Goal: Register for event/course

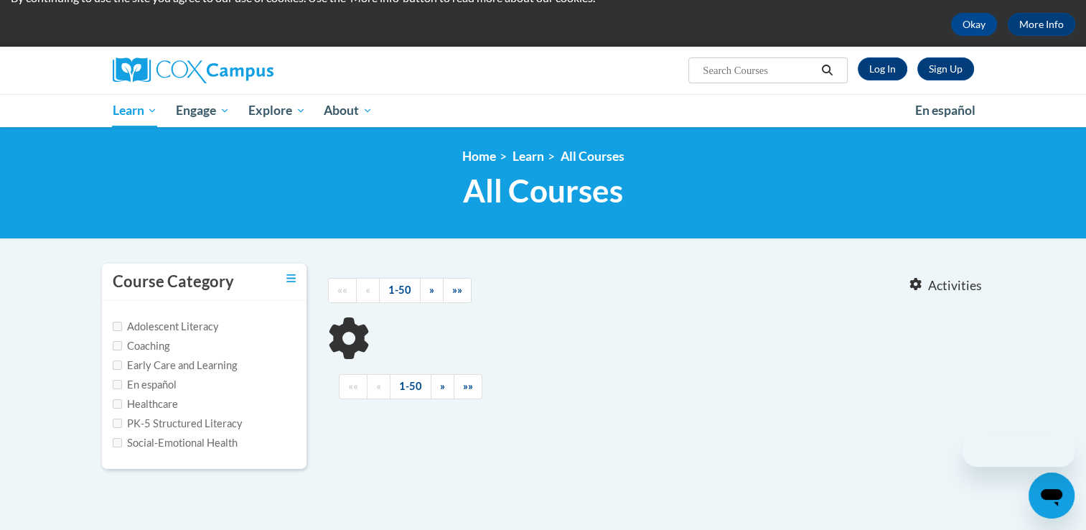
scroll to position [60, 0]
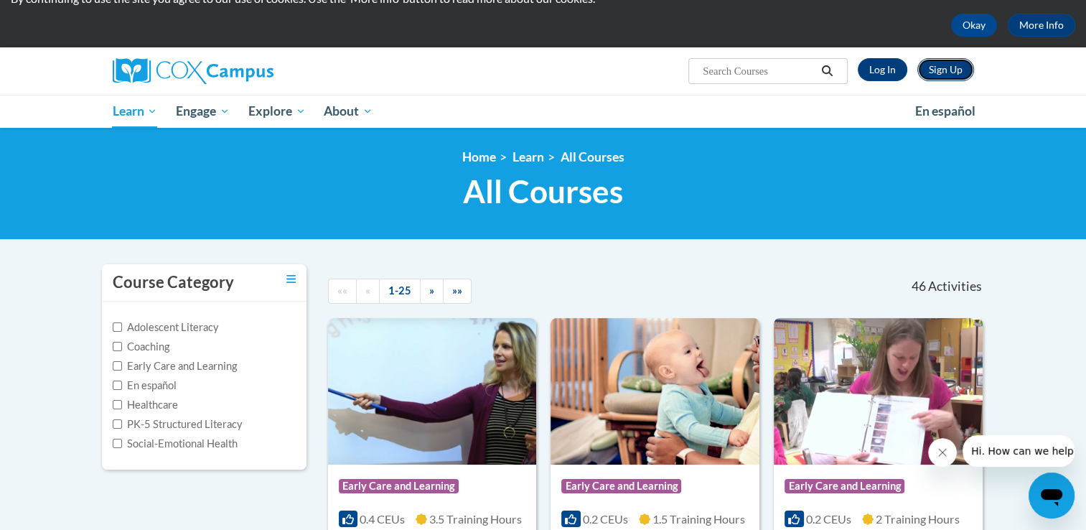
click at [932, 65] on link "Sign Up" at bounding box center [945, 69] width 57 height 23
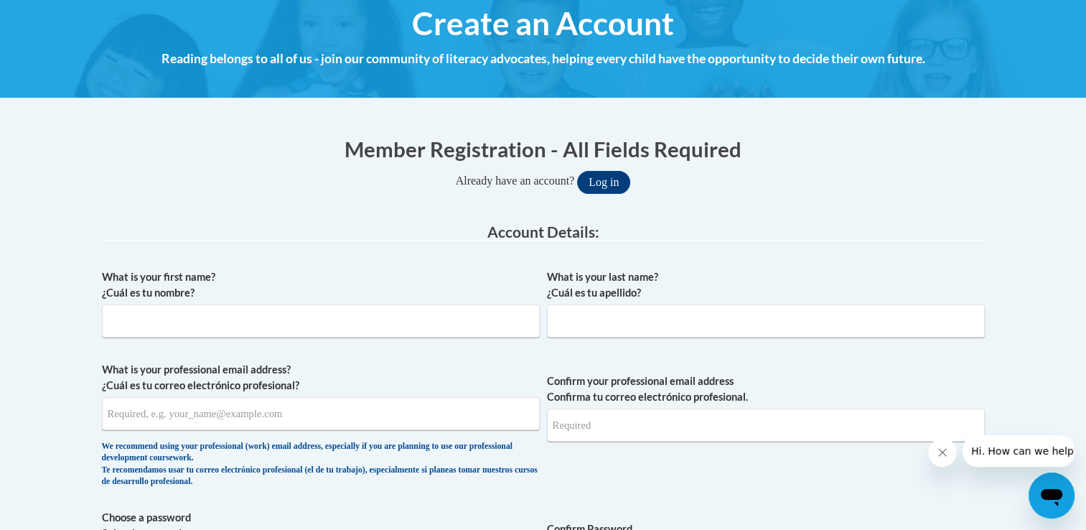
scroll to position [161, 0]
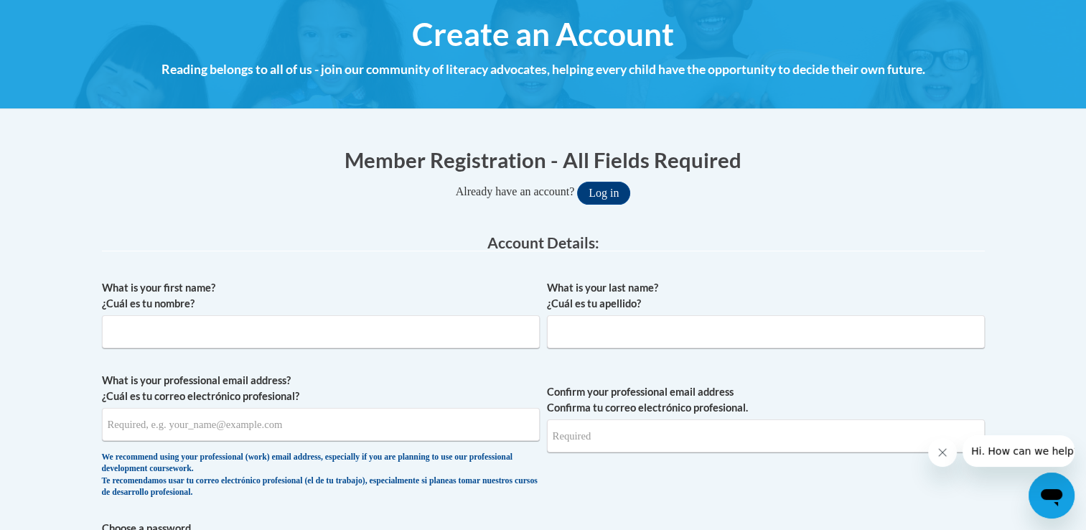
click at [411, 353] on div "What is your first name? ¿Cuál es tu nombre?" at bounding box center [321, 319] width 438 height 79
click at [408, 342] on input "What is your first name? ¿Cuál es tu nombre?" at bounding box center [321, 331] width 438 height 33
type input "Katelyn"
type input "Tracy"
type input "ktracy0009@kctcs.edu"
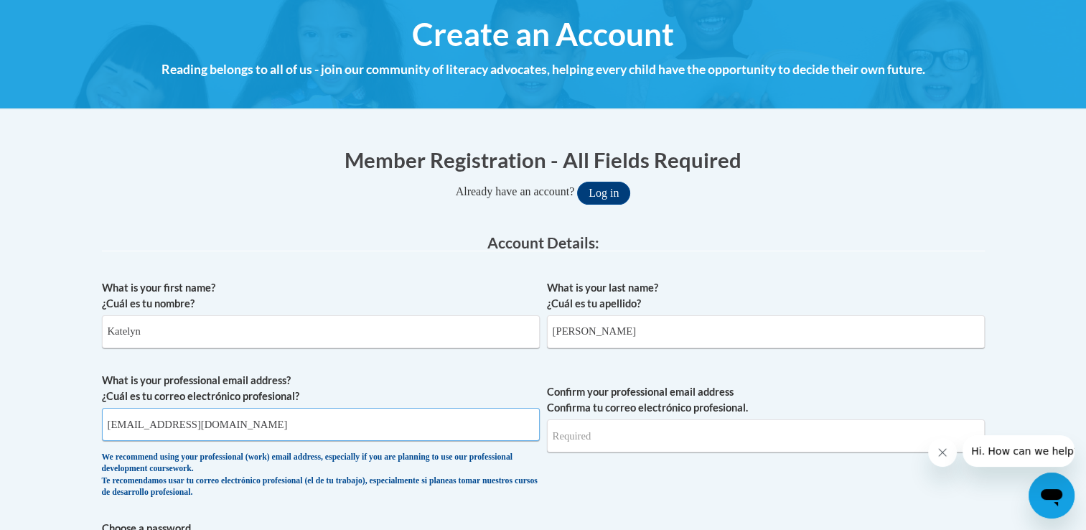
type input "ktracy0009@kctcs.edu"
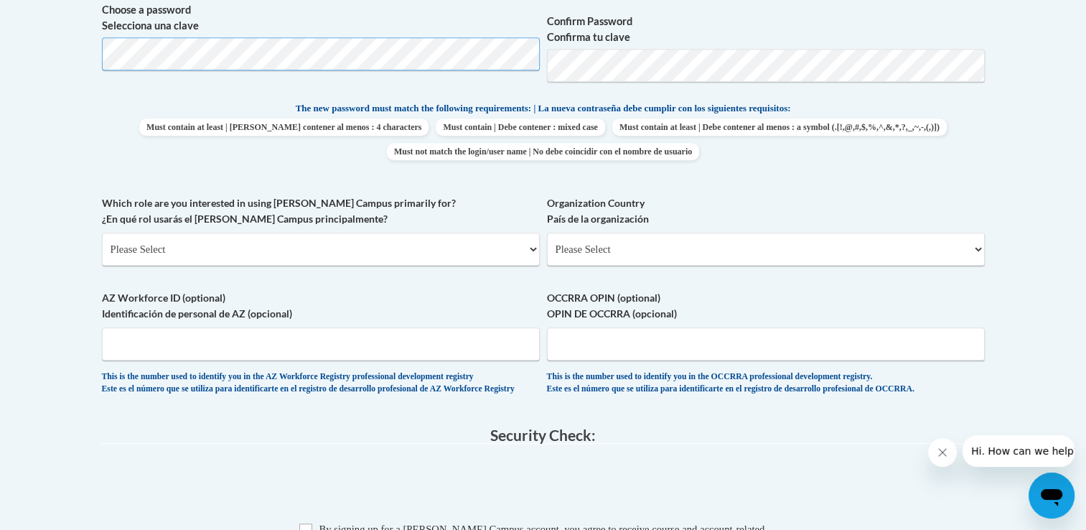
scroll to position [681, 0]
click at [470, 240] on select "Please Select College/University | Colegio/Universidad Community/Nonprofit Part…" at bounding box center [321, 247] width 438 height 33
select select "5a18ea06-2b54-4451-96f2-d152daf9eac5"
click at [102, 231] on select "Please Select College/University | Colegio/Universidad Community/Nonprofit Part…" at bounding box center [321, 247] width 438 height 33
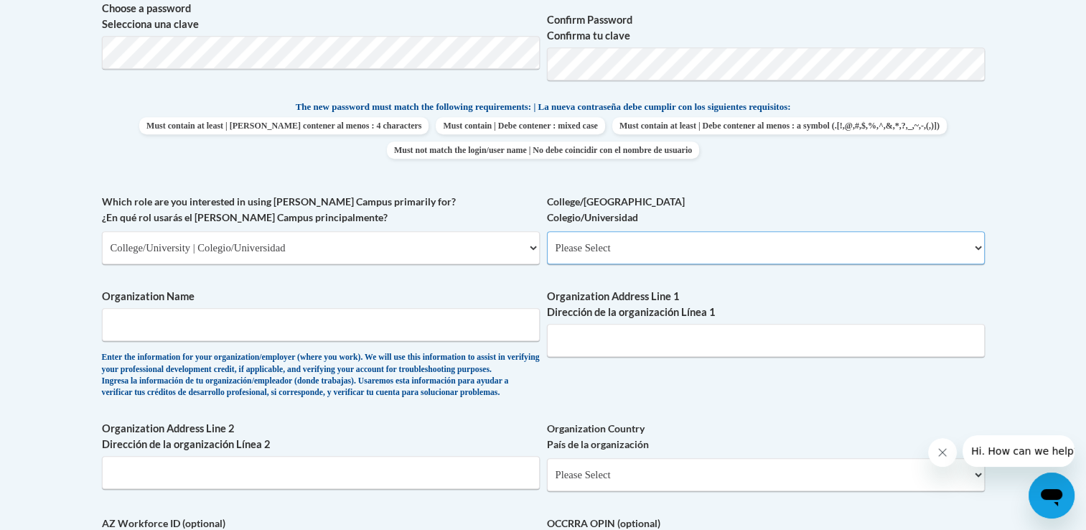
click at [603, 253] on select "Please Select College/University Staff | Empleado universitario College/Univers…" at bounding box center [766, 247] width 438 height 33
select select "c8743970-7742-49d2-af9e-5c4138019e9a"
click at [547, 231] on select "Please Select College/University Staff | Empleado universitario College/Univers…" at bounding box center [766, 247] width 438 height 33
click at [441, 331] on input "Organization Name" at bounding box center [321, 324] width 438 height 33
click at [606, 348] on input "Organization Address Line 1 Dirección de la organización Línea 1" at bounding box center [766, 340] width 438 height 33
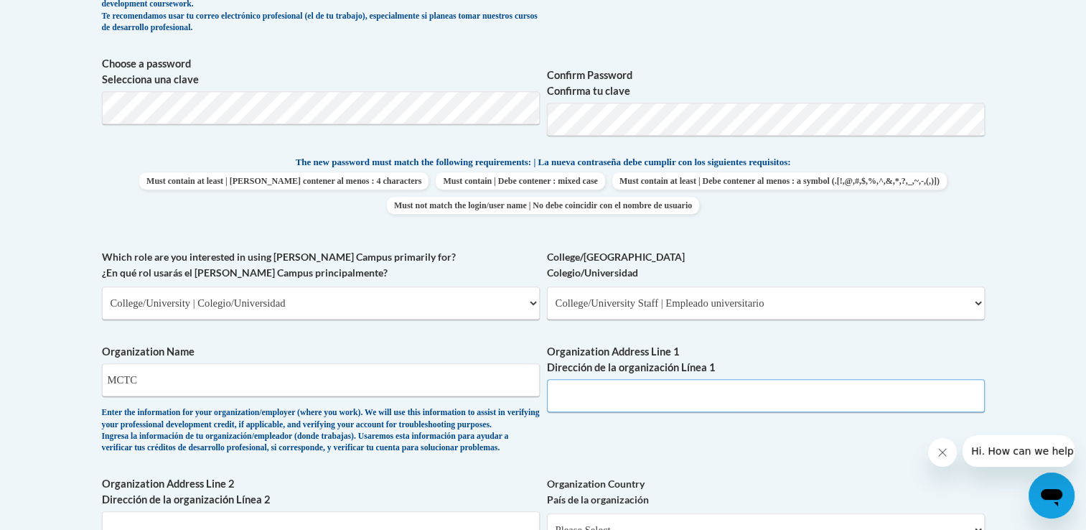
scroll to position [675, 0]
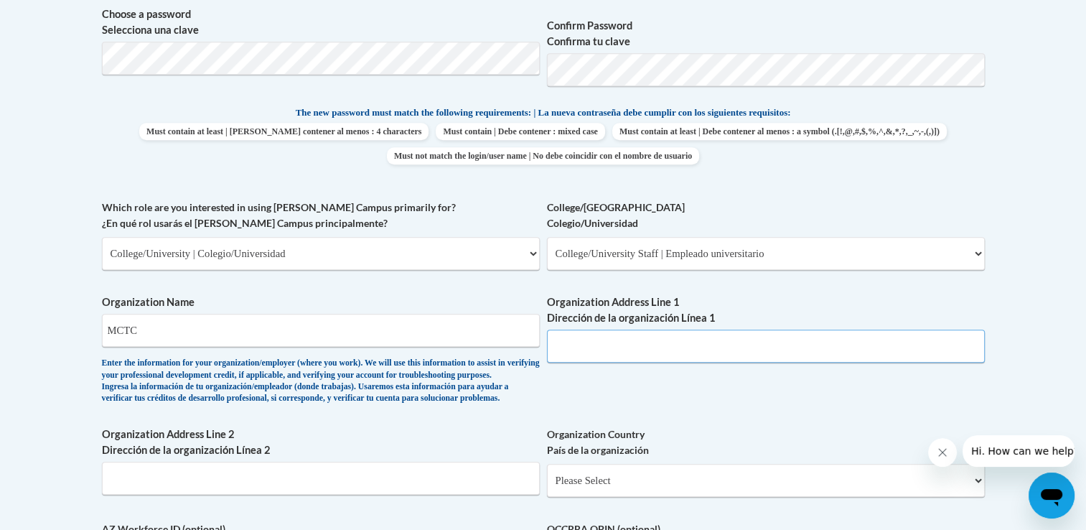
click at [602, 349] on input "Organization Address Line 1 Dirección de la organización Línea 1" at bounding box center [766, 346] width 438 height 33
click at [112, 329] on input "MCTC" at bounding box center [321, 330] width 438 height 33
click at [601, 349] on input "Organization Address Line 1 Dirección de la organización Línea 1" at bounding box center [766, 346] width 438 height 33
click at [285, 332] on input "KCTC" at bounding box center [321, 330] width 438 height 33
type input "KCTCS"
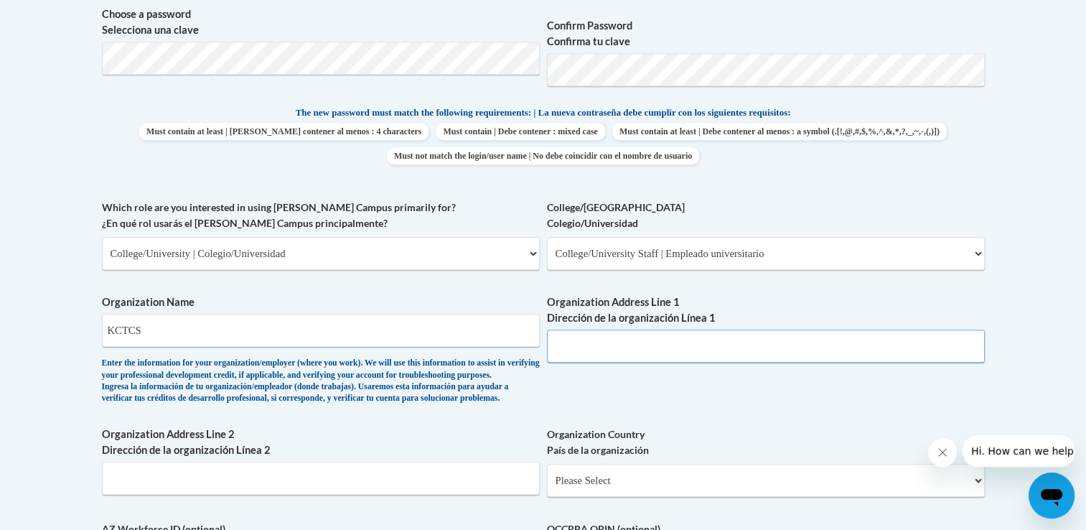
click at [637, 350] on input "Organization Address Line 1 Dirección de la organización Línea 1" at bounding box center [766, 346] width 438 height 33
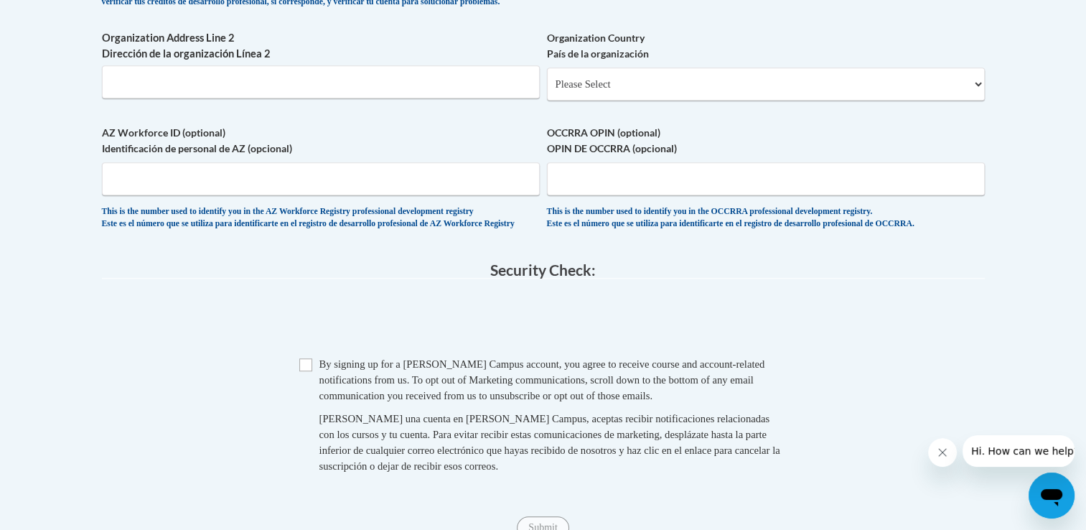
scroll to position [1073, 0]
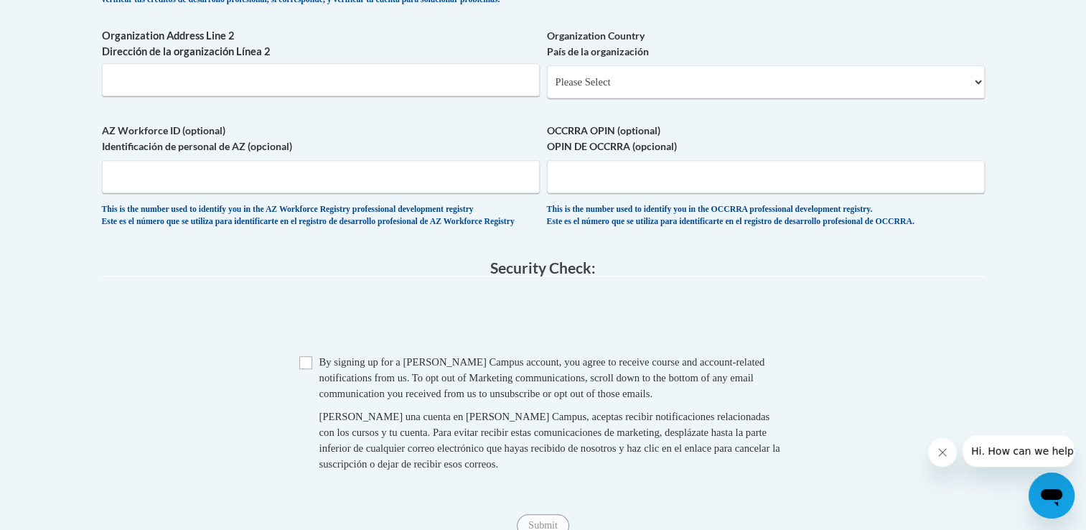
type input "201 calk ave, mount sterling ky,40353"
click at [313, 397] on span "Checkbox By signing up for a Cox Campus account, you agree to receive course an…" at bounding box center [543, 420] width 488 height 132
click at [307, 369] on input "Checkbox" at bounding box center [305, 362] width 13 height 13
checkbox input "true"
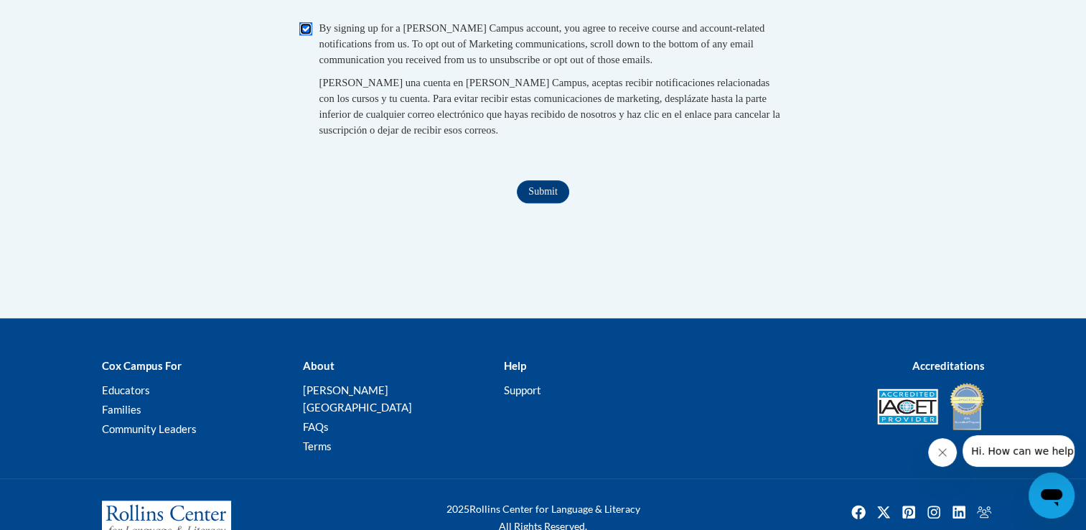
scroll to position [1408, 0]
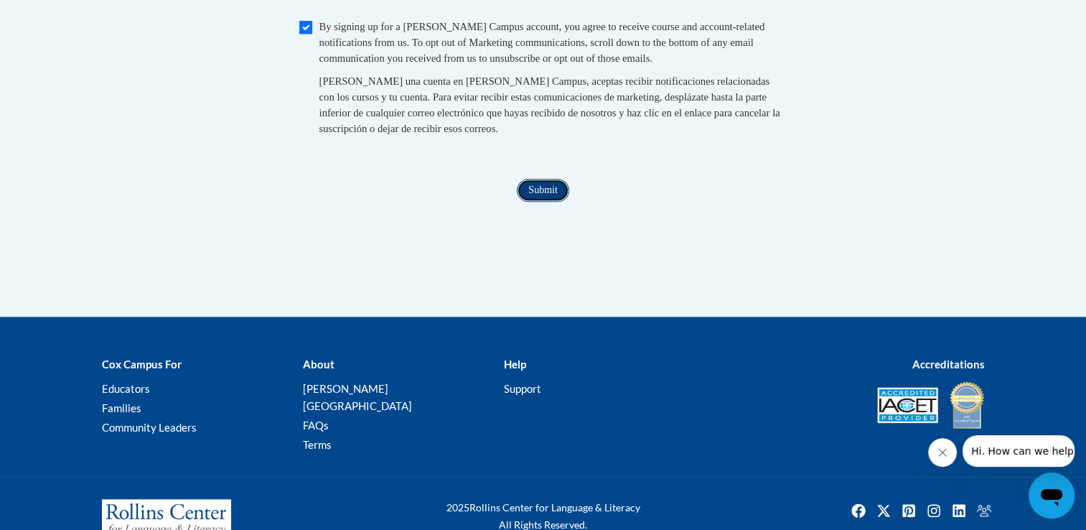
click at [543, 202] on input "Submit" at bounding box center [543, 190] width 52 height 23
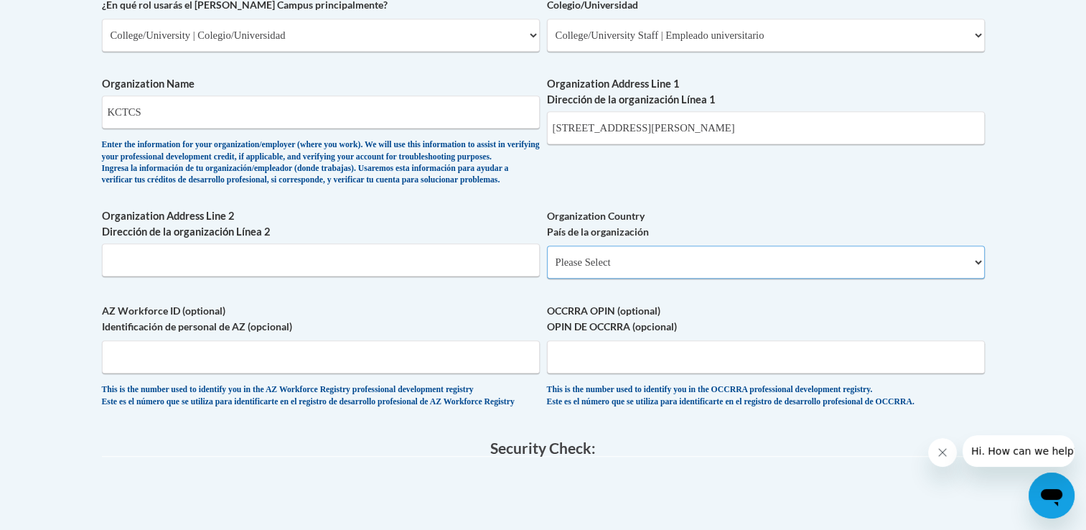
scroll to position [892, 0]
click at [644, 279] on select "Please Select United States | Estados Unidos Outside of the United States | Fue…" at bounding box center [766, 262] width 438 height 33
select select "ad49bcad-a171-4b2e-b99c-48b446064914"
click at [547, 269] on select "Please Select United States | Estados Unidos Outside of the United States | Fue…" at bounding box center [766, 262] width 438 height 33
select select
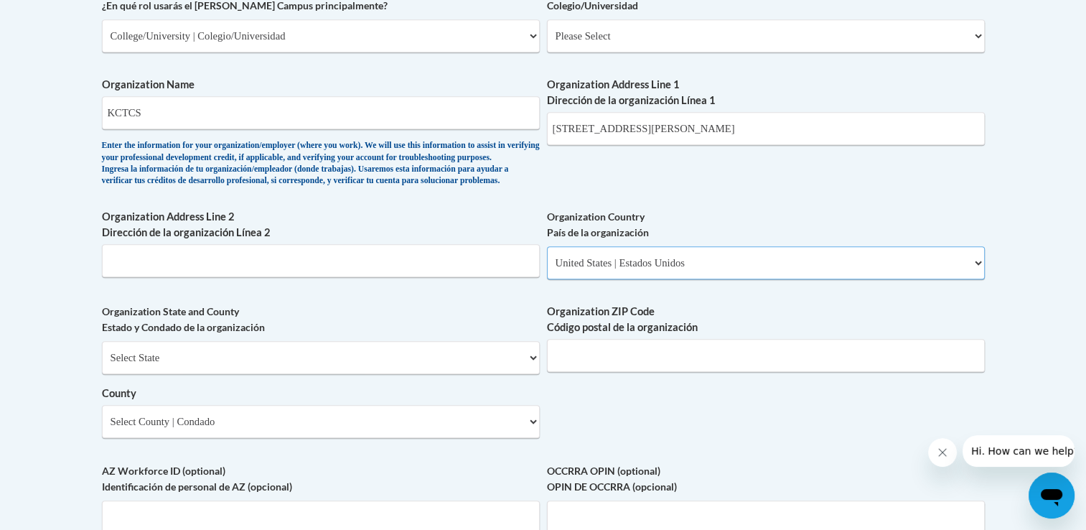
scroll to position [1051, 0]
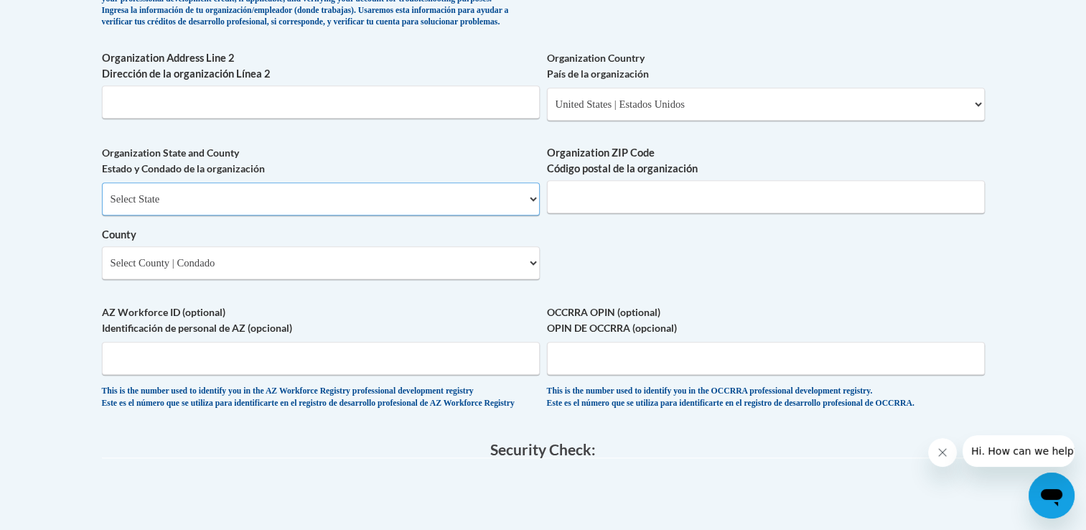
click at [419, 215] on select "Select State Alabama Alaska Arizona Arkansas California Colorado Connecticut De…" at bounding box center [321, 198] width 438 height 33
select select "Kentucky"
click at [102, 206] on select "Select State Alabama Alaska Arizona Arkansas California Colorado Connecticut De…" at bounding box center [321, 198] width 438 height 33
click at [615, 213] on input "Organization ZIP Code Código postal de la organización" at bounding box center [766, 196] width 438 height 33
type input "40380"
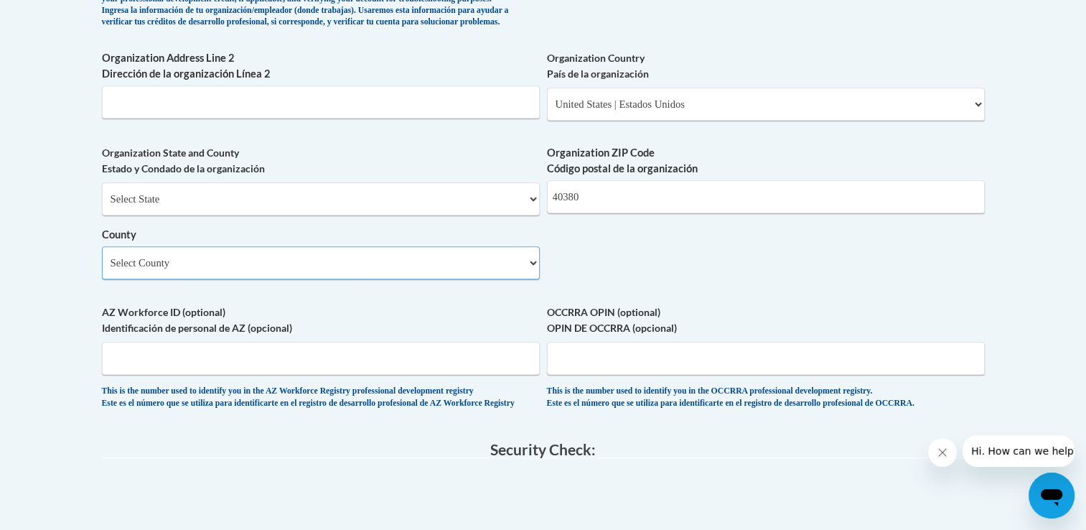
click at [471, 279] on select "Select County Adair Allen Anderson Ballard Barren Bath Bell Boone Bourbon Boyd …" at bounding box center [321, 262] width 438 height 33
select select "Powell"
click at [102, 270] on select "Select County Adair Allen Anderson Ballard Barren Bath Bell Boone Bourbon Boyd …" at bounding box center [321, 262] width 438 height 33
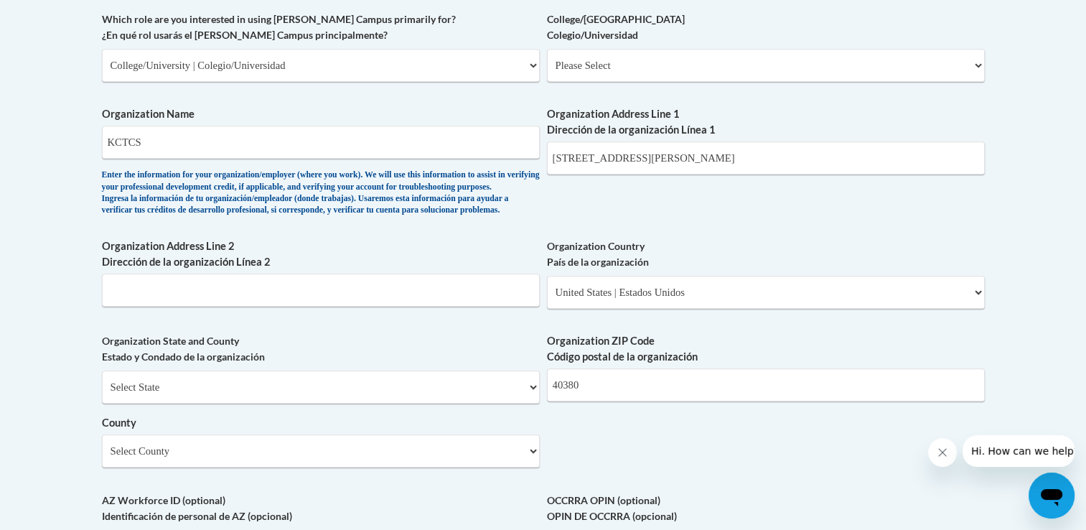
scroll to position [857, 0]
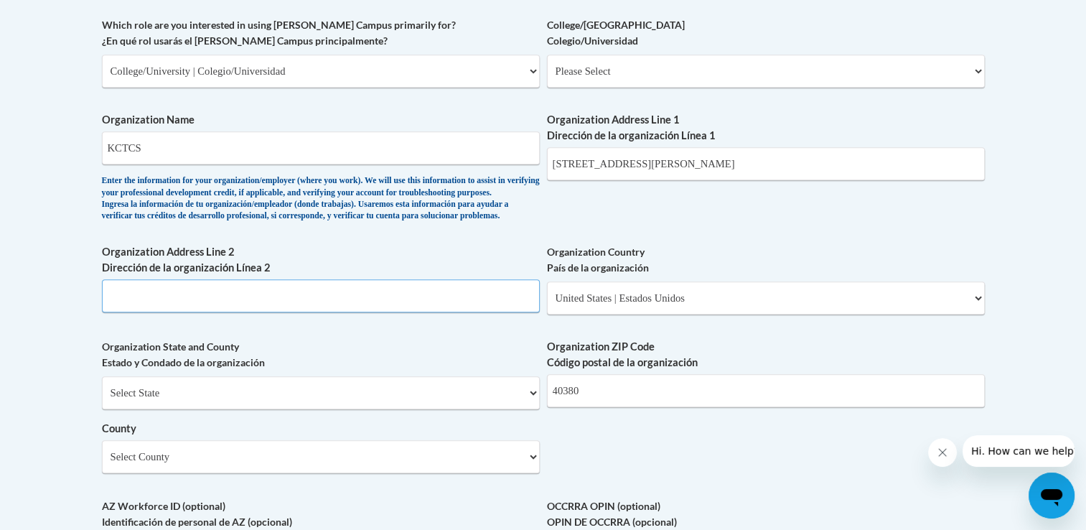
click at [494, 312] on input "Organization Address Line 2 Dirección de la organización Línea 2" at bounding box center [321, 295] width 438 height 33
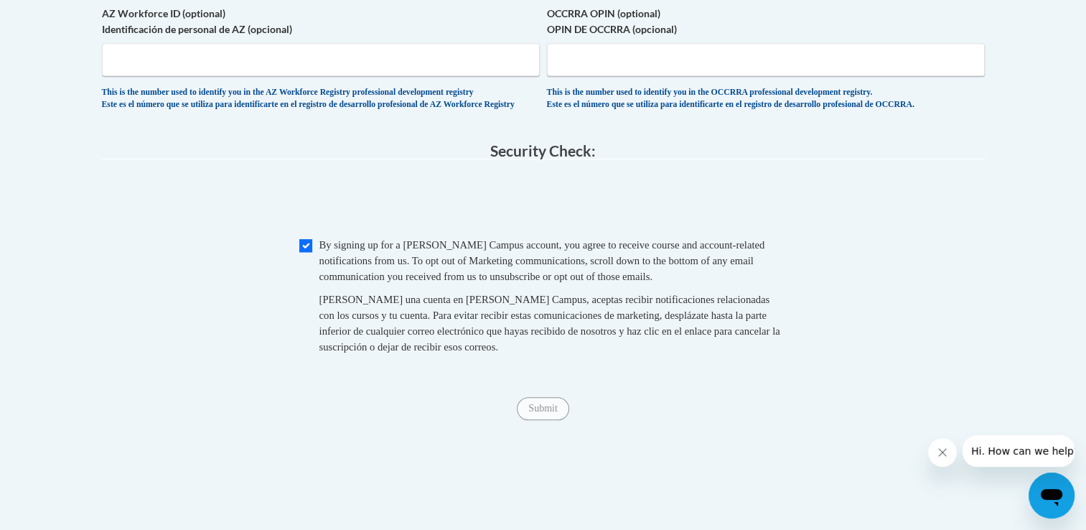
scroll to position [1351, 0]
type input "8 logan lane, stanton ky, 40380"
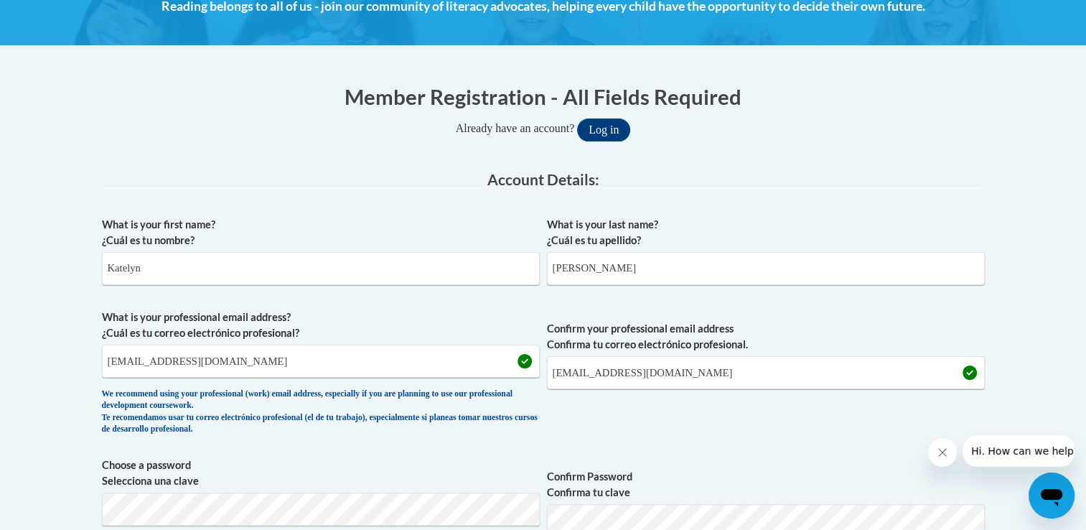
scroll to position [1327, 0]
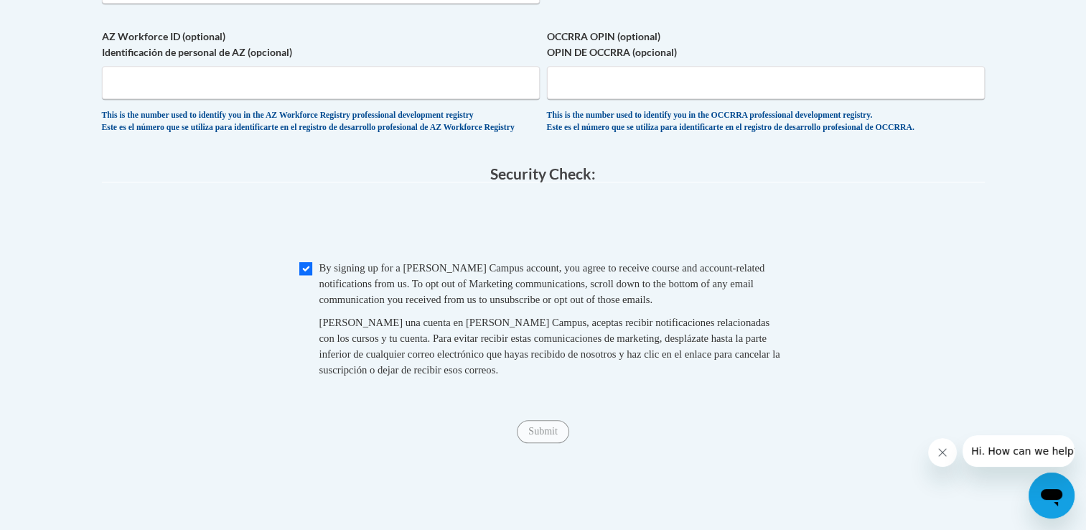
click at [554, 305] on span "By signing up for a Cox Campus account, you agree to receive course and account…" at bounding box center [542, 283] width 446 height 43
click at [546, 443] on input "Submit" at bounding box center [543, 431] width 52 height 23
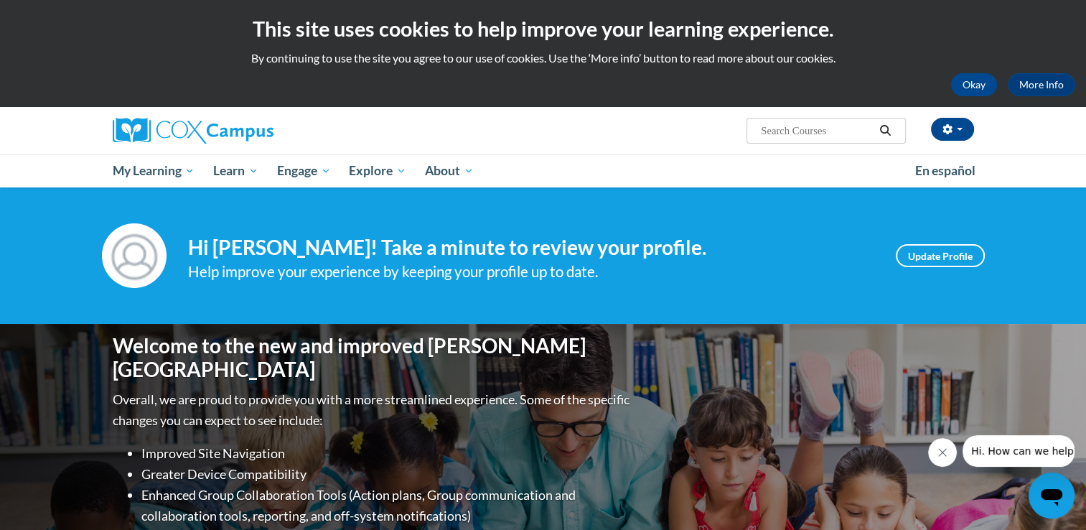
click at [801, 128] on input "Search..." at bounding box center [817, 130] width 115 height 17
paste input "The Power of Language for Infants and Toddlers"
type input "The Power of Language for Infants and Toddlers"
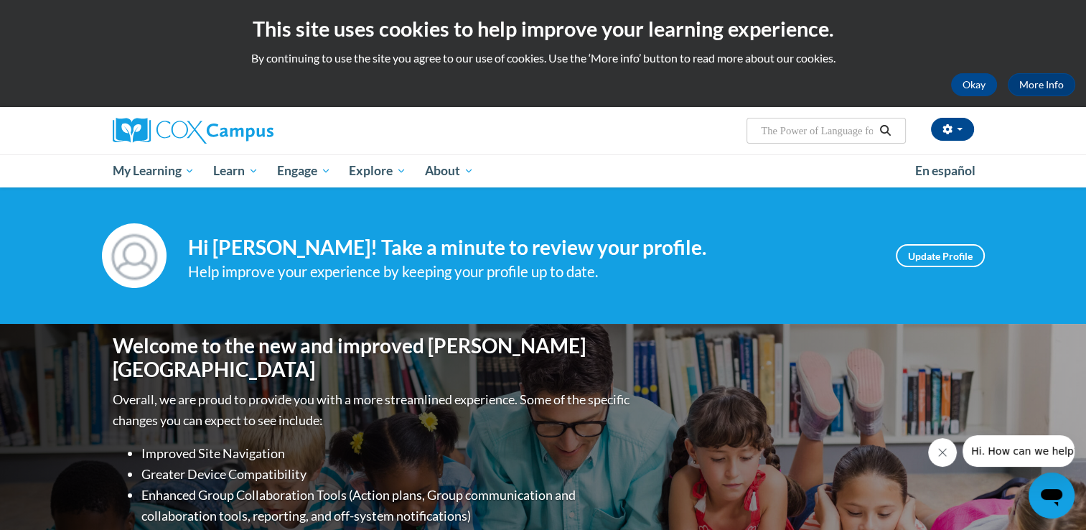
click at [881, 131] on icon "Search" at bounding box center [885, 130] width 13 height 11
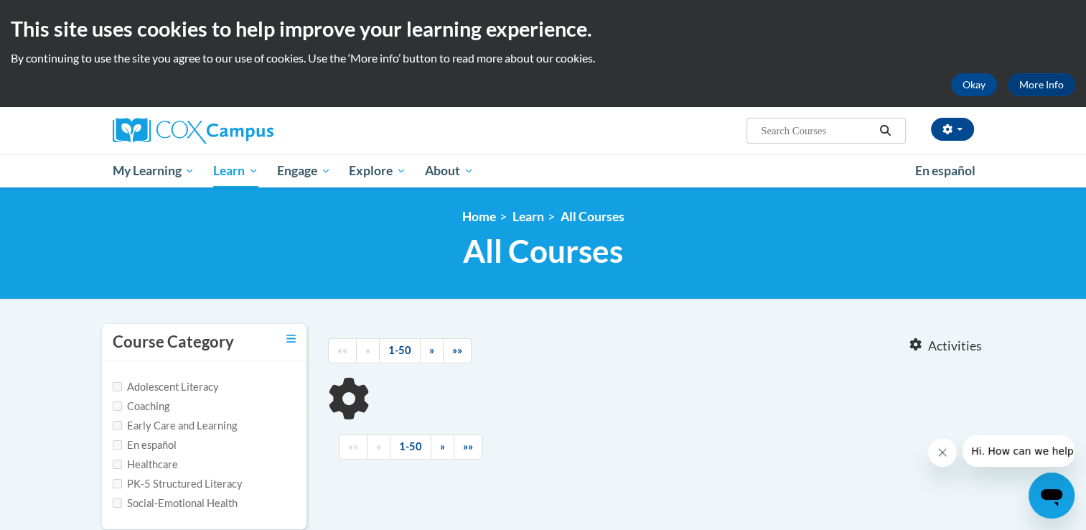
type input "The Power of Language for Infants and Toddlers"
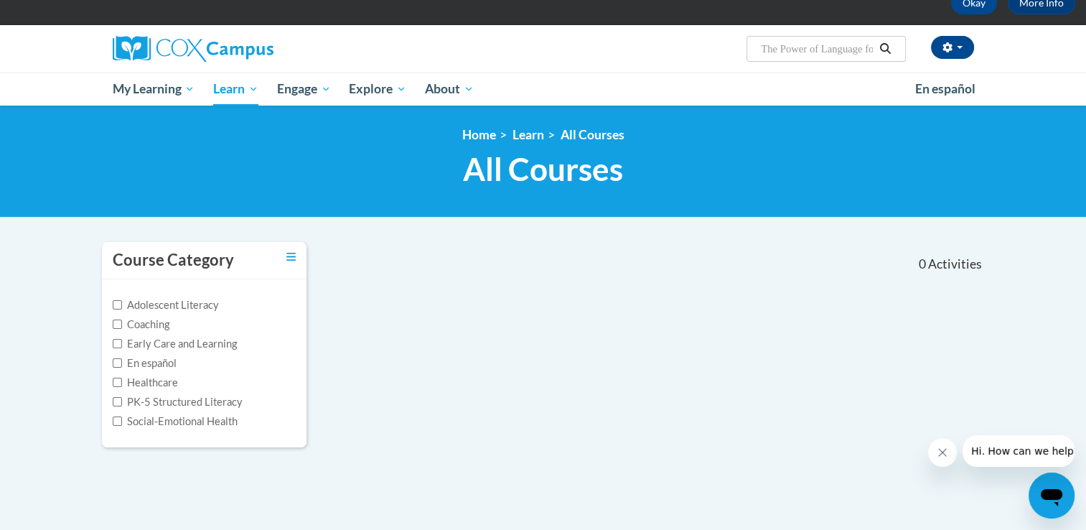
scroll to position [80, 0]
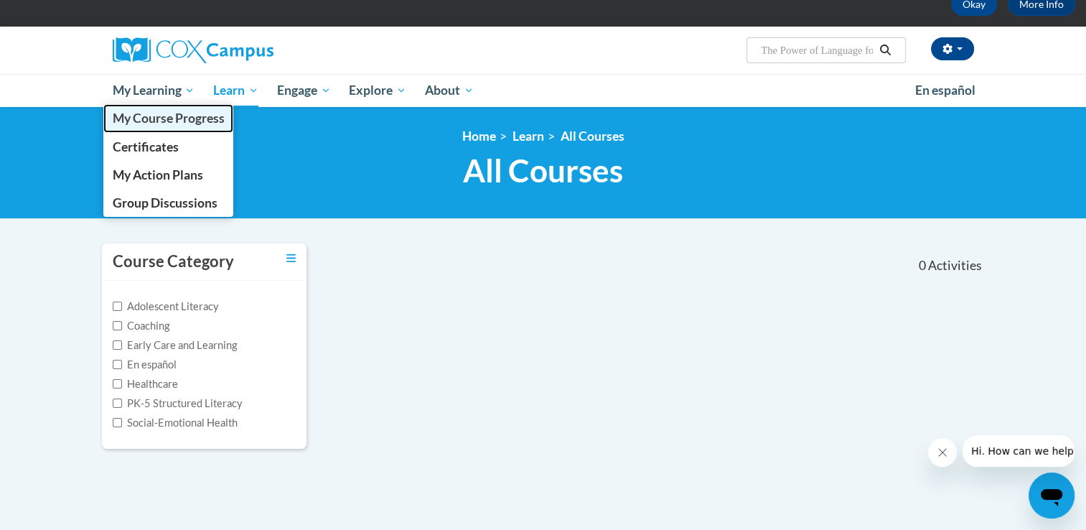
click at [162, 121] on span "My Course Progress" at bounding box center [168, 118] width 112 height 15
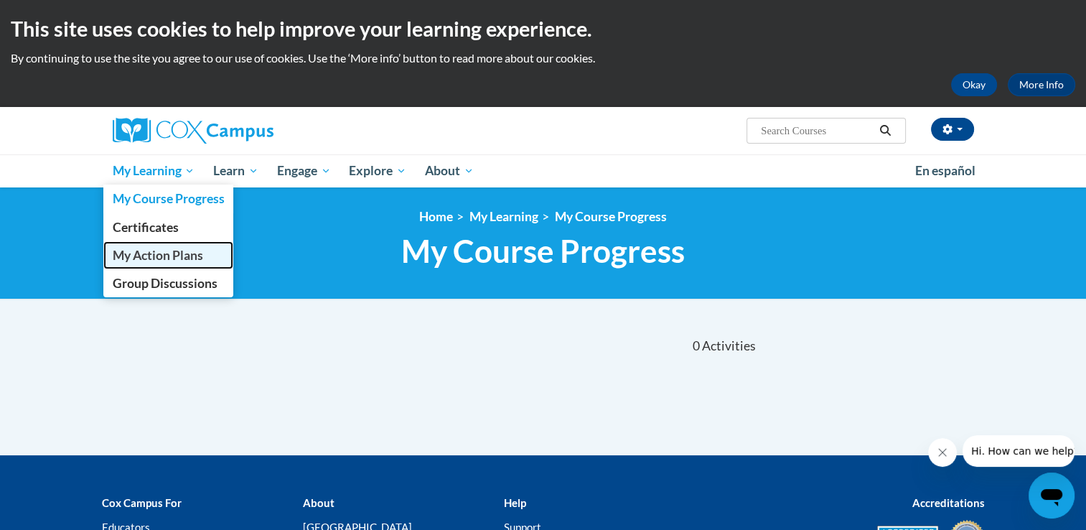
click at [183, 252] on span "My Action Plans" at bounding box center [157, 255] width 90 height 15
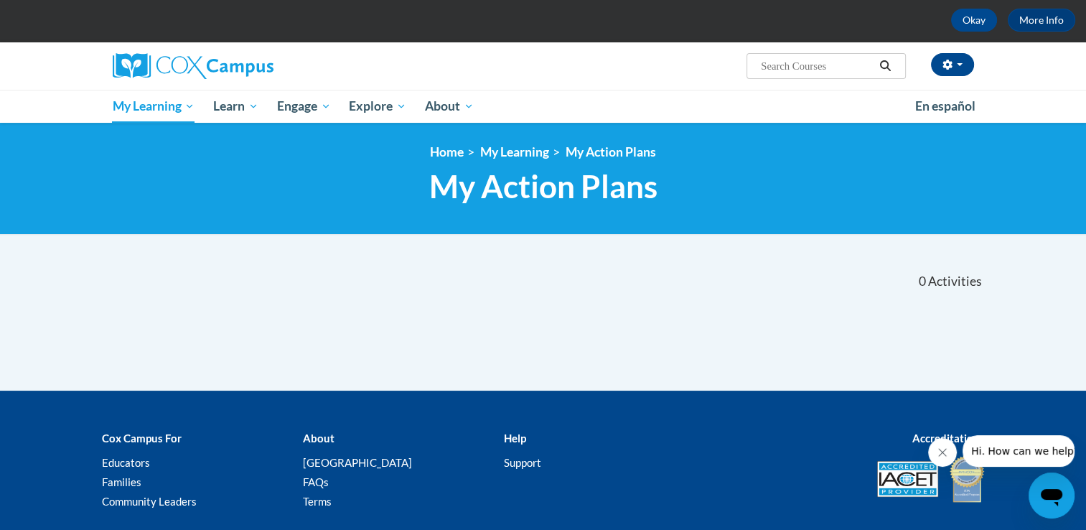
scroll to position [63, 0]
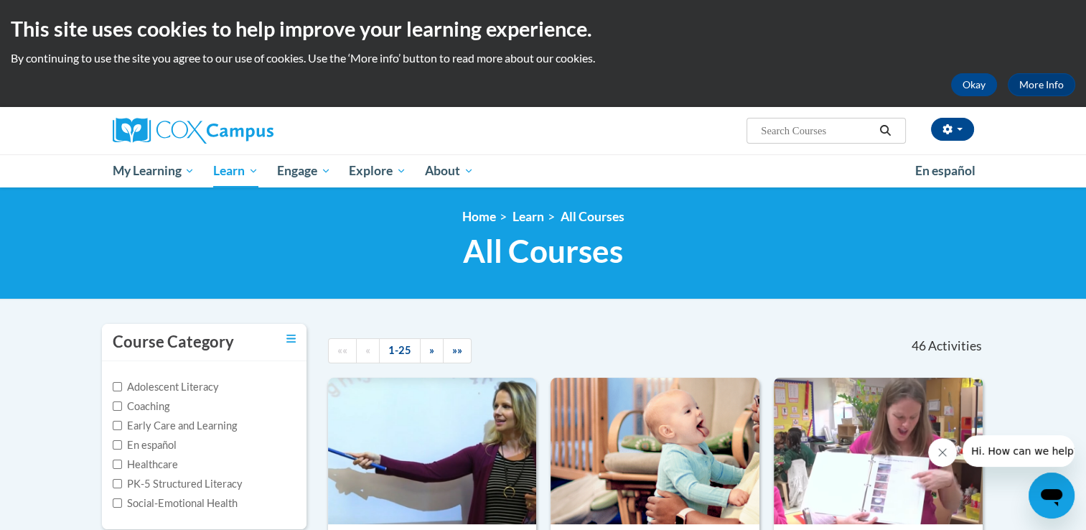
click at [821, 126] on input "Search..." at bounding box center [817, 130] width 115 height 17
paste input "The Power of Language for Infants and Toddlers"
type input "The Power of Language for Infants and Toddlers"
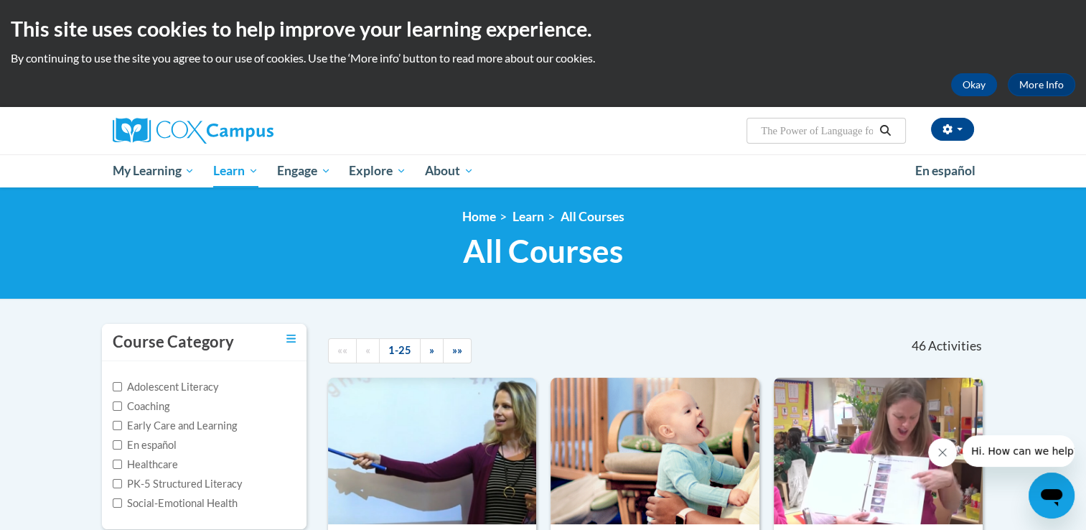
click at [885, 128] on icon "Search" at bounding box center [885, 130] width 13 height 11
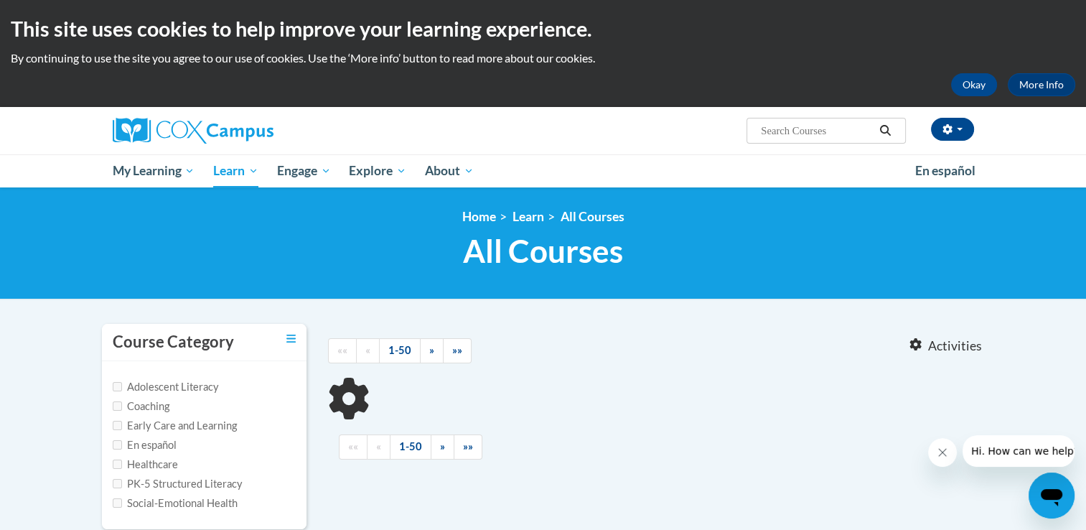
type input "The Power of Language for Infants and Toddlers"
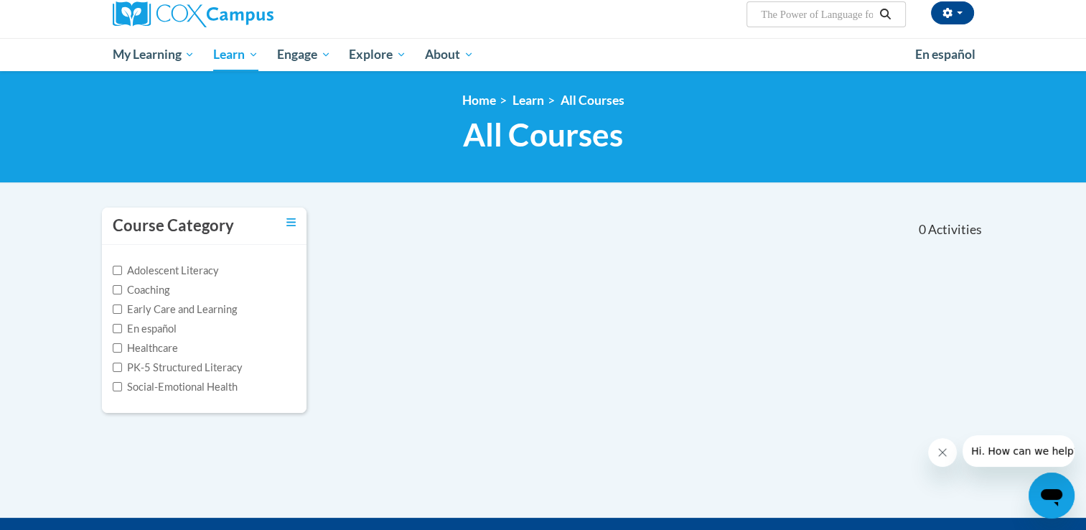
scroll to position [121, 0]
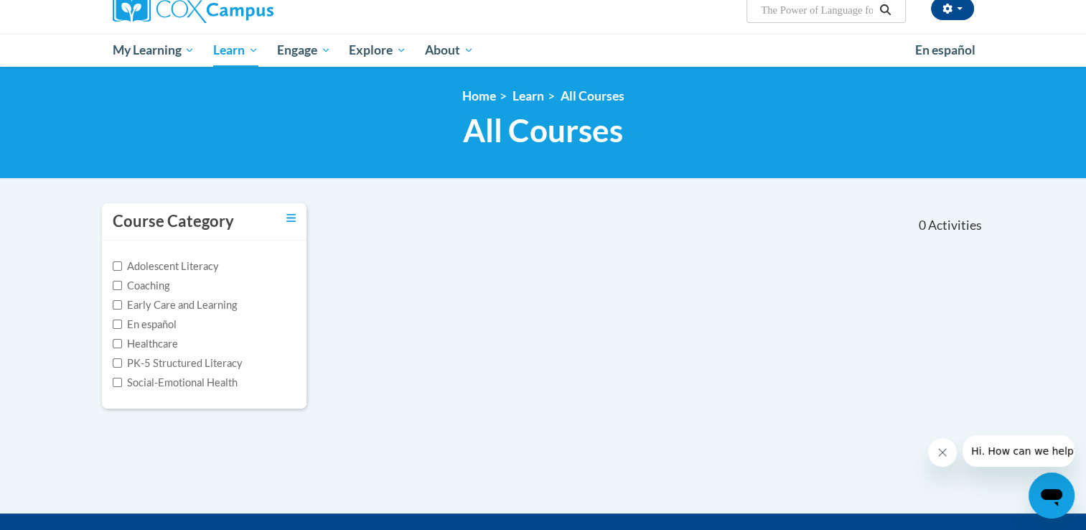
click at [438, 280] on div "Course Category Adolescent Literacy Coaching Early Care and Learning En español…" at bounding box center [543, 314] width 905 height 225
click at [205, 266] on label "Adolescent Literacy" at bounding box center [166, 266] width 106 height 16
click at [122, 266] on input "Adolescent Literacy" at bounding box center [117, 265] width 9 height 9
checkbox input "true"
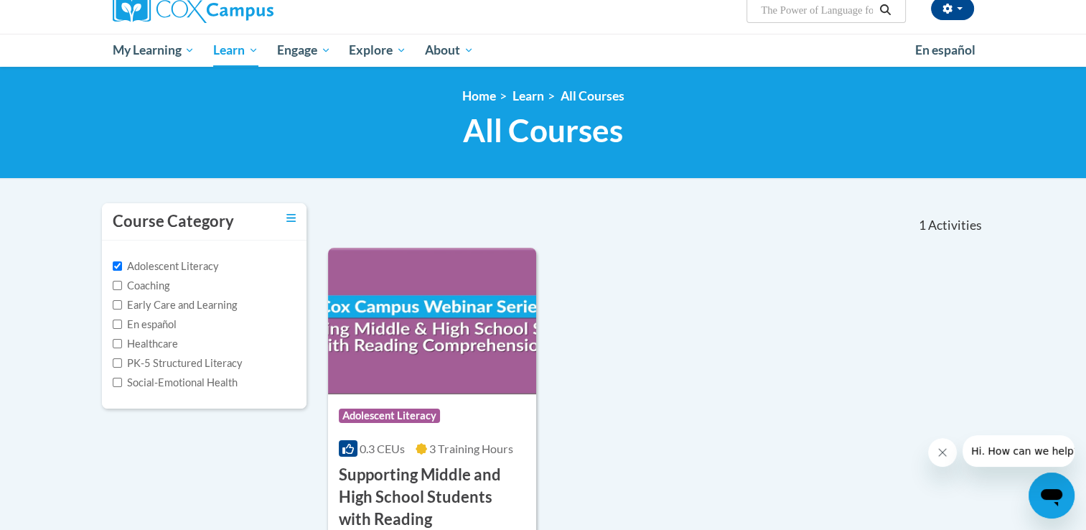
click at [164, 289] on label "Coaching" at bounding box center [141, 286] width 57 height 16
click at [122, 289] on input "Coaching" at bounding box center [117, 285] width 9 height 9
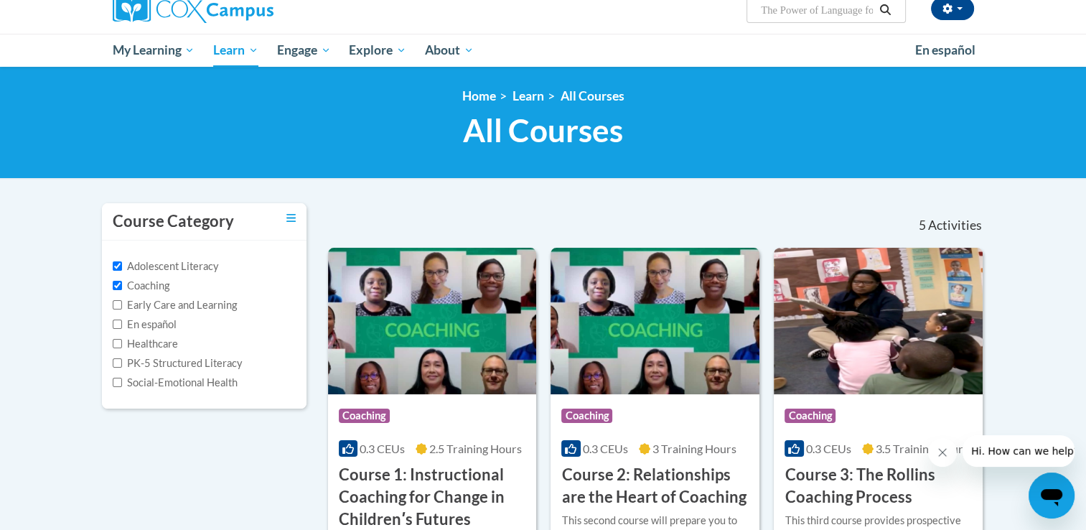
click at [162, 289] on label "Coaching" at bounding box center [141, 286] width 57 height 16
click at [122, 289] on input "Coaching" at bounding box center [117, 285] width 9 height 9
checkbox input "false"
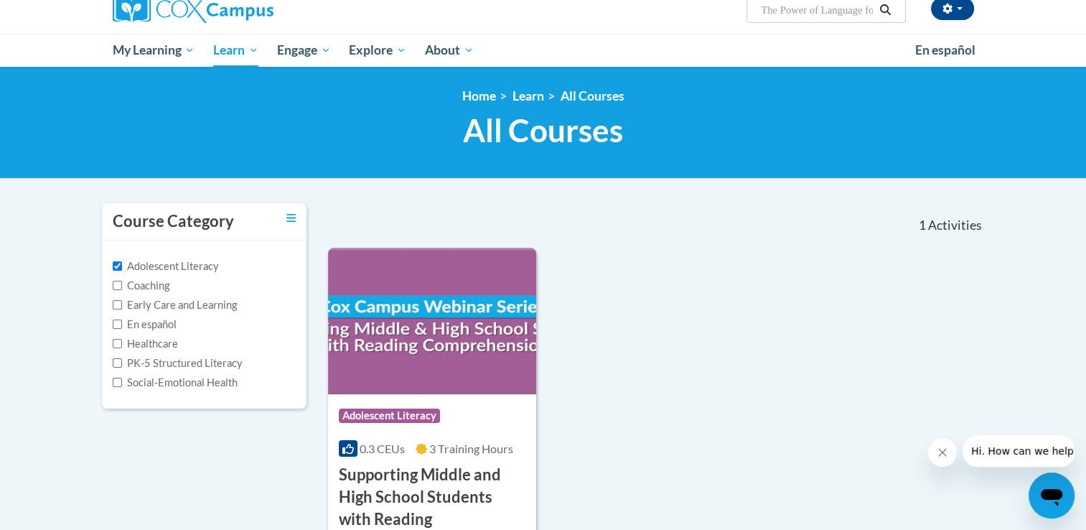
click at [158, 271] on label "Adolescent Literacy" at bounding box center [166, 266] width 106 height 16
click at [122, 271] on input "Adolescent Literacy" at bounding box center [117, 265] width 9 height 9
checkbox input "false"
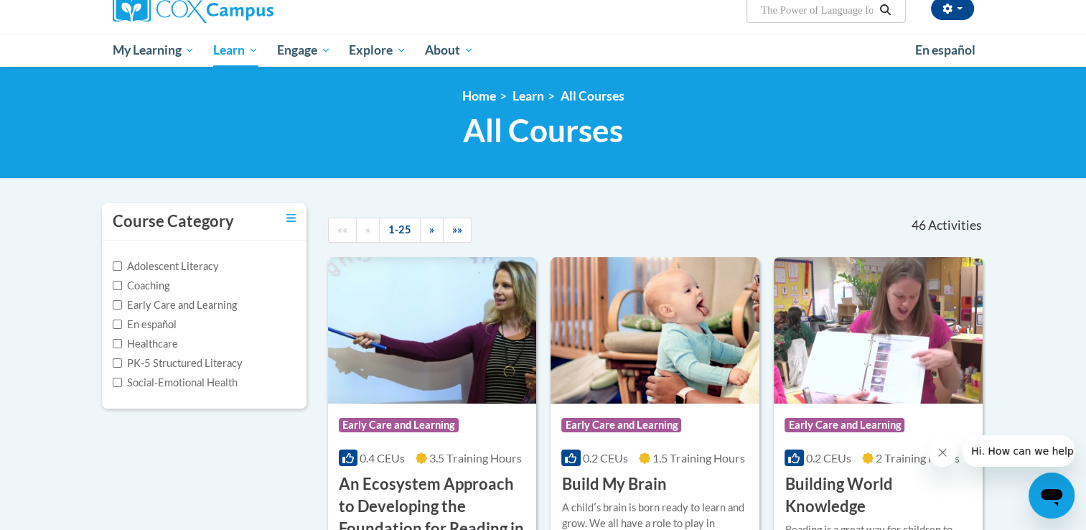
scroll to position [0, 0]
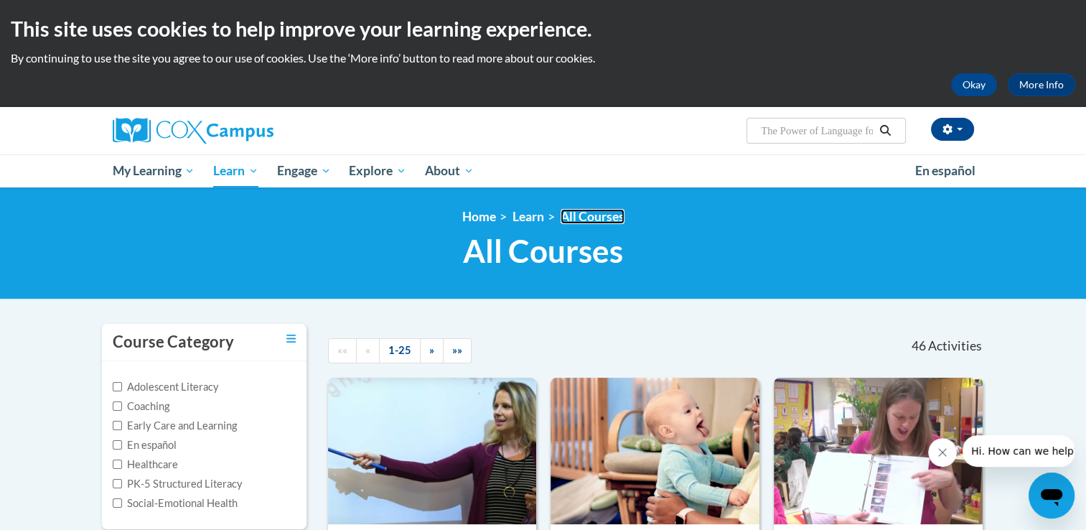
click at [576, 215] on link "All Courses" at bounding box center [593, 216] width 64 height 15
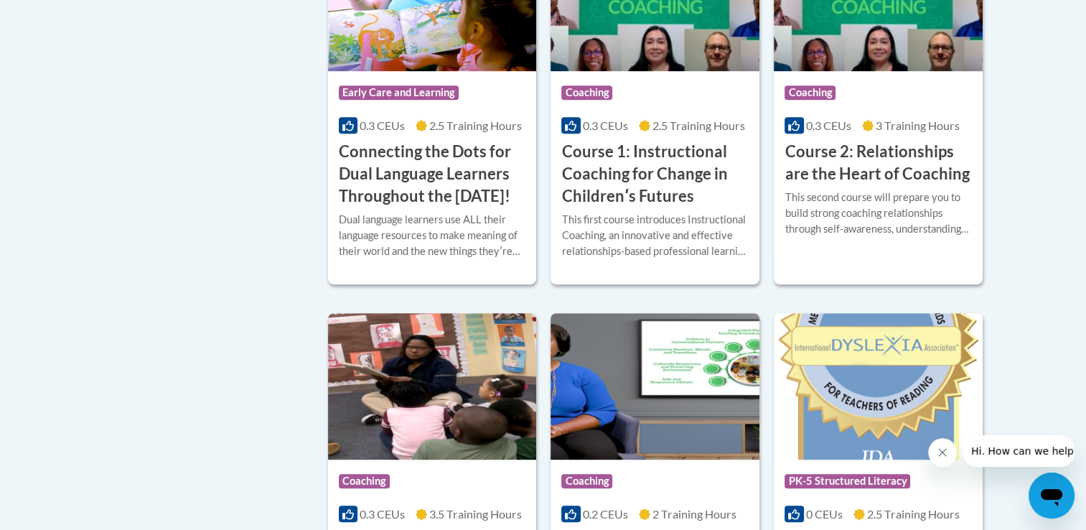
scroll to position [864, 0]
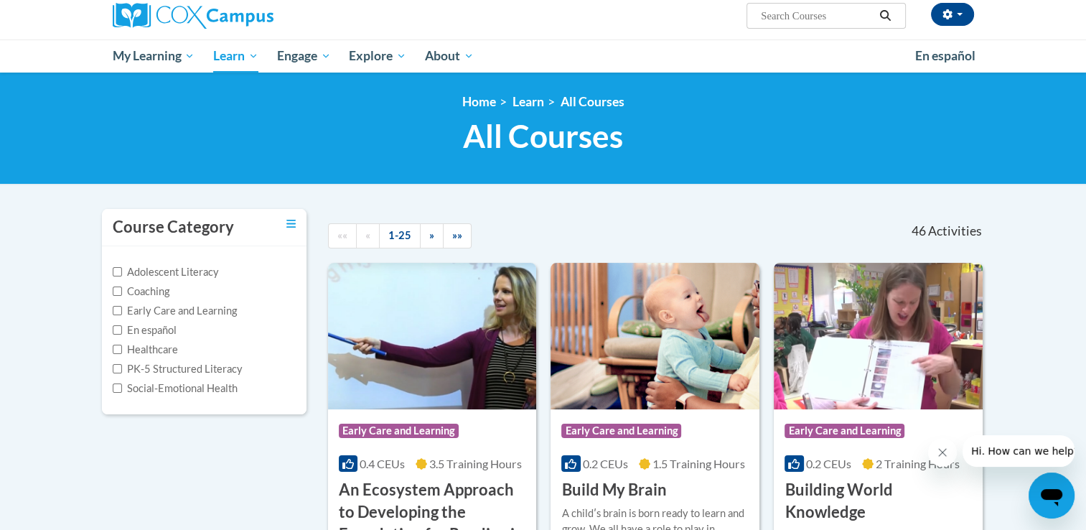
scroll to position [95, 0]
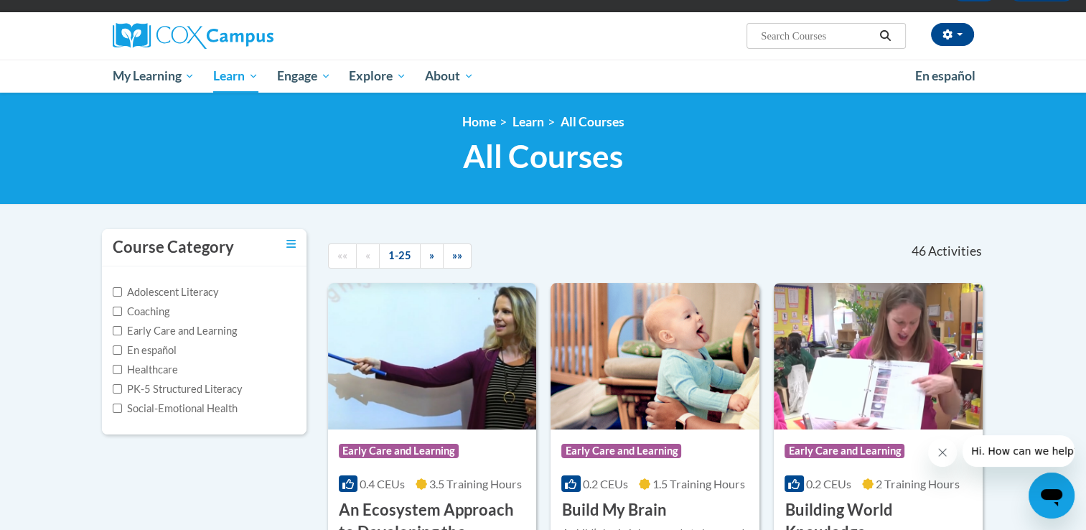
click at [785, 30] on input "Search..." at bounding box center [817, 35] width 115 height 17
type input "The power"
click at [892, 37] on icon "Search" at bounding box center [885, 35] width 13 height 11
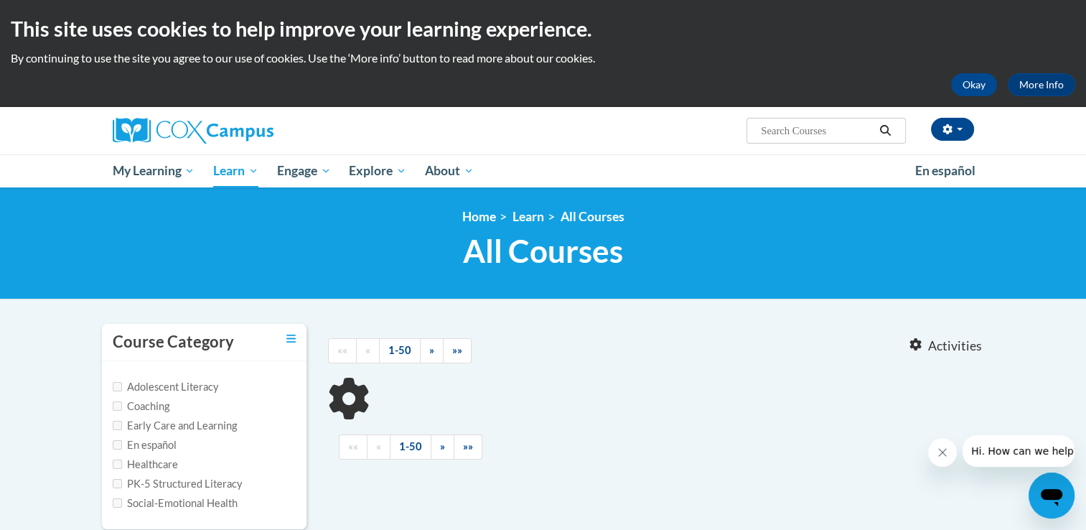
type input "The power"
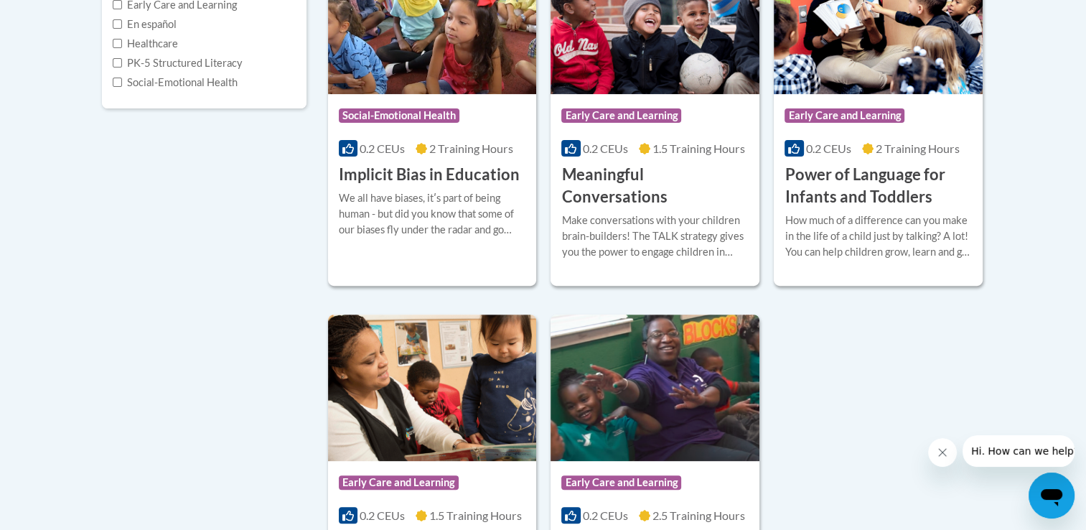
scroll to position [428, 0]
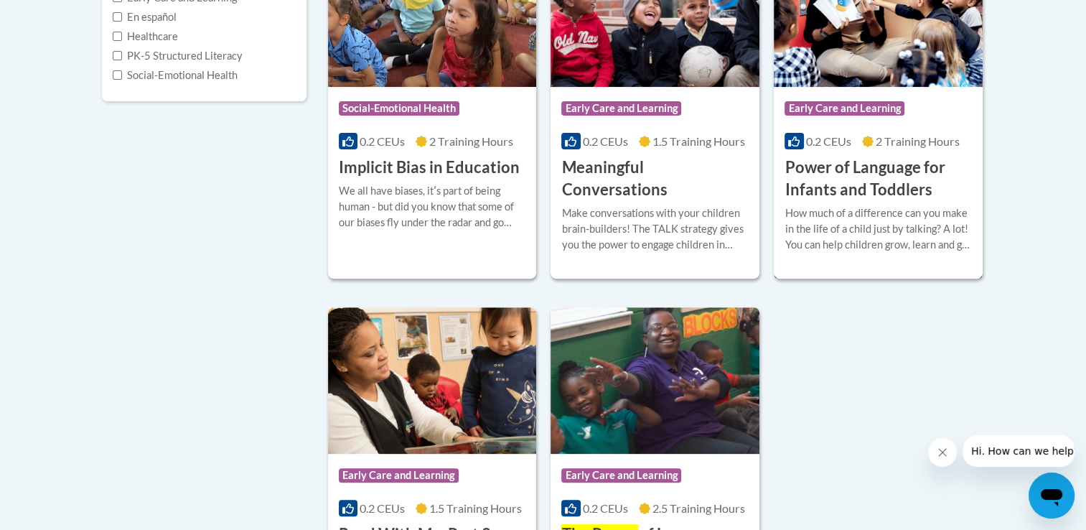
click at [851, 177] on h3 "Power of Language for Infants and Toddlers" at bounding box center [878, 178] width 187 height 45
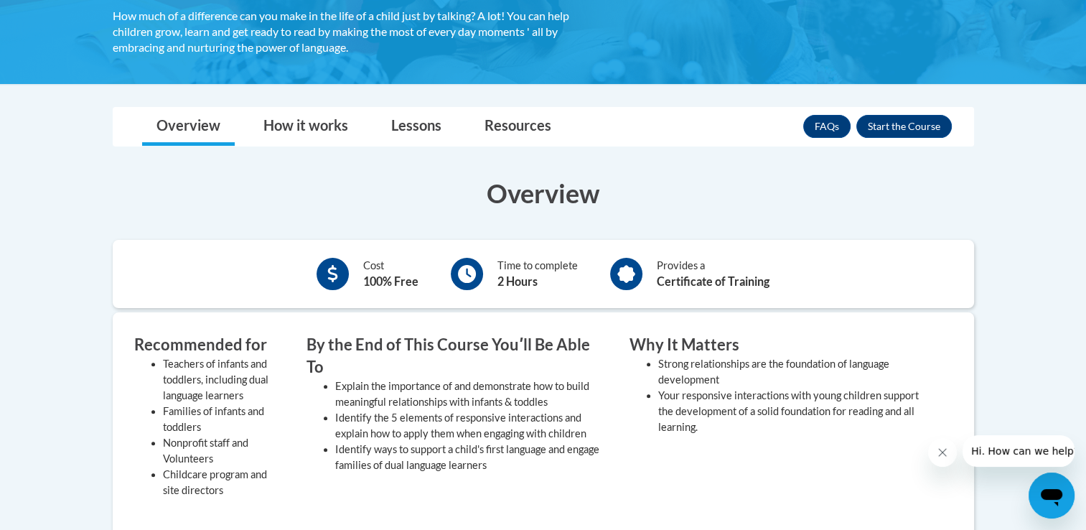
scroll to position [320, 0]
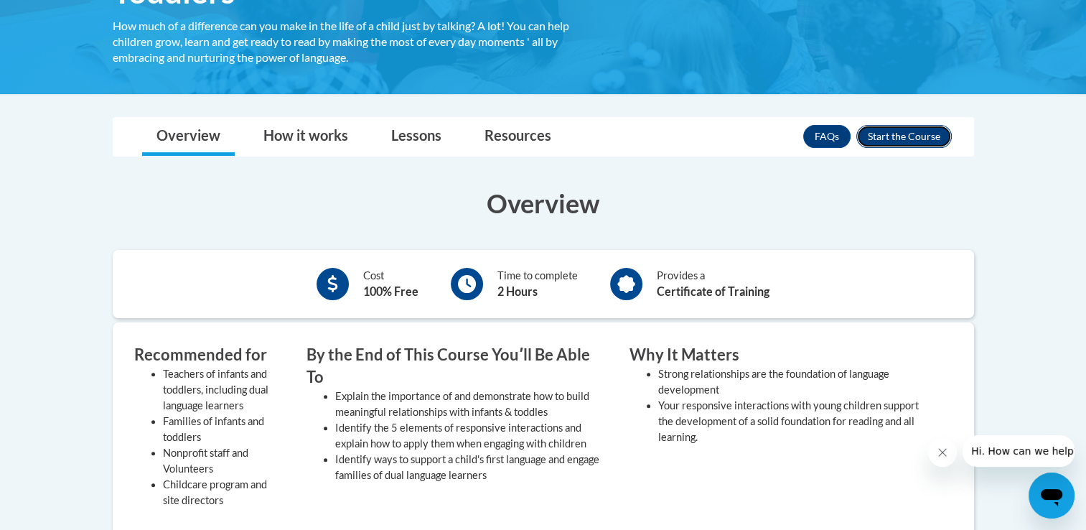
click at [905, 139] on button "Enroll" at bounding box center [903, 136] width 95 height 23
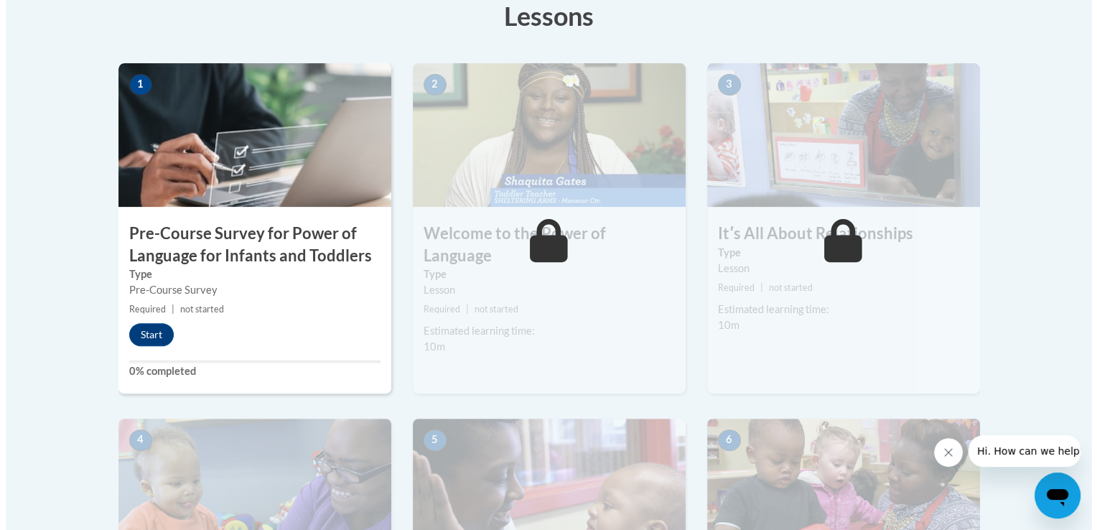
scroll to position [425, 0]
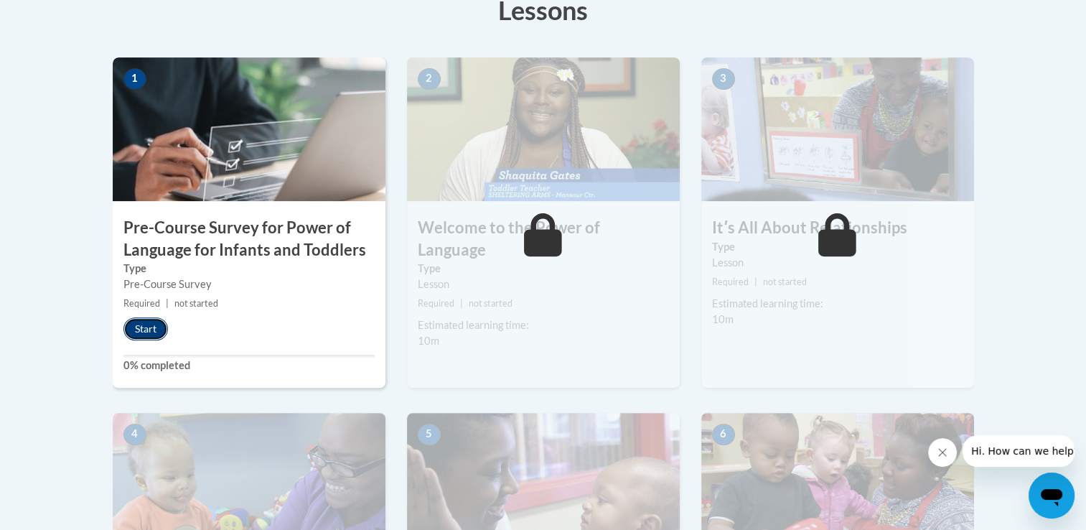
click at [141, 326] on button "Start" at bounding box center [145, 328] width 45 height 23
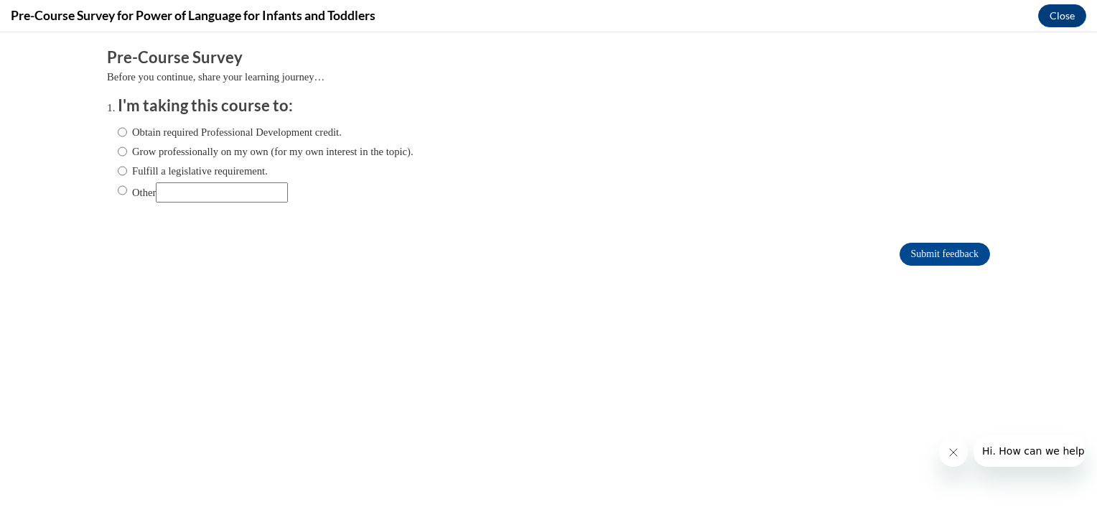
scroll to position [0, 0]
click at [212, 131] on label "Obtain required Professional Development credit." at bounding box center [230, 132] width 224 height 16
click at [127, 131] on input "Obtain required Professional Development credit." at bounding box center [122, 132] width 9 height 16
radio input "true"
click at [915, 250] on input "Submit feedback" at bounding box center [944, 254] width 90 height 23
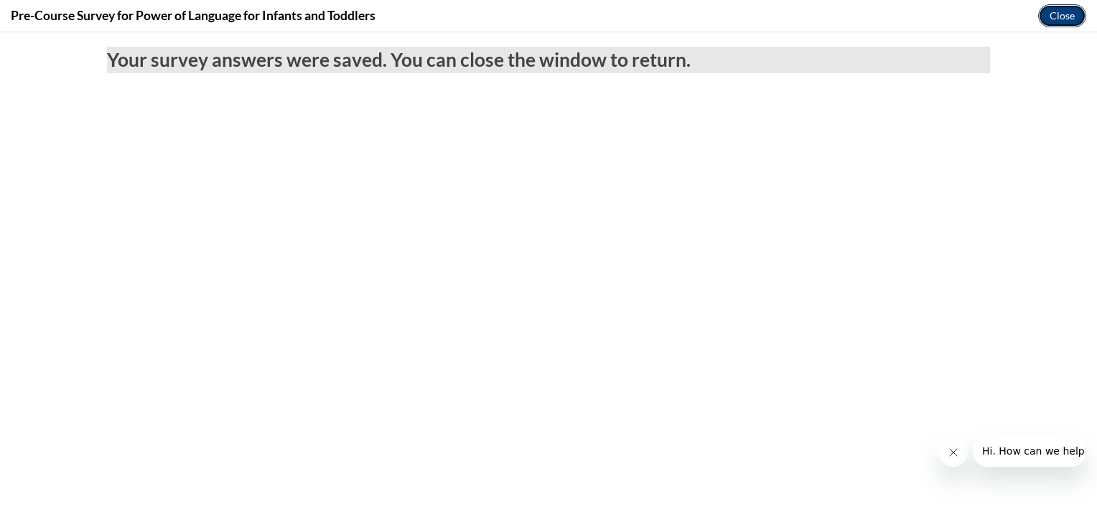
click at [1052, 12] on button "Close" at bounding box center [1062, 15] width 48 height 23
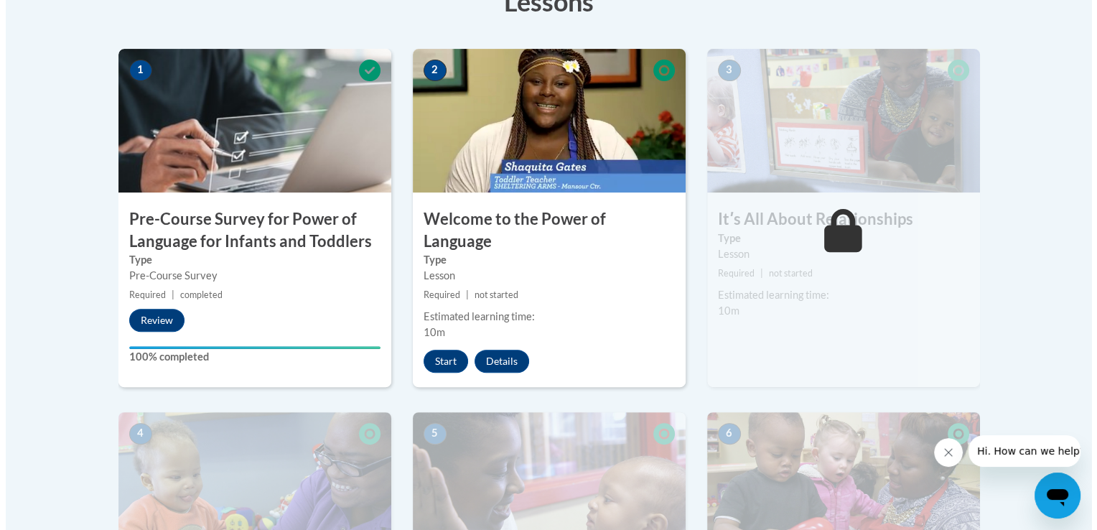
scroll to position [424, 0]
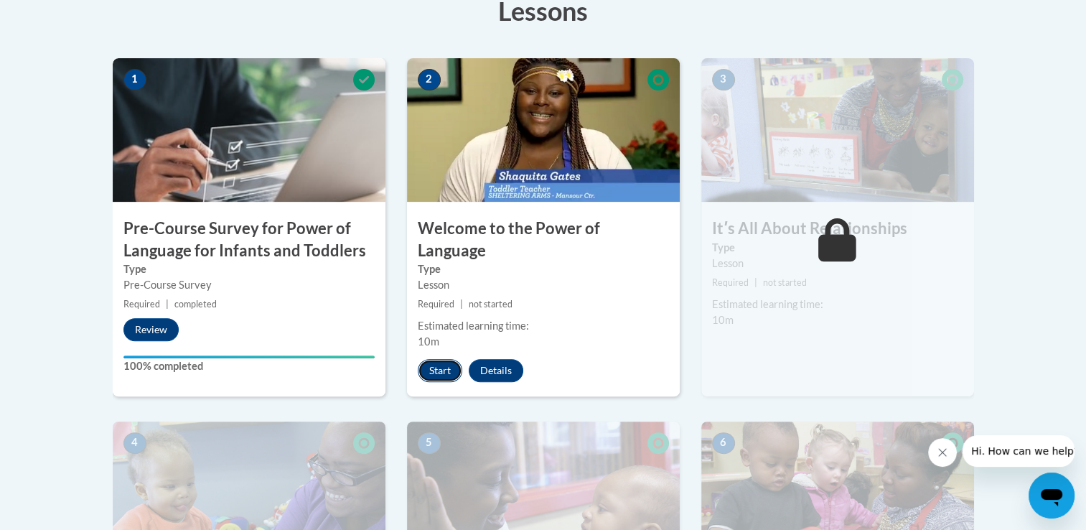
click at [434, 359] on button "Start" at bounding box center [440, 370] width 45 height 23
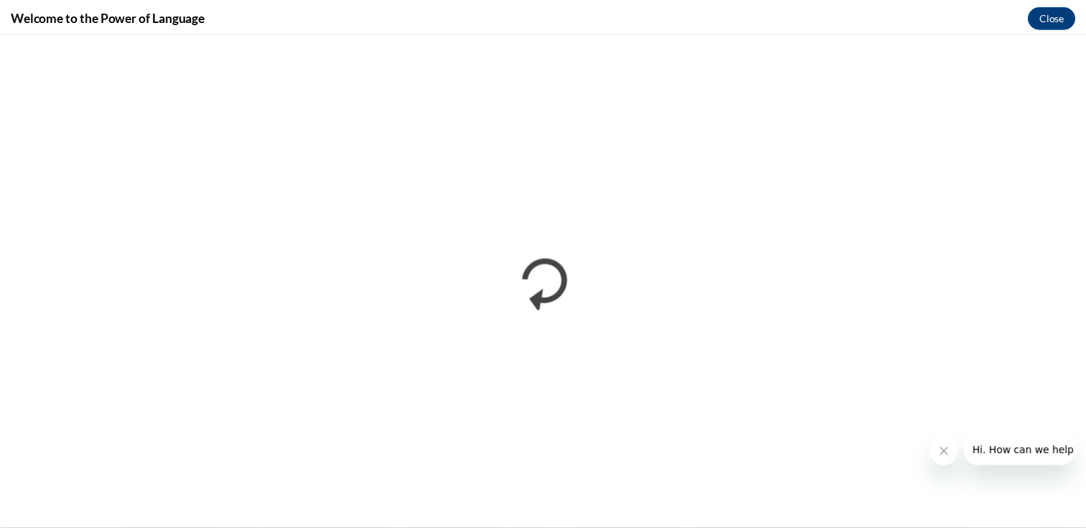
scroll to position [0, 0]
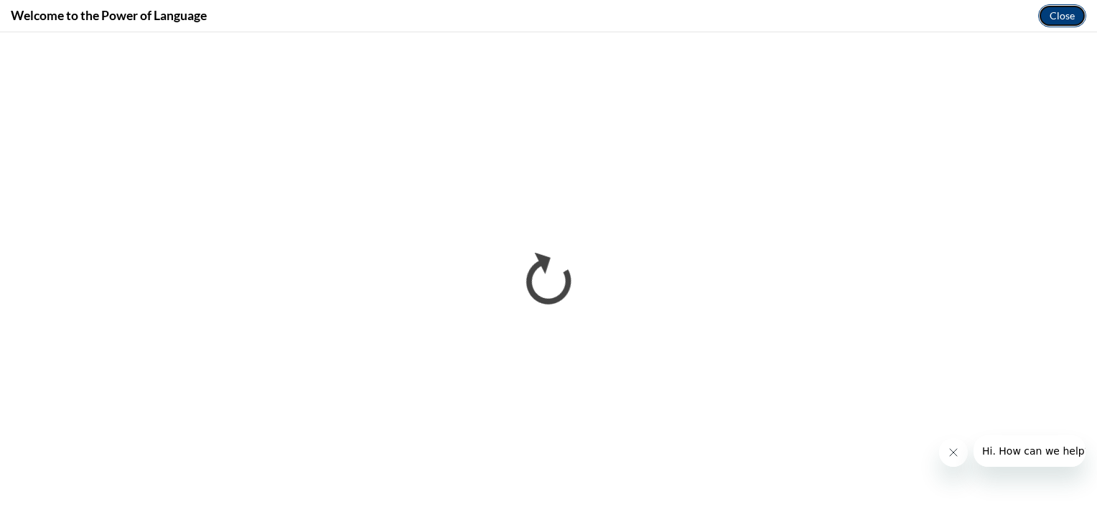
click at [1075, 10] on button "Close" at bounding box center [1062, 15] width 48 height 23
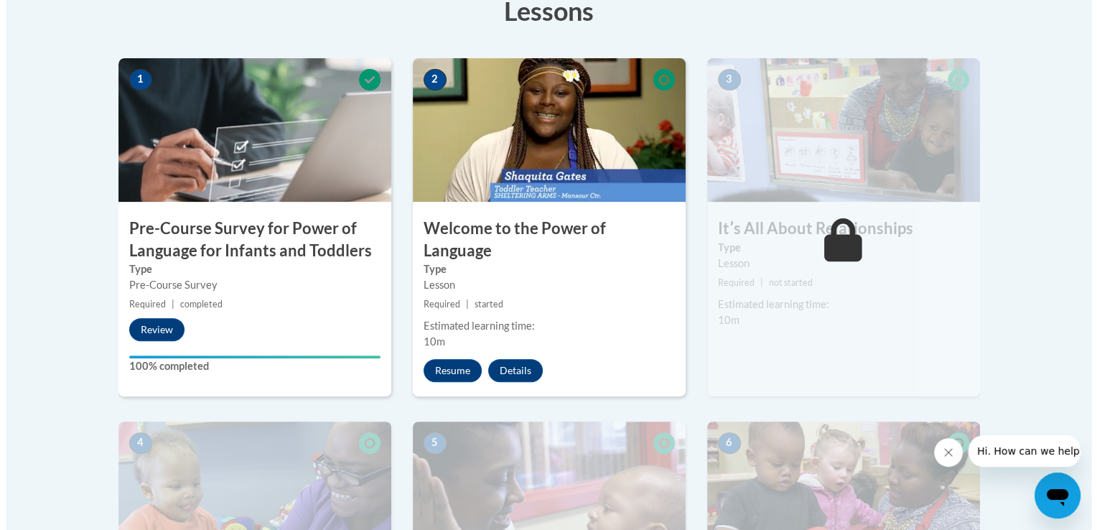
scroll to position [387, 0]
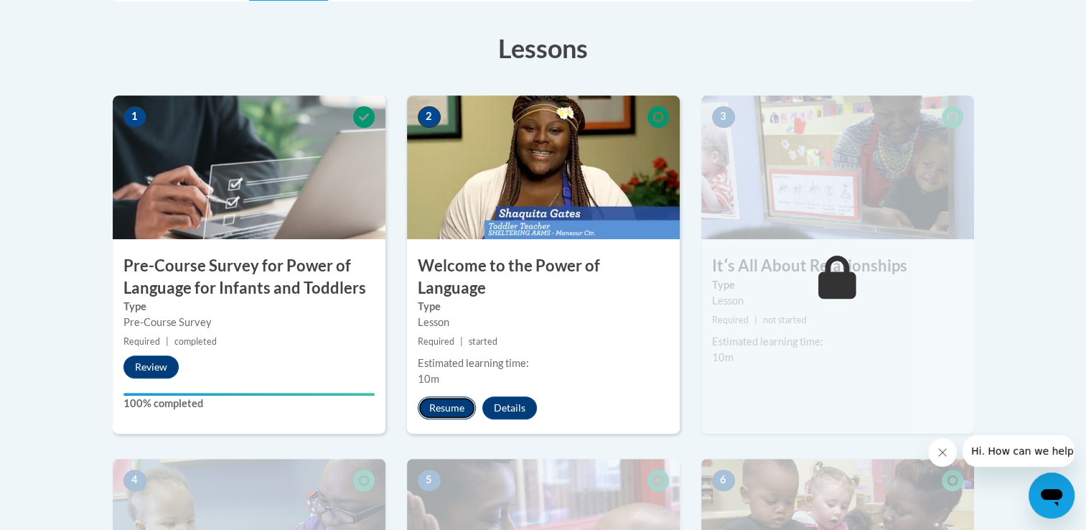
click at [464, 396] on button "Resume" at bounding box center [447, 407] width 58 height 23
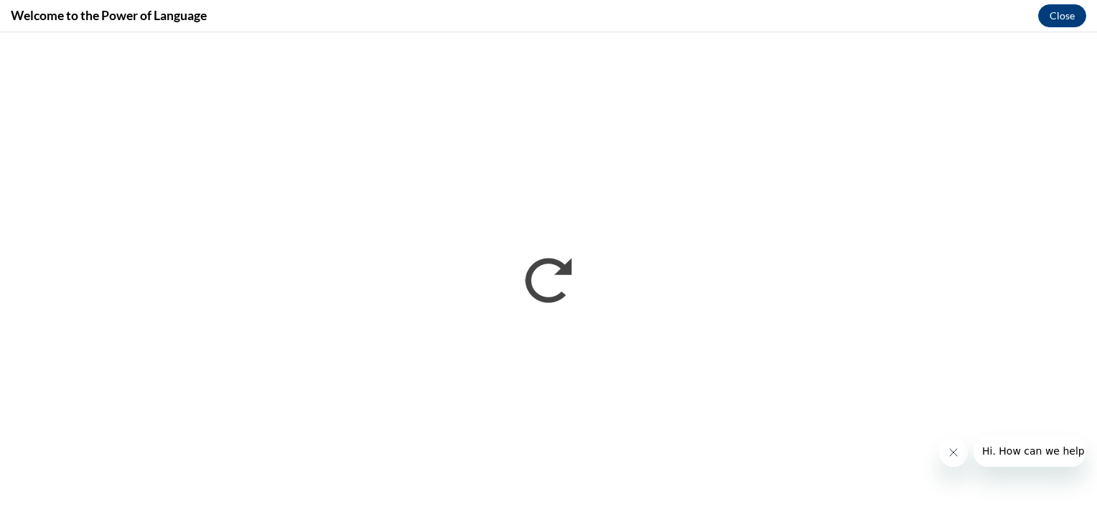
scroll to position [0, 0]
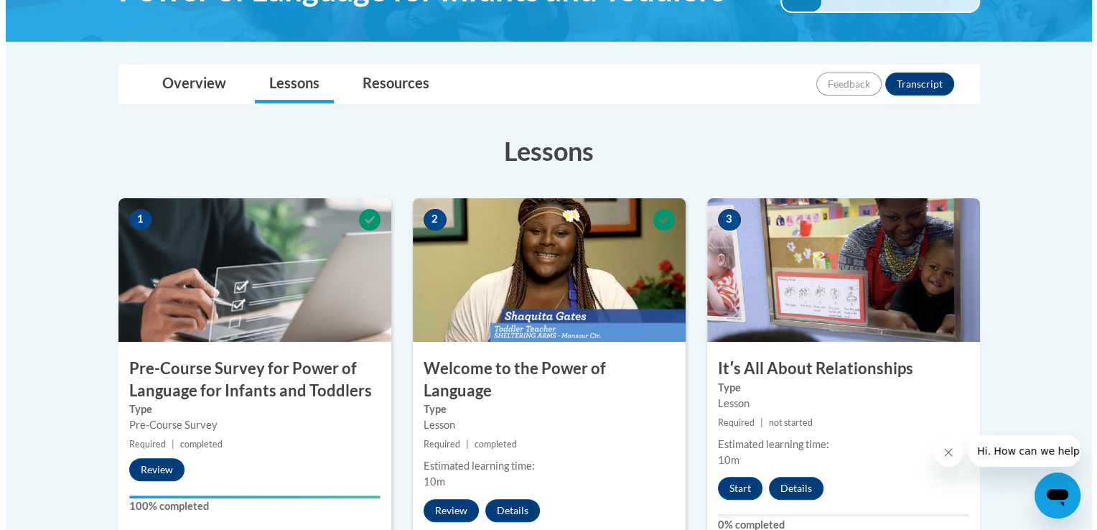
scroll to position [488, 0]
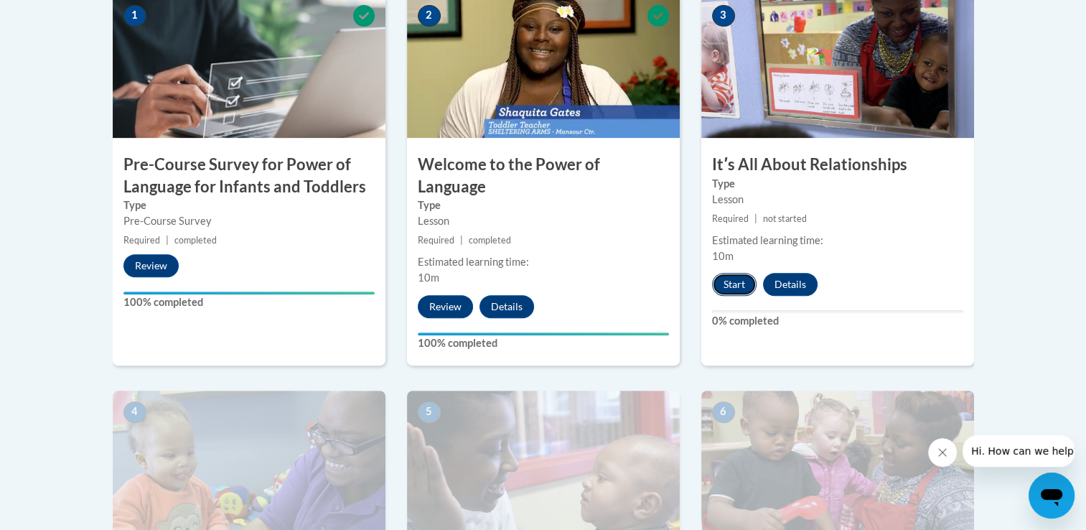
click at [732, 285] on button "Start" at bounding box center [734, 284] width 45 height 23
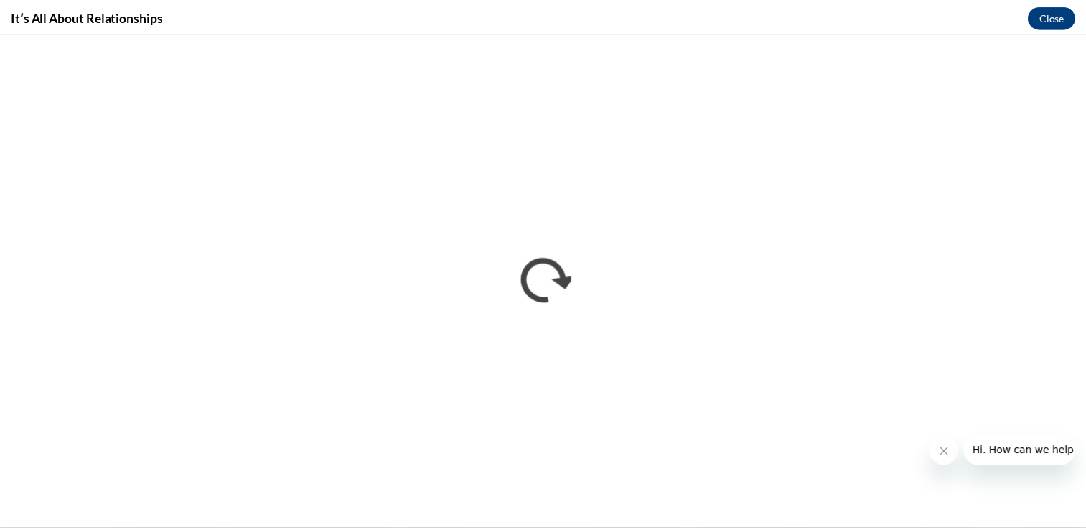
scroll to position [0, 0]
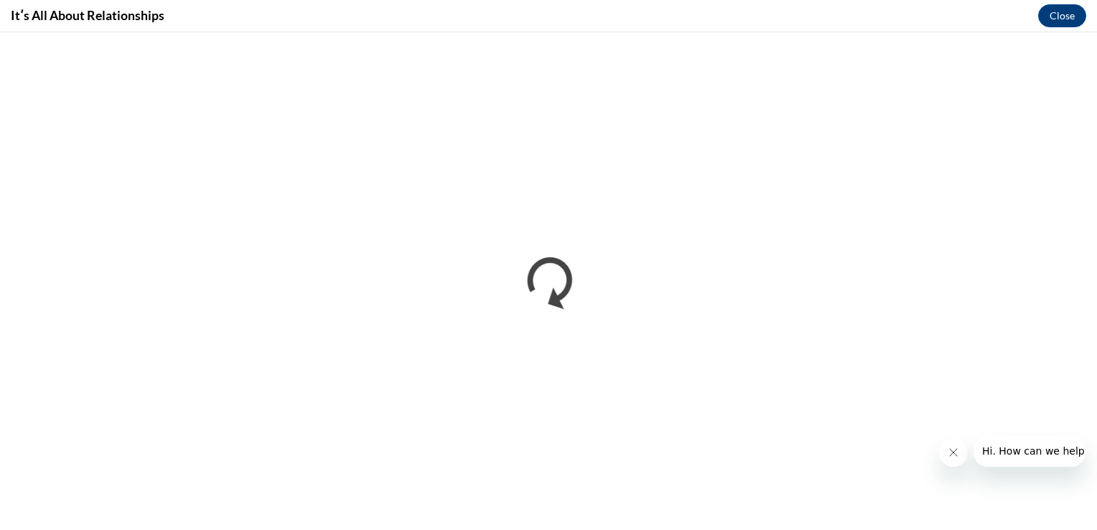
click at [953, 449] on icon "Close message from company" at bounding box center [952, 452] width 11 height 11
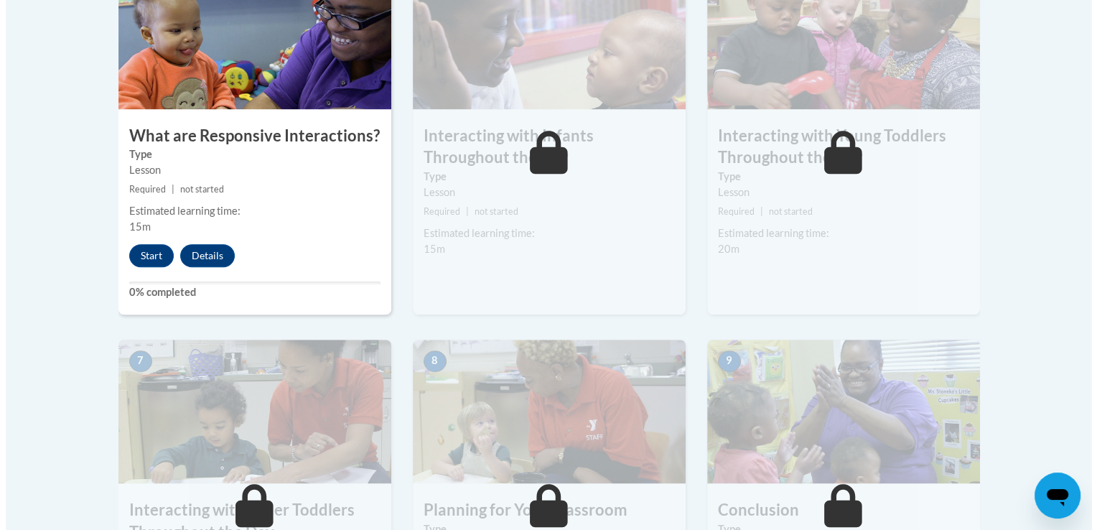
scroll to position [930, 0]
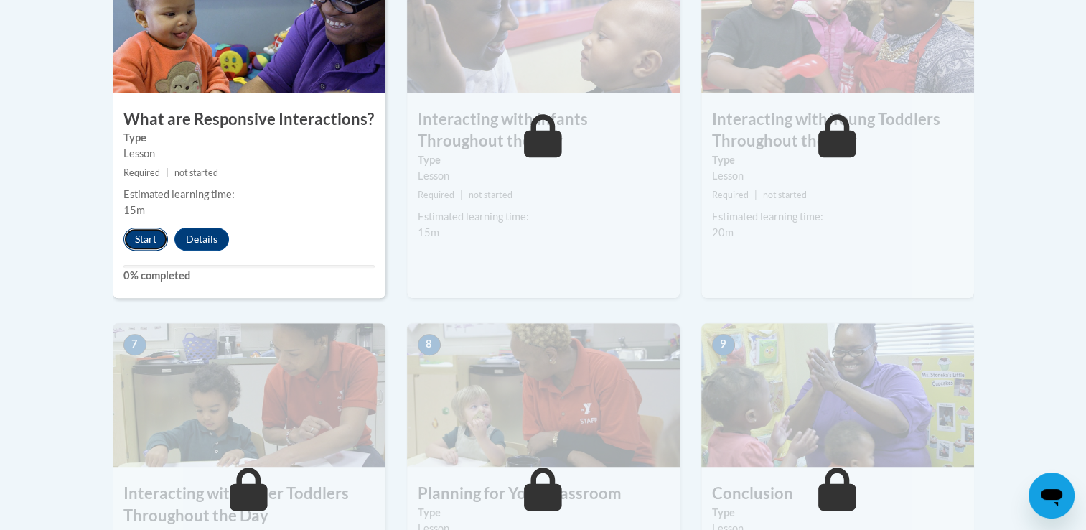
click at [133, 228] on button "Start" at bounding box center [145, 239] width 45 height 23
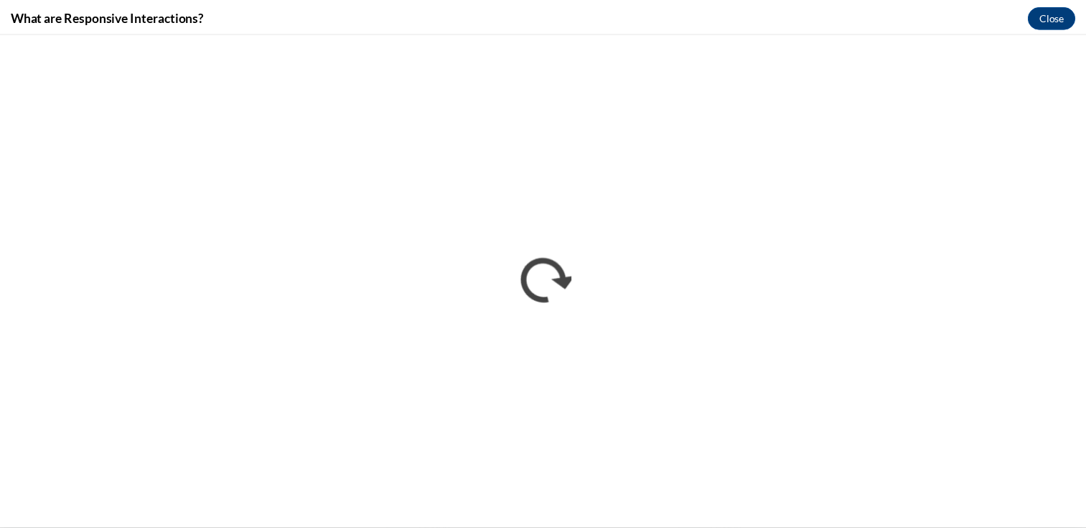
scroll to position [0, 0]
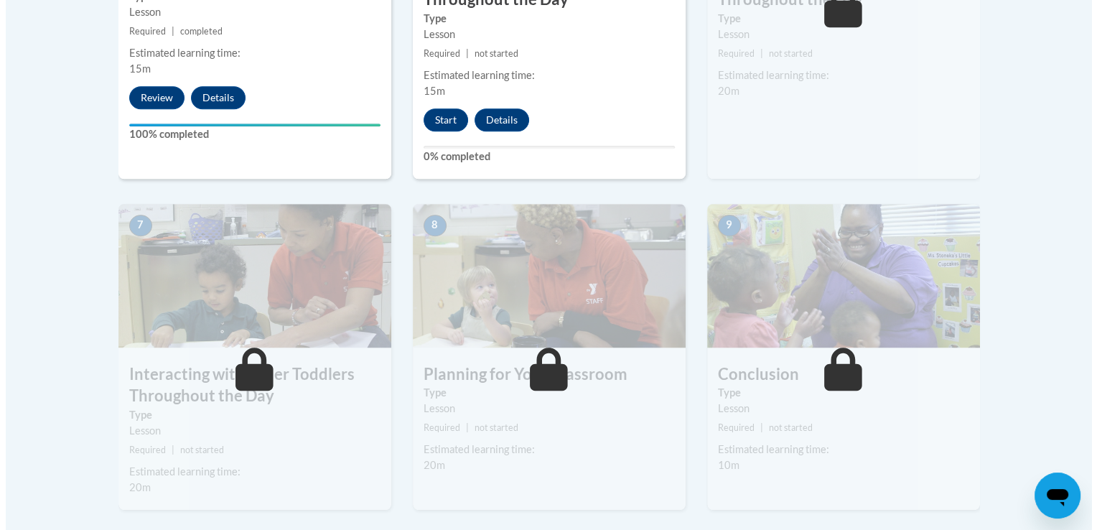
scroll to position [1068, 0]
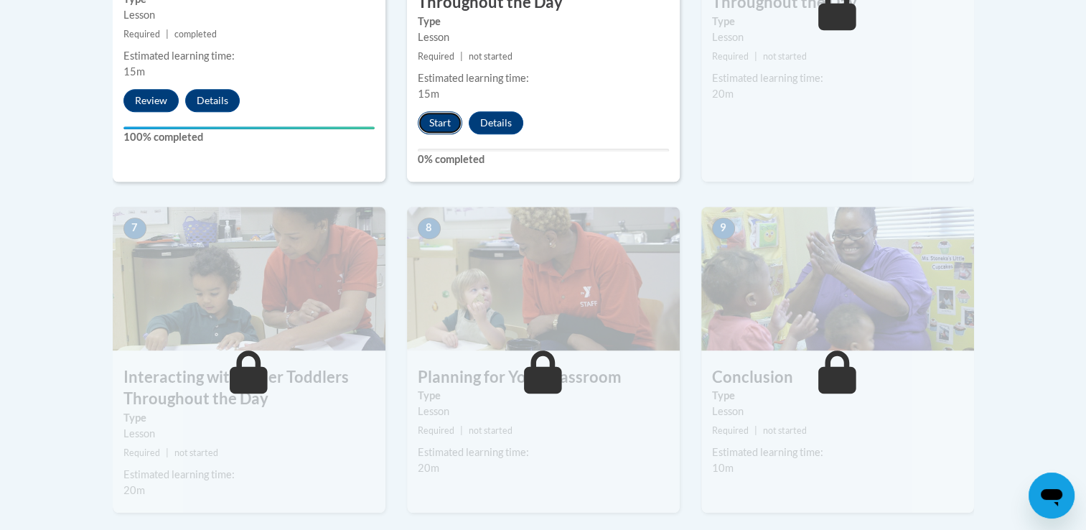
click at [433, 111] on button "Start" at bounding box center [440, 122] width 45 height 23
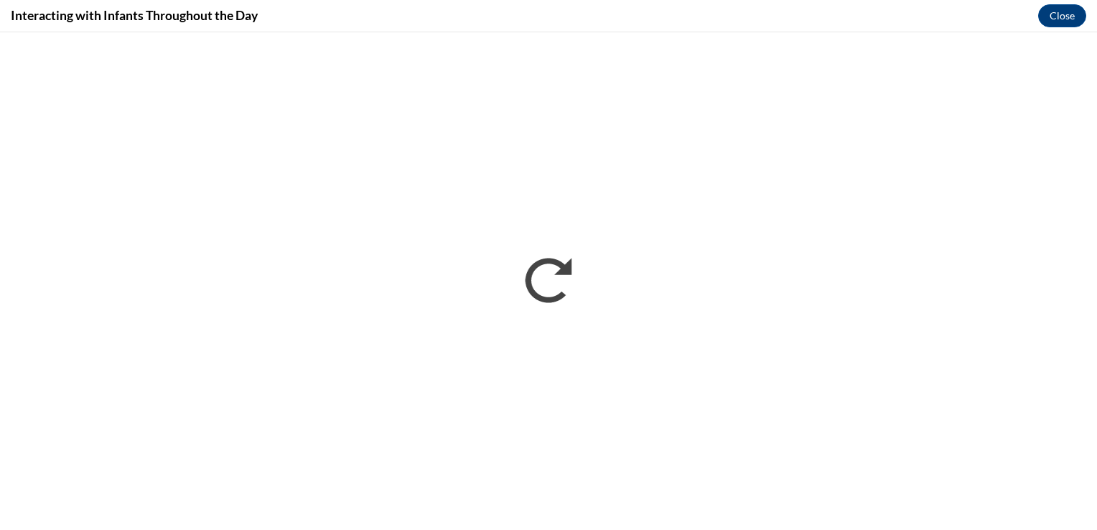
scroll to position [0, 0]
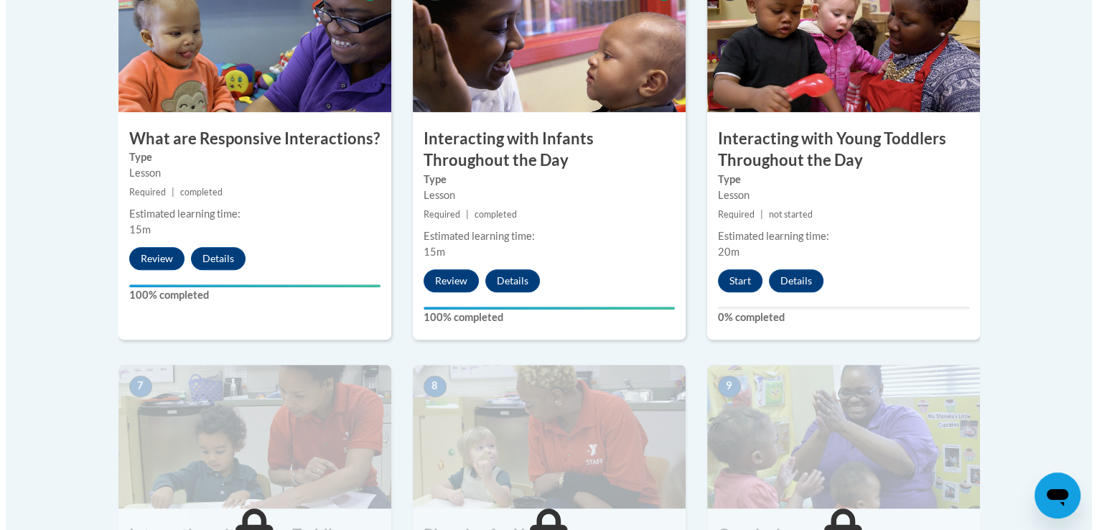
scroll to position [935, 0]
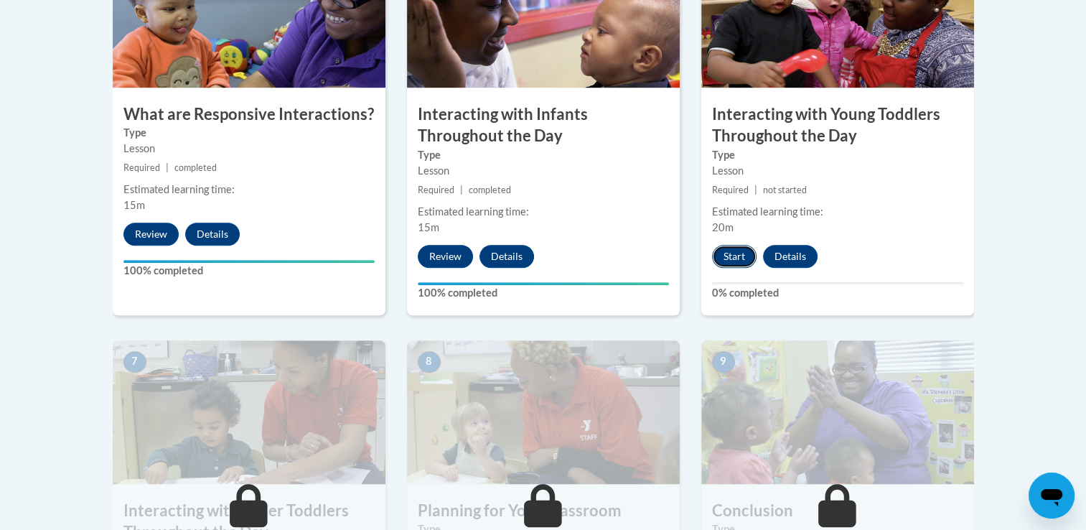
click at [726, 245] on button "Start" at bounding box center [734, 256] width 45 height 23
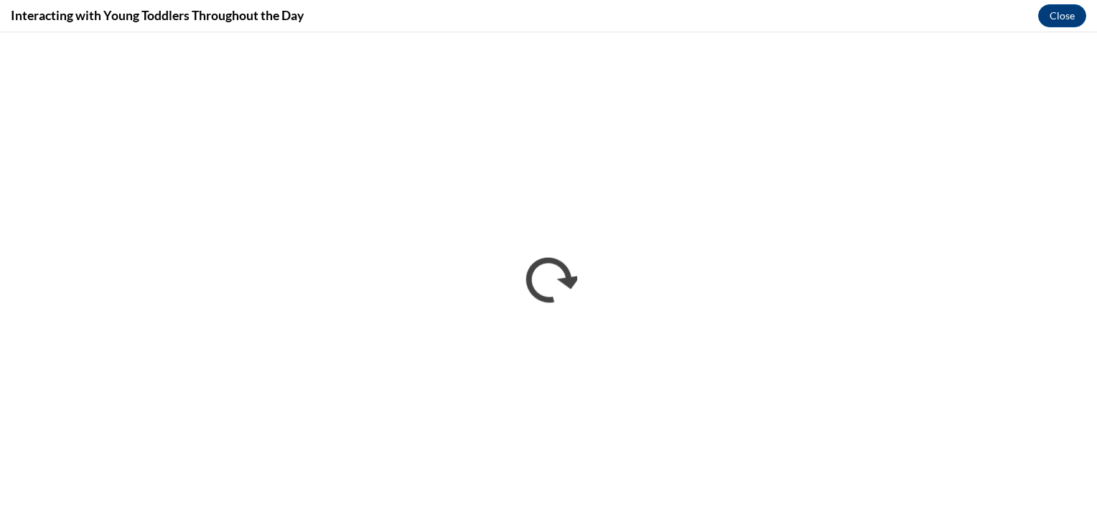
scroll to position [0, 0]
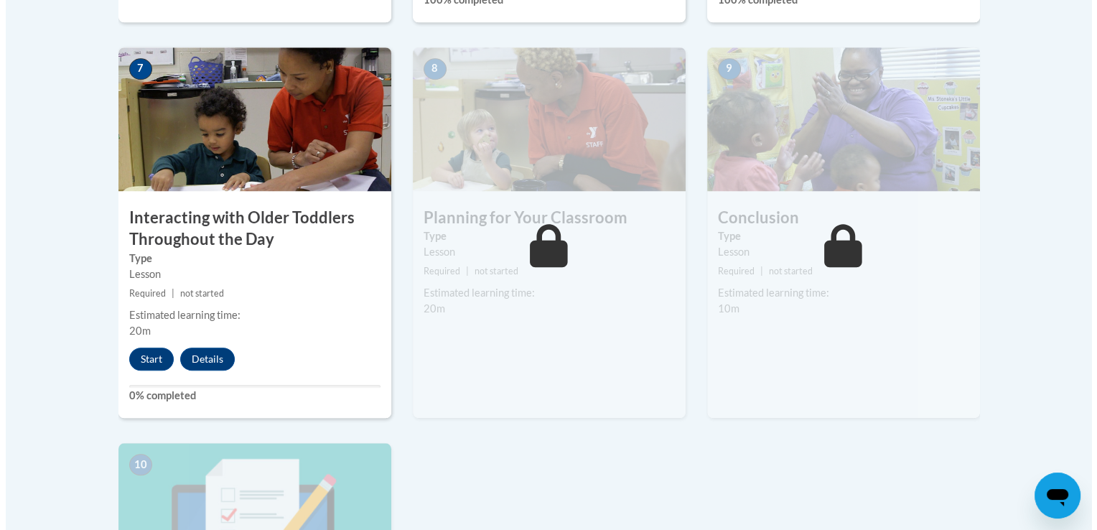
scroll to position [1242, 0]
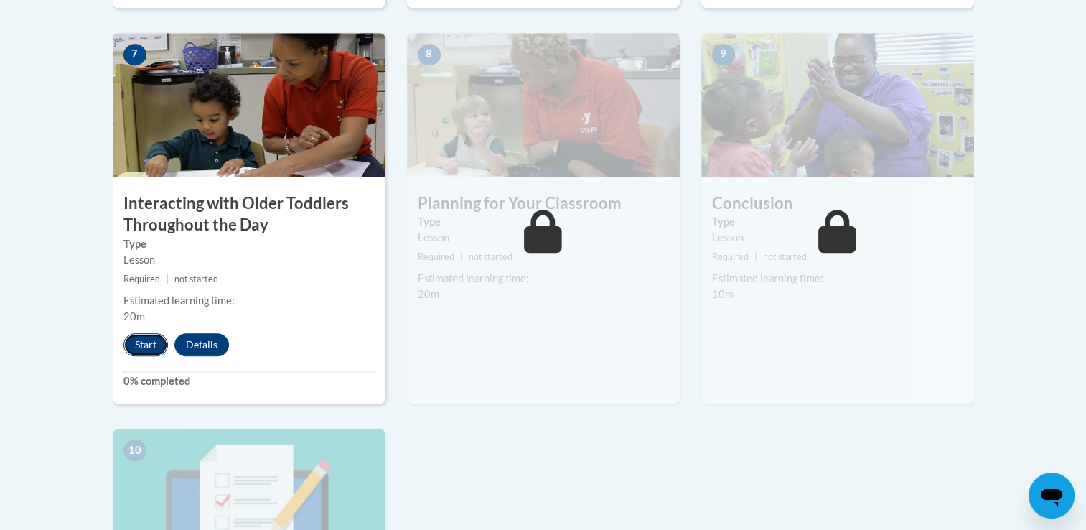
click at [128, 333] on button "Start" at bounding box center [145, 344] width 45 height 23
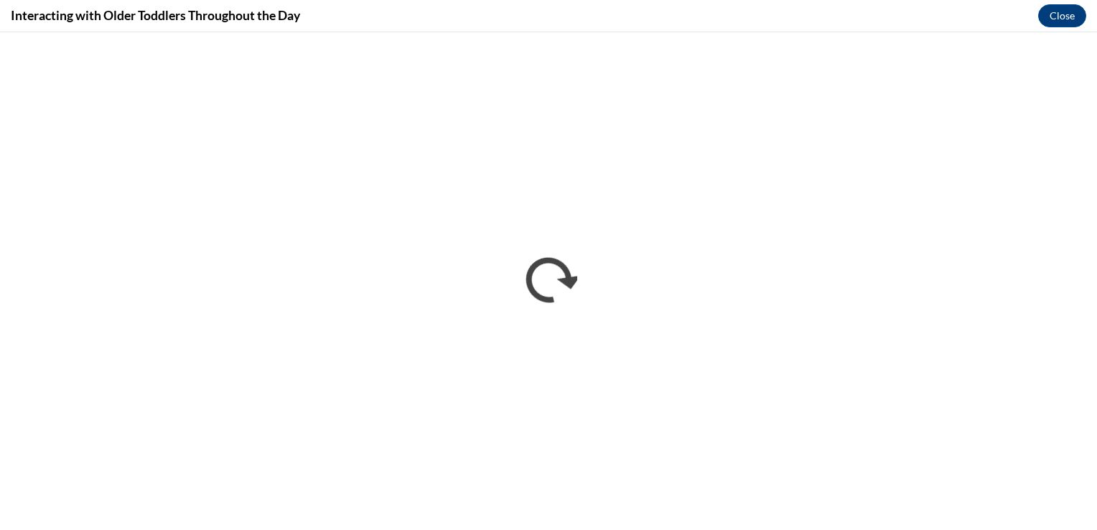
scroll to position [0, 0]
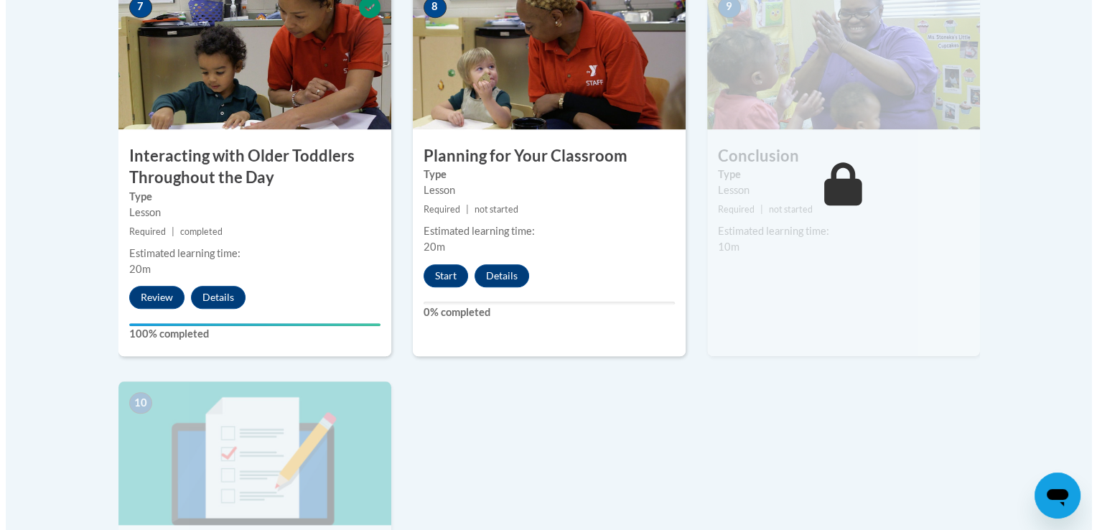
scroll to position [1289, 0]
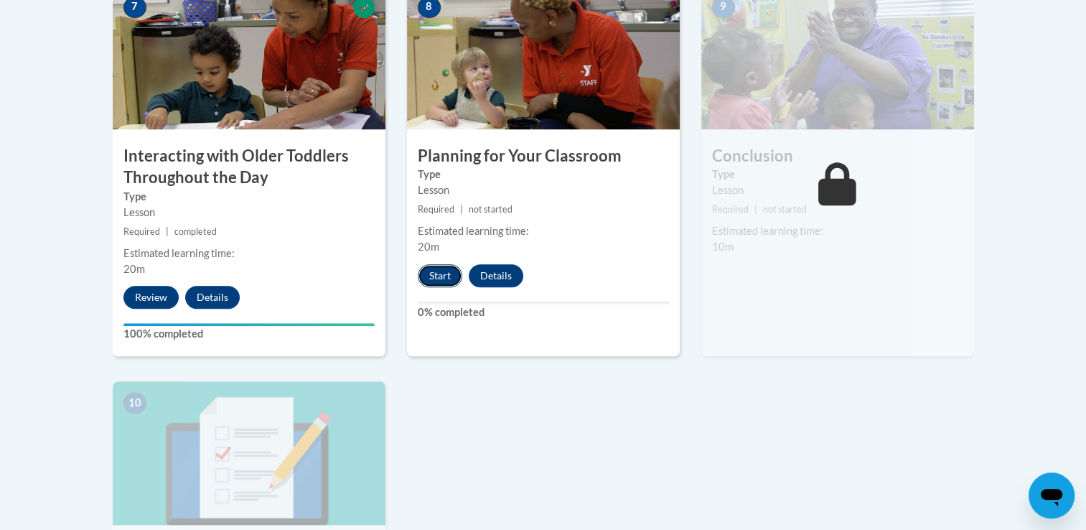
click at [444, 264] on button "Start" at bounding box center [440, 275] width 45 height 23
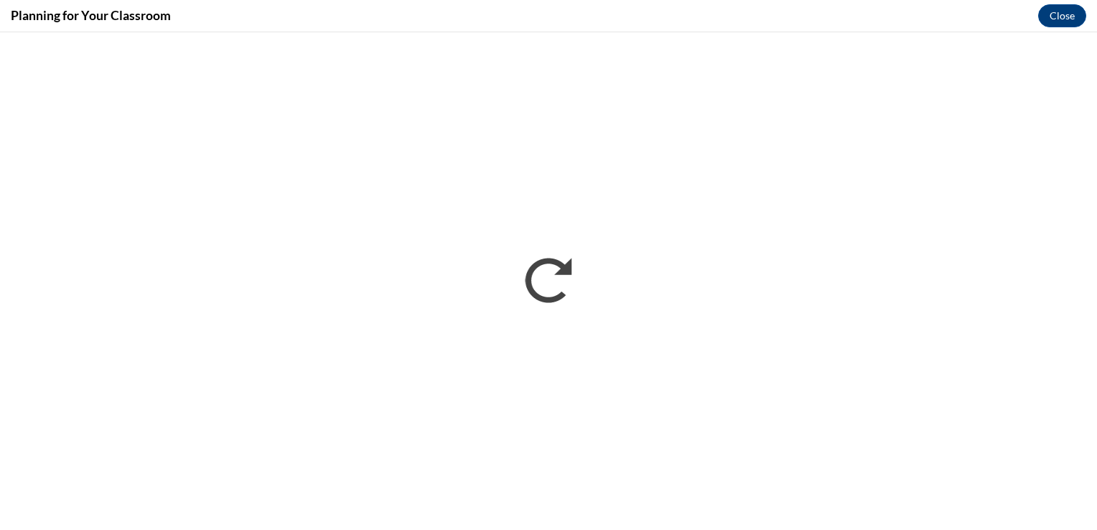
scroll to position [0, 0]
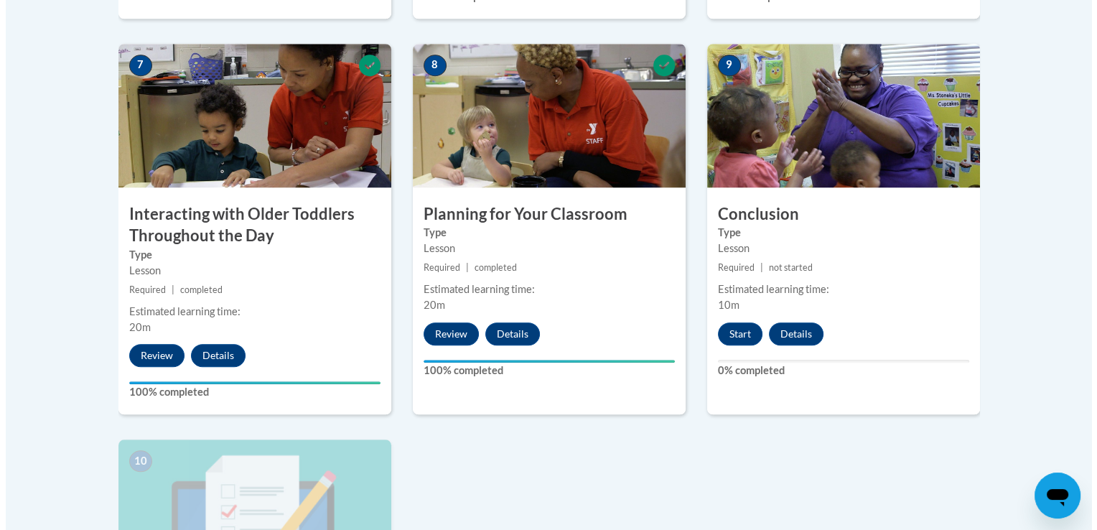
scroll to position [1232, 0]
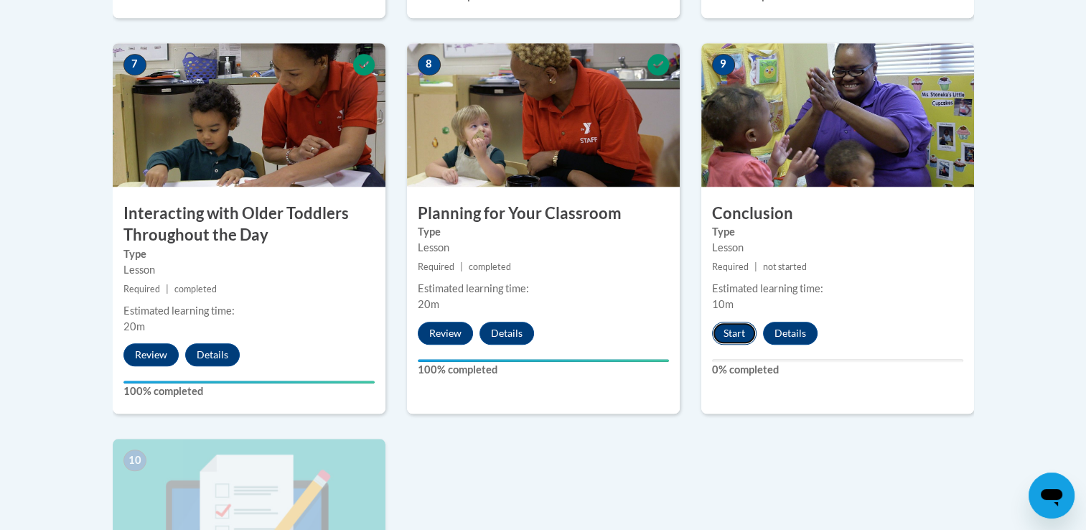
click at [726, 322] on button "Start" at bounding box center [734, 333] width 45 height 23
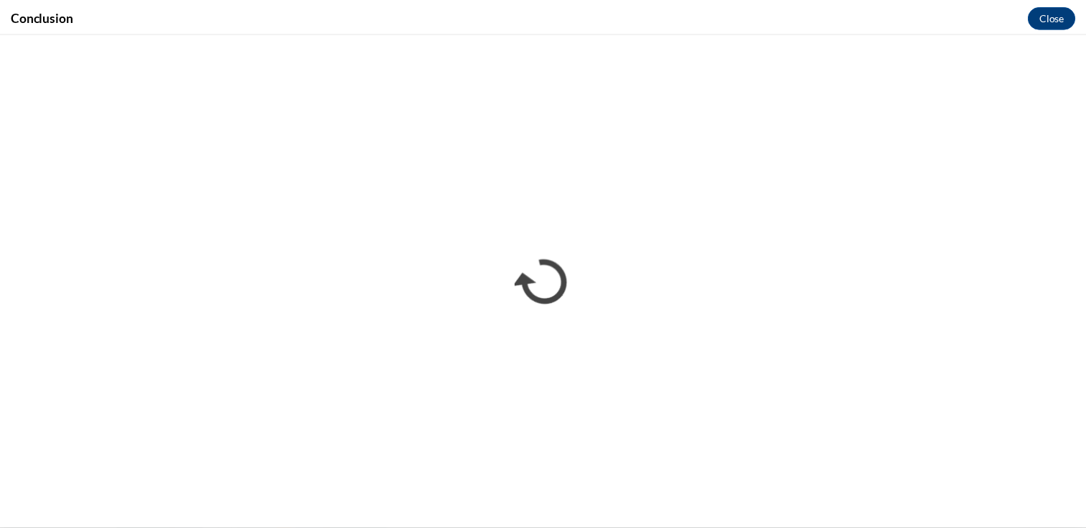
scroll to position [0, 0]
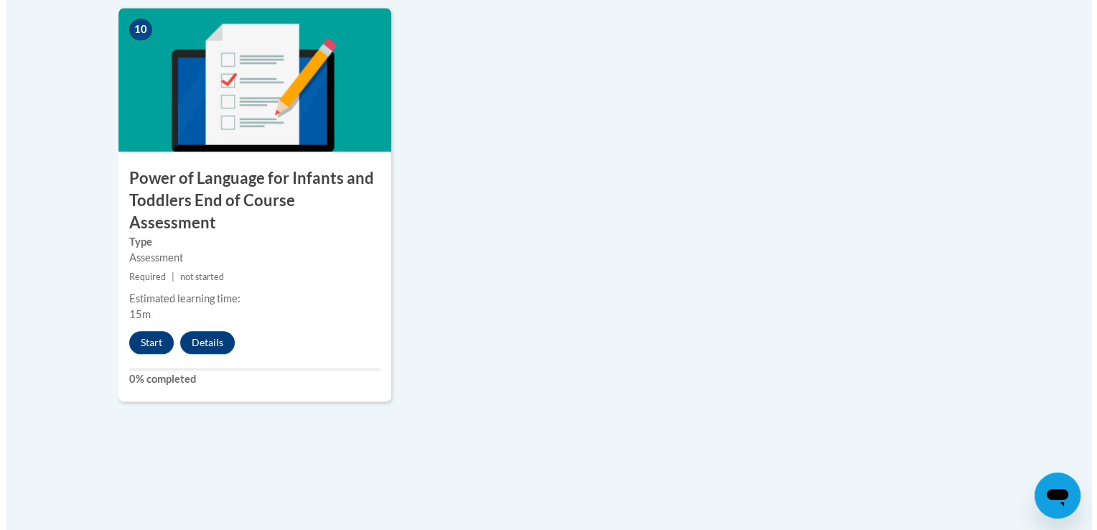
scroll to position [1686, 0]
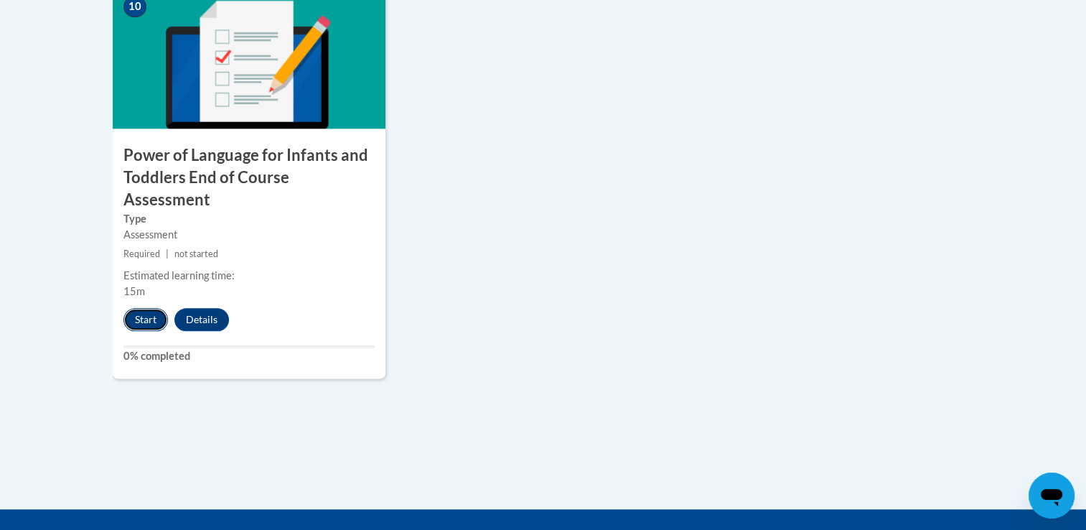
click at [144, 308] on button "Start" at bounding box center [145, 319] width 45 height 23
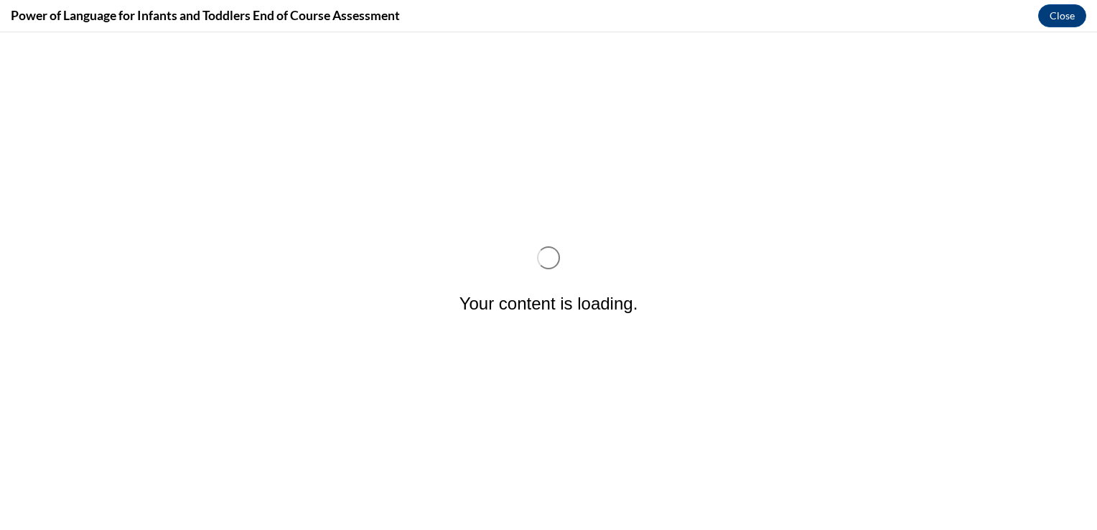
scroll to position [0, 0]
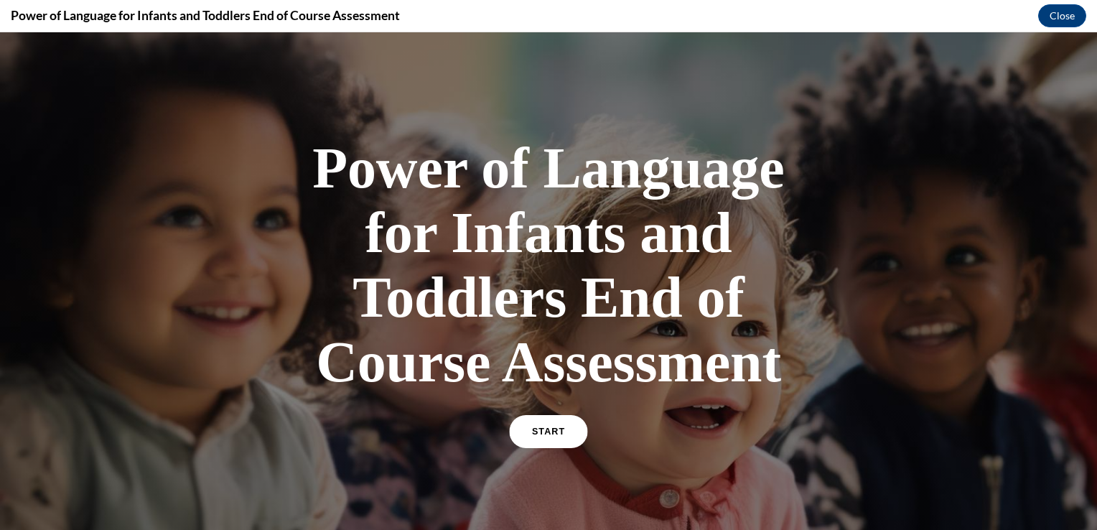
click at [544, 432] on span "START" at bounding box center [548, 431] width 33 height 11
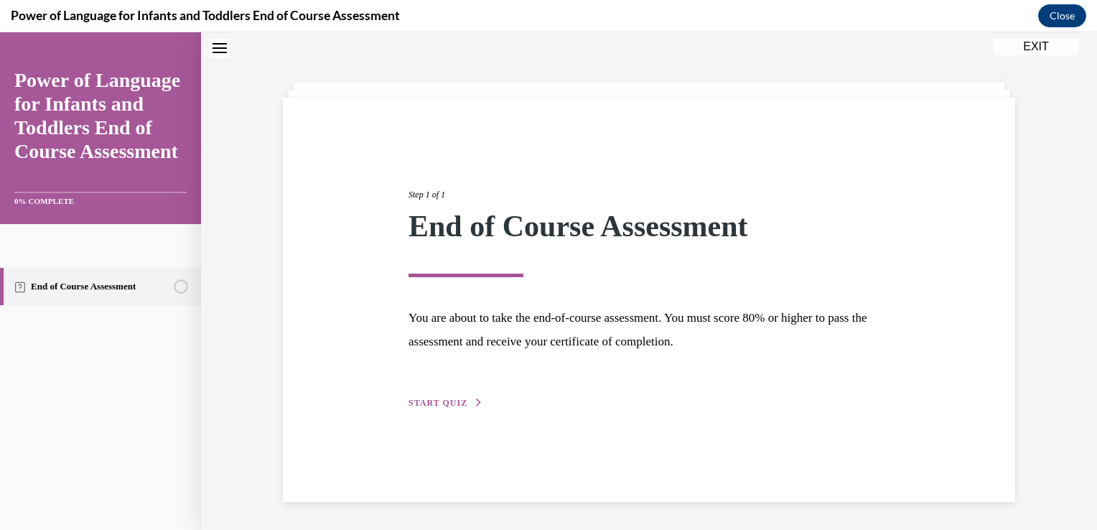
scroll to position [45, 0]
click at [443, 399] on span "START QUIZ" at bounding box center [437, 402] width 59 height 10
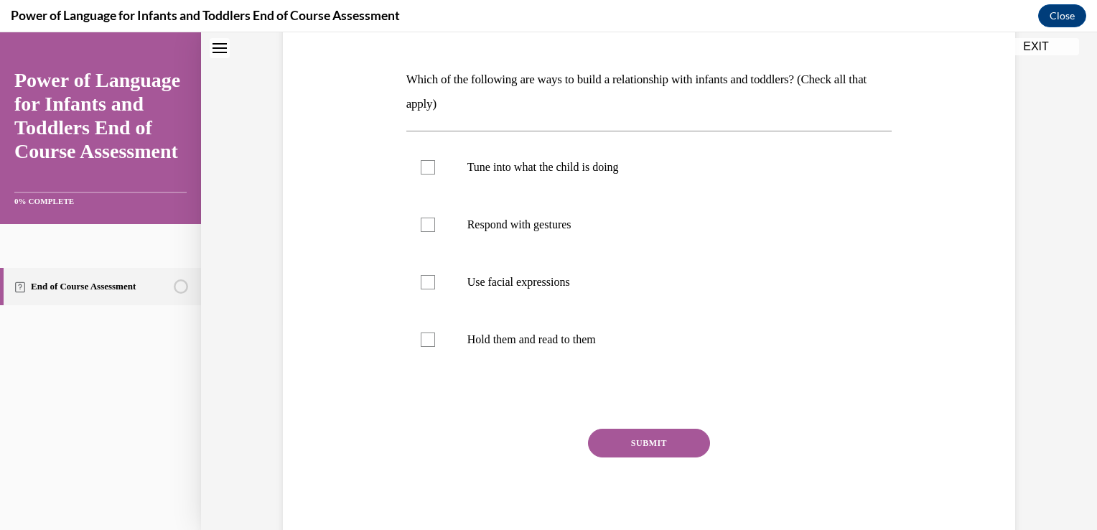
scroll to position [207, 0]
click at [607, 174] on label "Tune into what the child is doing" at bounding box center [649, 165] width 486 height 57
click at [435, 173] on input "Tune into what the child is doing" at bounding box center [428, 166] width 14 height 14
checkbox input "true"
drag, startPoint x: 597, startPoint y: 228, endPoint x: 592, endPoint y: 288, distance: 59.9
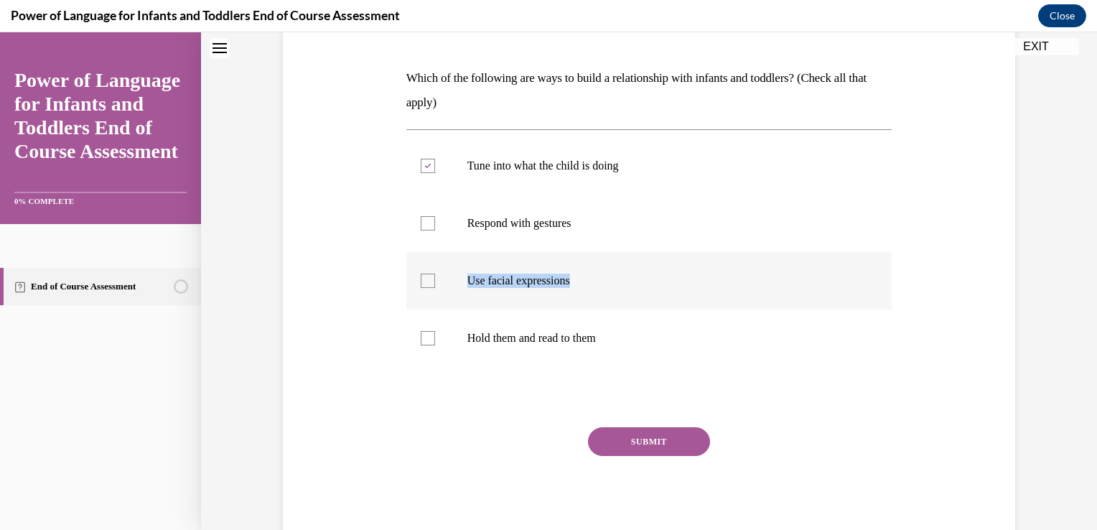
click at [592, 288] on ul "Tune into what the child is doing Respond with gestures Use facial expressions …" at bounding box center [649, 252] width 486 height 230
click at [592, 288] on label "Use facial expressions" at bounding box center [649, 280] width 486 height 57
click at [435, 288] on input "Use facial expressions" at bounding box center [428, 281] width 14 height 14
checkbox input "true"
click at [606, 354] on label "Hold them and read to them" at bounding box center [649, 337] width 486 height 57
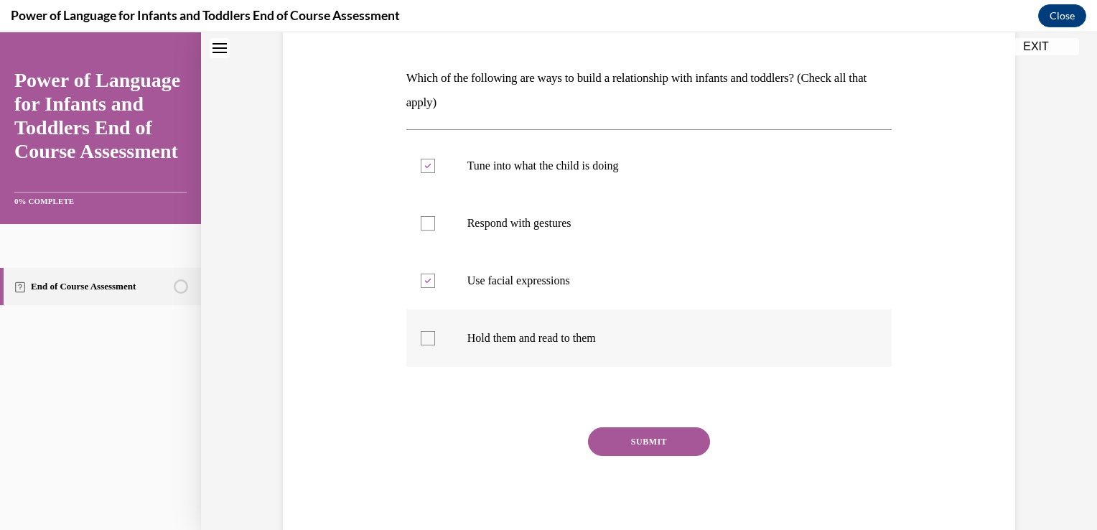
click at [435, 345] on input "Hold them and read to them" at bounding box center [428, 338] width 14 height 14
checkbox input "true"
click at [435, 232] on label "Respond with gestures" at bounding box center [649, 223] width 486 height 57
click at [435, 230] on input "Respond with gestures" at bounding box center [428, 223] width 14 height 14
checkbox input "true"
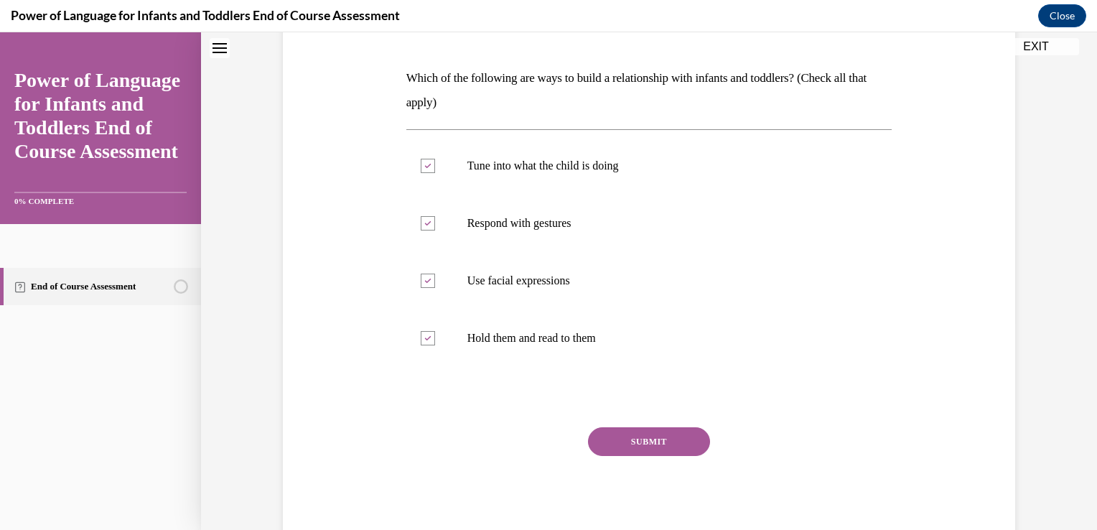
click at [654, 452] on button "SUBMIT" at bounding box center [649, 441] width 122 height 29
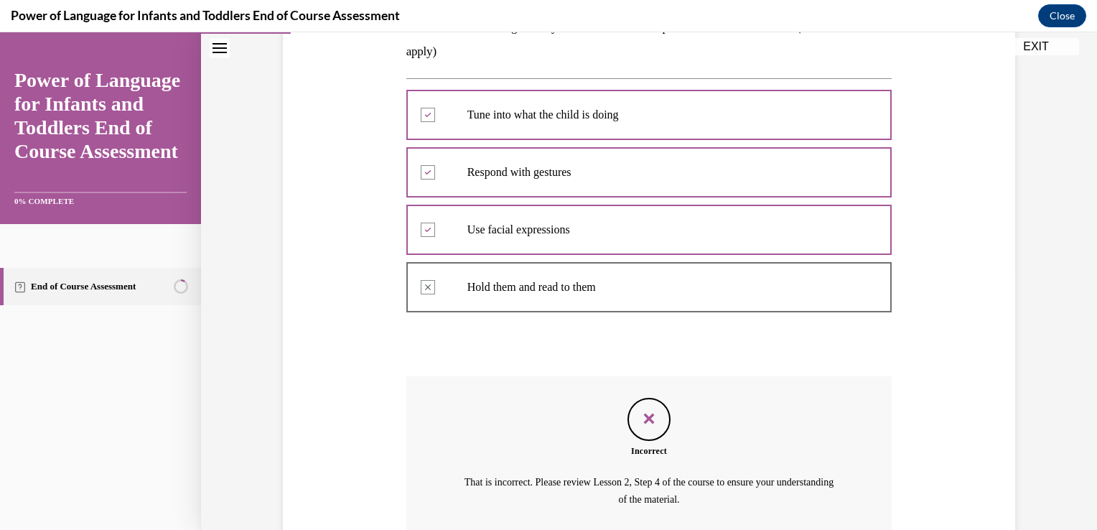
scroll to position [384, 0]
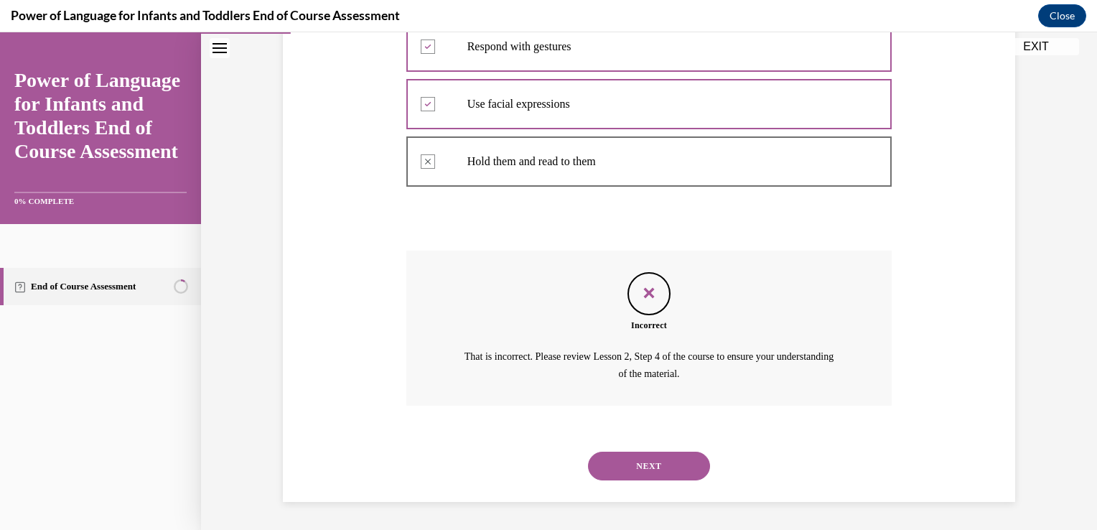
click at [679, 461] on button "NEXT" at bounding box center [649, 466] width 122 height 29
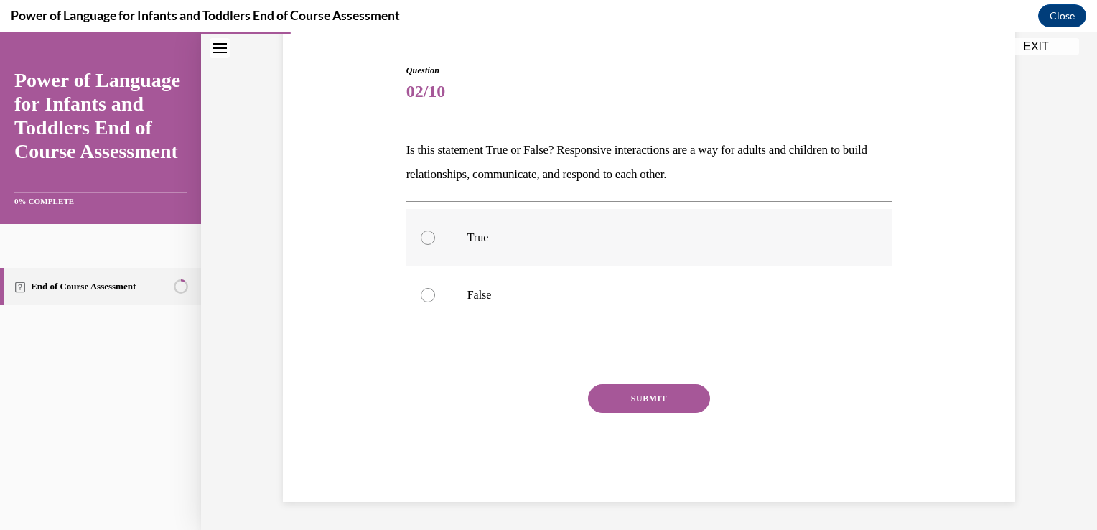
click at [691, 227] on label "True" at bounding box center [649, 237] width 486 height 57
click at [435, 230] on input "True" at bounding box center [428, 237] width 14 height 14
radio input "true"
click at [675, 391] on button "SUBMIT" at bounding box center [649, 398] width 122 height 29
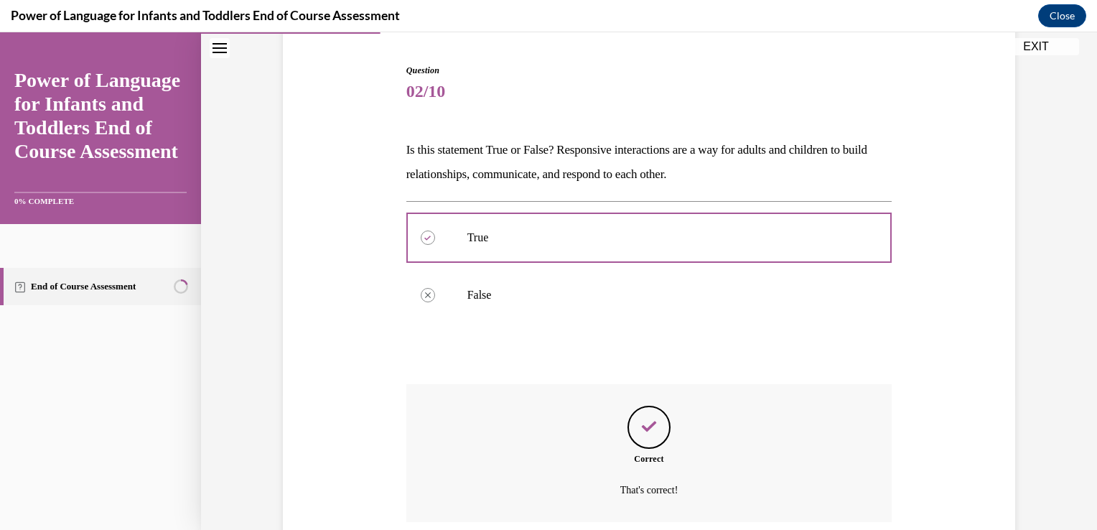
scroll to position [252, 0]
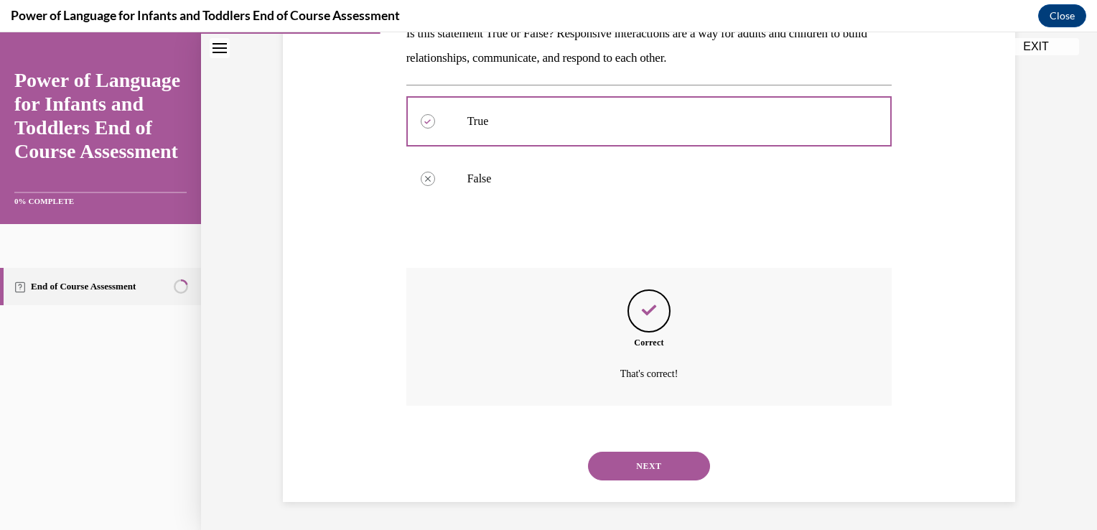
click at [665, 458] on button "NEXT" at bounding box center [649, 466] width 122 height 29
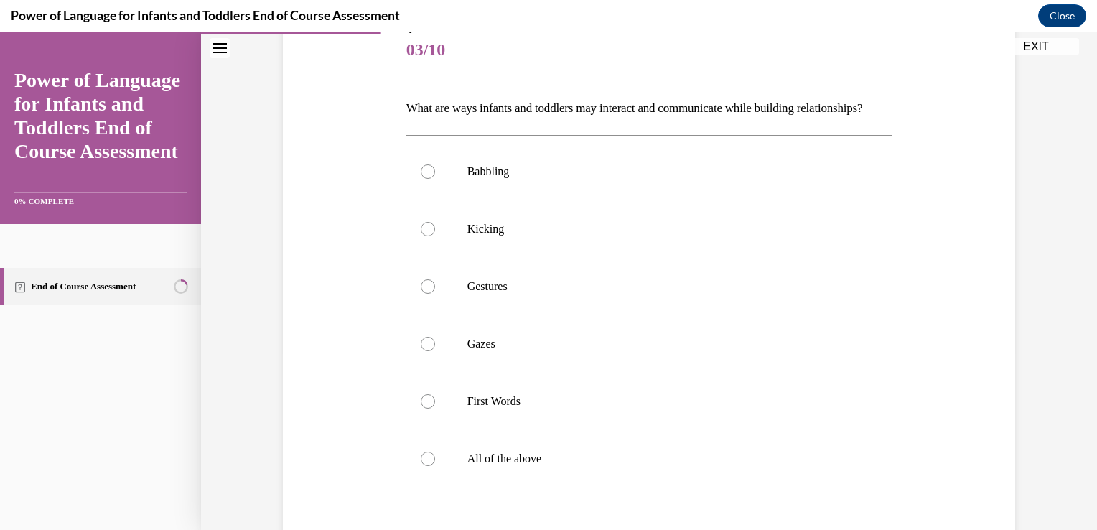
scroll to position [207, 0]
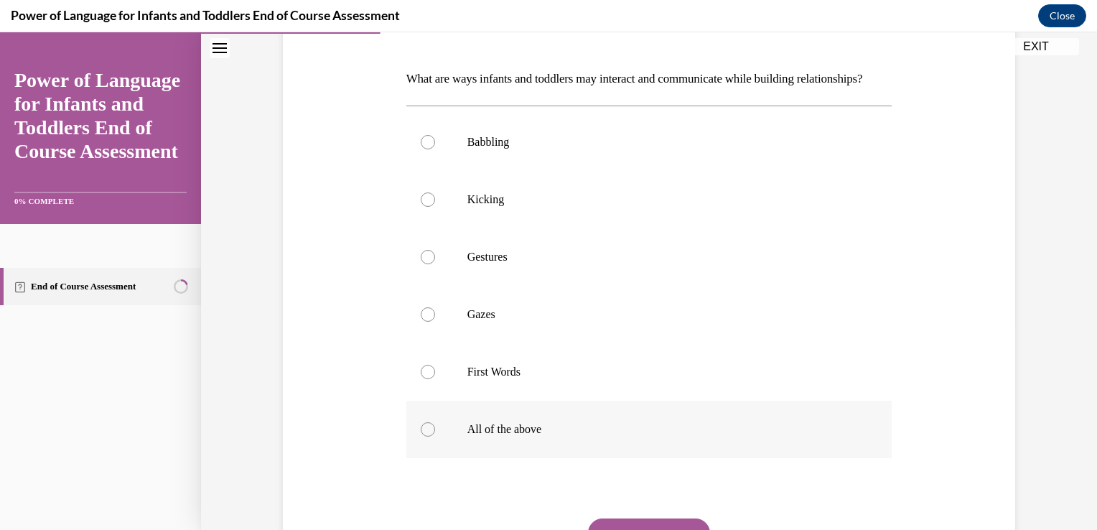
click at [655, 436] on p "All of the above" at bounding box center [661, 429] width 389 height 14
click at [435, 436] on input "All of the above" at bounding box center [428, 429] width 14 height 14
radio input "true"
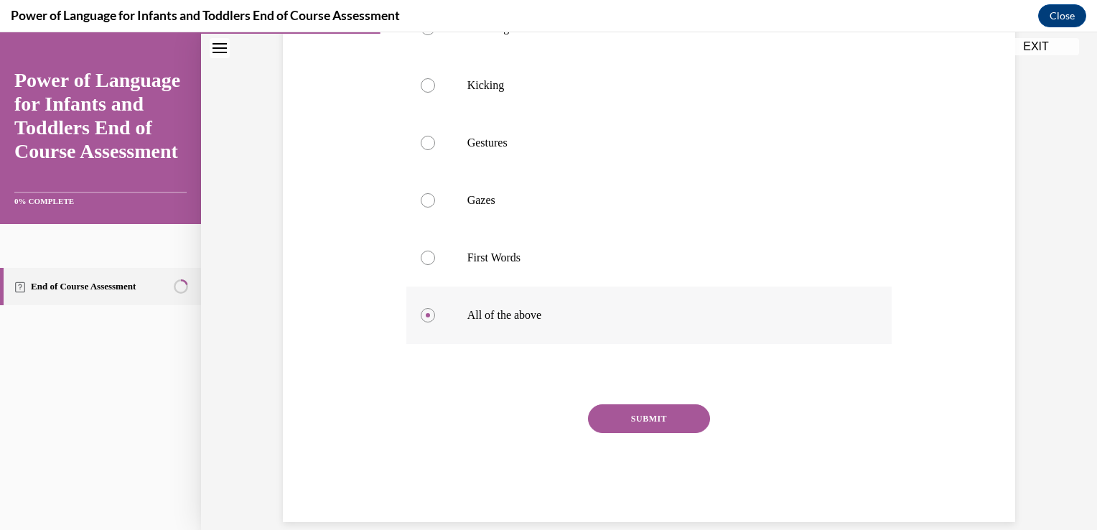
click at [655, 433] on button "SUBMIT" at bounding box center [649, 418] width 122 height 29
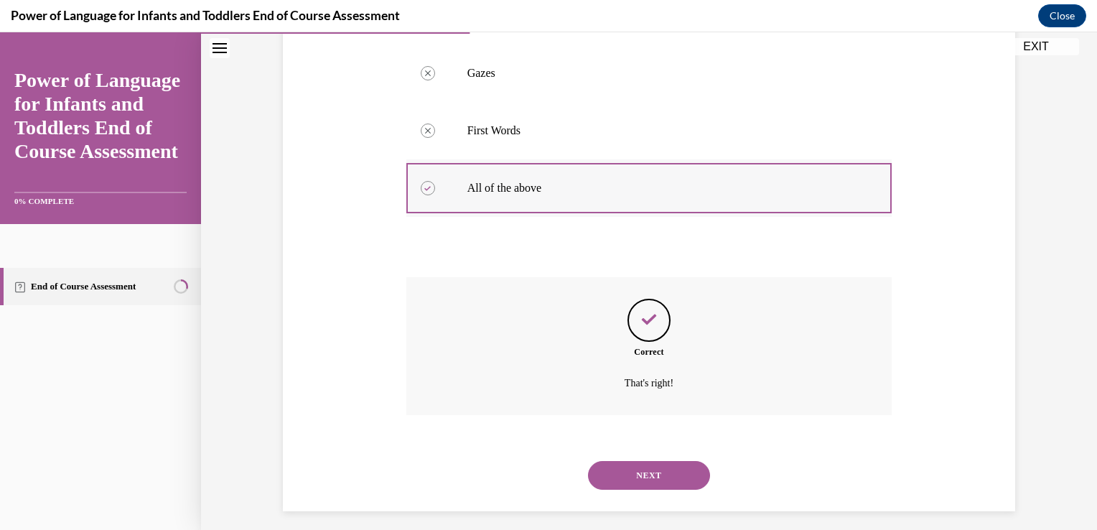
scroll to position [482, 0]
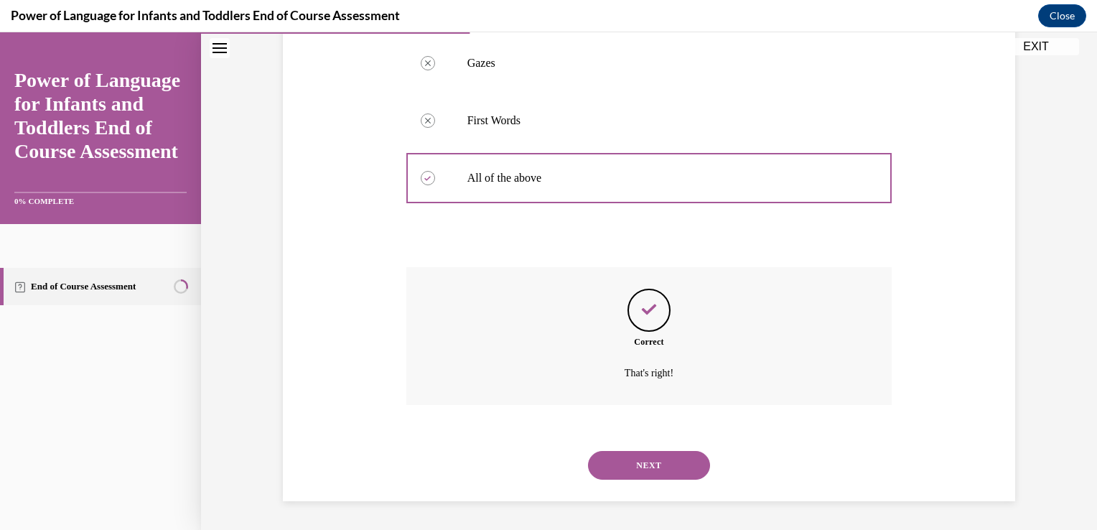
click at [653, 472] on button "NEXT" at bounding box center [649, 465] width 122 height 29
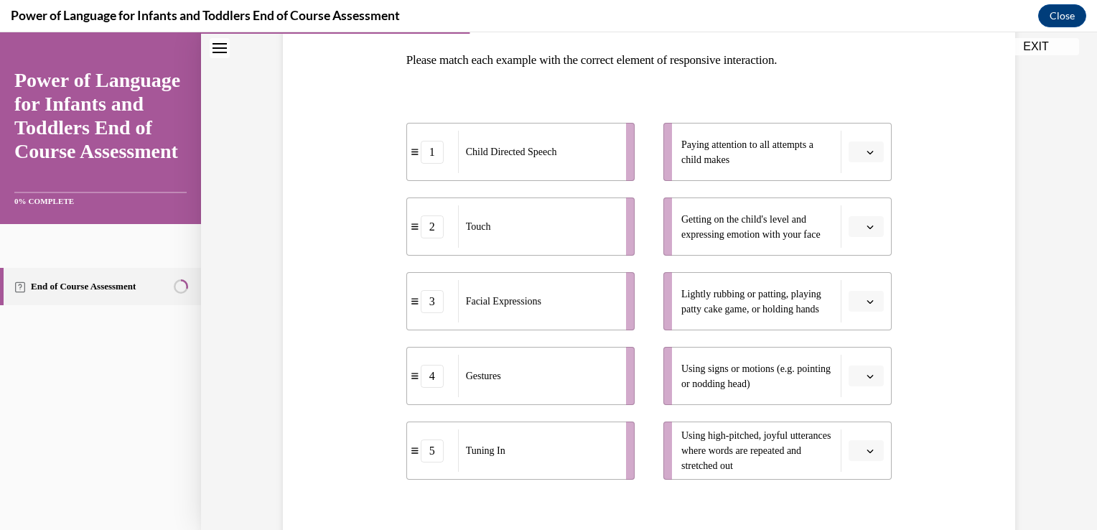
scroll to position [226, 0]
click at [869, 463] on li "Using high-pitched, joyful utterances where words are repeated and stretched out" at bounding box center [777, 450] width 228 height 58
click at [866, 451] on icon "button" at bounding box center [869, 450] width 7 height 7
click at [865, 297] on div "1" at bounding box center [859, 303] width 36 height 29
click at [857, 301] on span "Please select an option" at bounding box center [859, 301] width 5 height 14
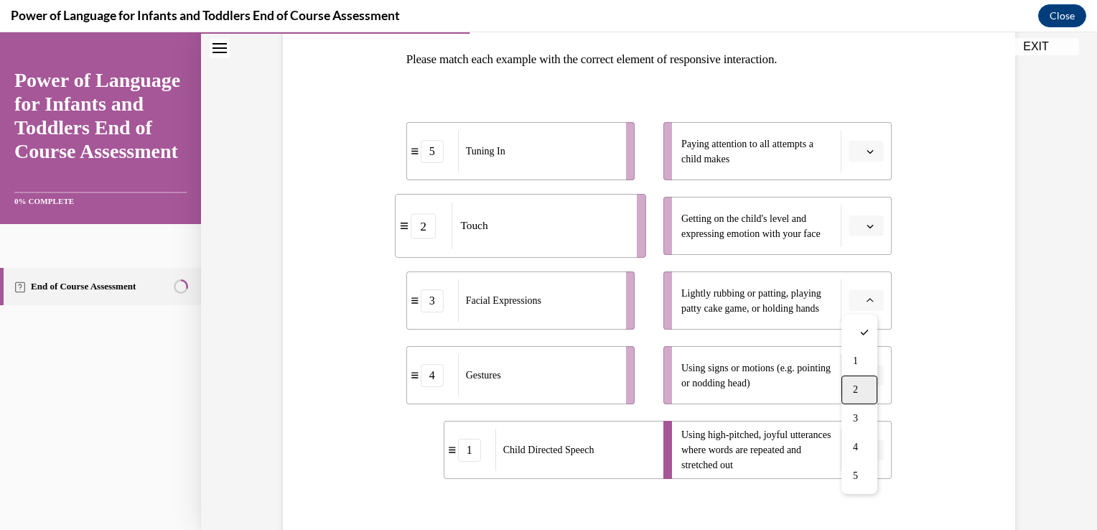
click at [861, 385] on div "2" at bounding box center [859, 389] width 36 height 29
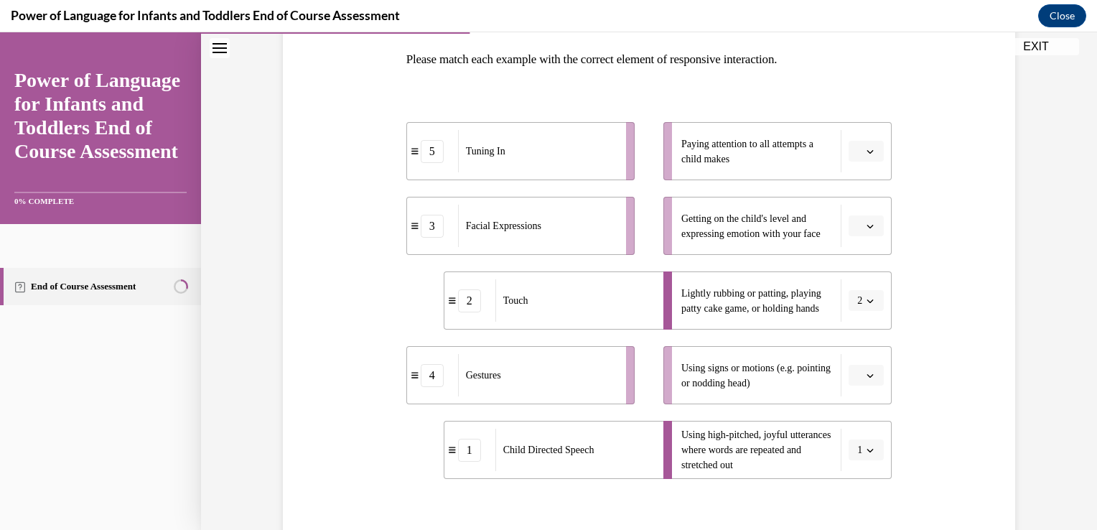
click at [857, 238] on li "Getting on the child's level and expressing emotion with your face" at bounding box center [777, 226] width 228 height 58
click at [867, 229] on span "button" at bounding box center [870, 226] width 10 height 10
click at [864, 345] on div "3" at bounding box center [859, 344] width 36 height 29
click at [869, 375] on span "button" at bounding box center [870, 375] width 10 height 10
click at [861, 312] on div "4" at bounding box center [859, 314] width 36 height 29
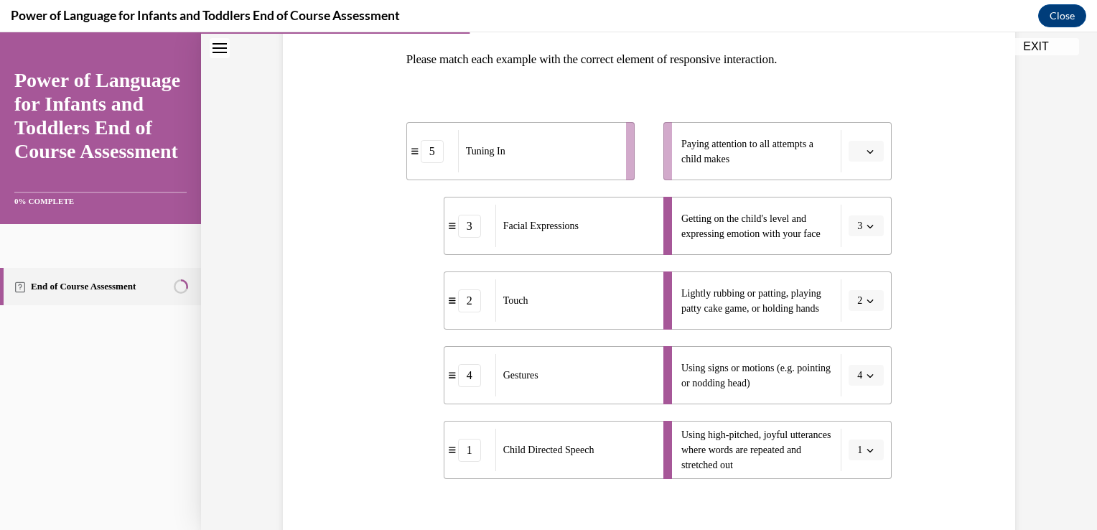
click at [851, 161] on button "button" at bounding box center [866, 152] width 35 height 22
click at [859, 319] on div "5" at bounding box center [859, 326] width 36 height 29
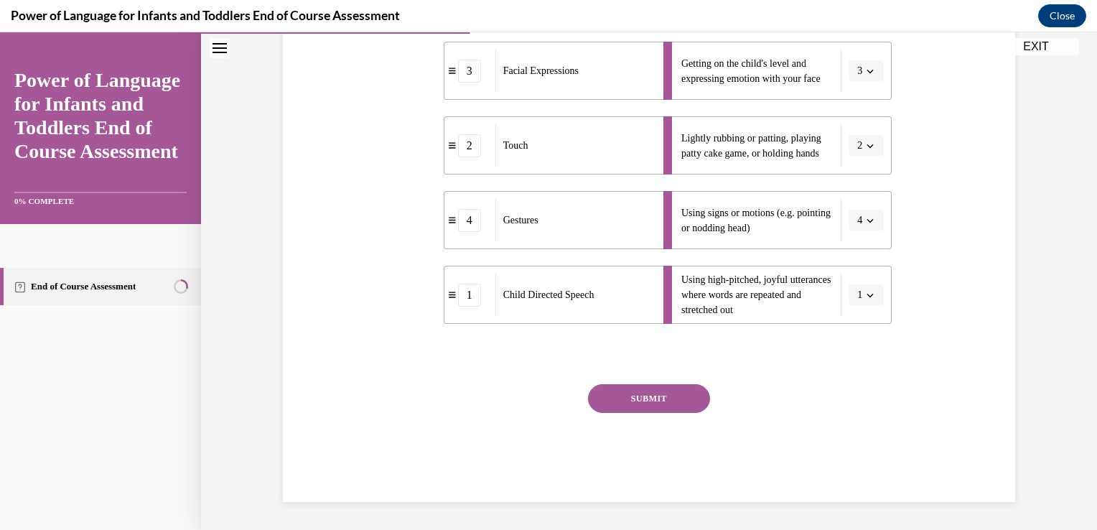
click at [673, 397] on button "SUBMIT" at bounding box center [649, 398] width 122 height 29
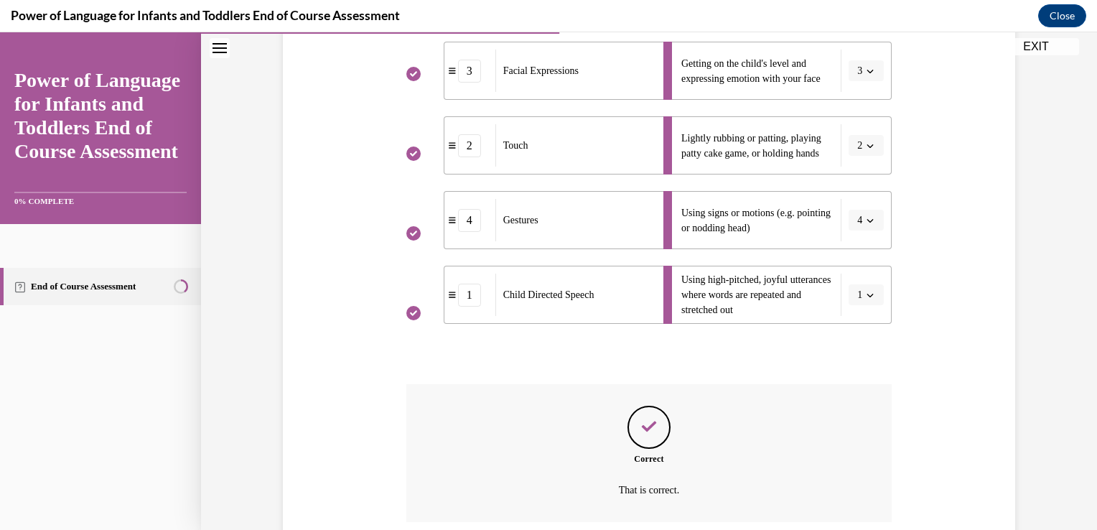
scroll to position [497, 0]
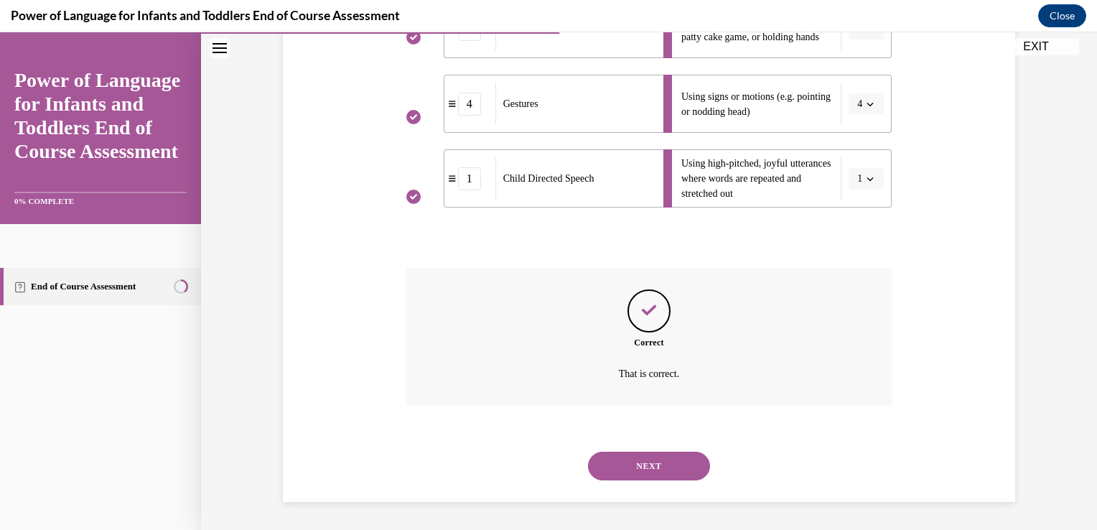
click at [666, 469] on button "NEXT" at bounding box center [649, 466] width 122 height 29
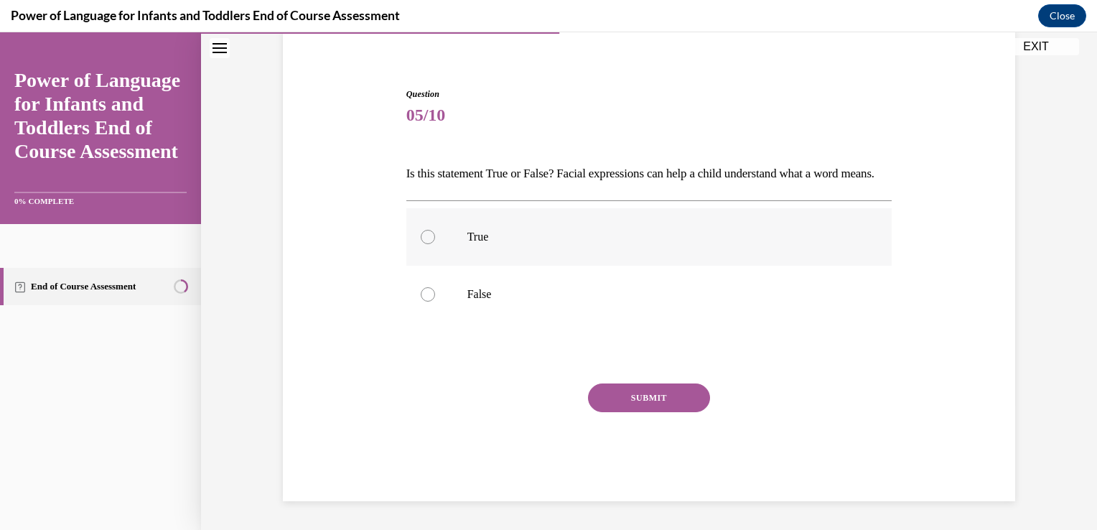
click at [678, 248] on label "True" at bounding box center [649, 236] width 486 height 57
click at [435, 244] on input "True" at bounding box center [428, 237] width 14 height 14
radio input "true"
click at [629, 401] on button "SUBMIT" at bounding box center [649, 397] width 122 height 29
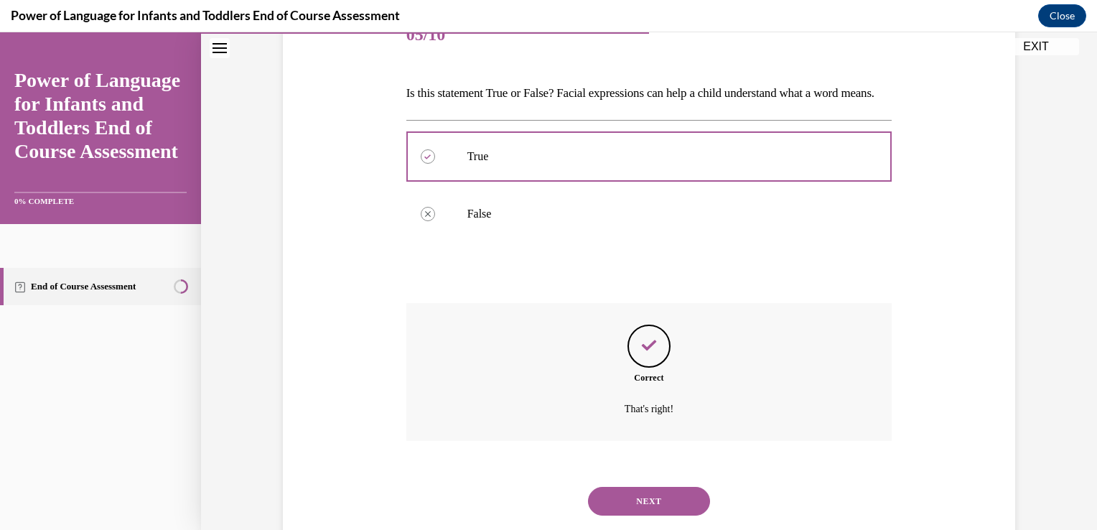
scroll to position [252, 0]
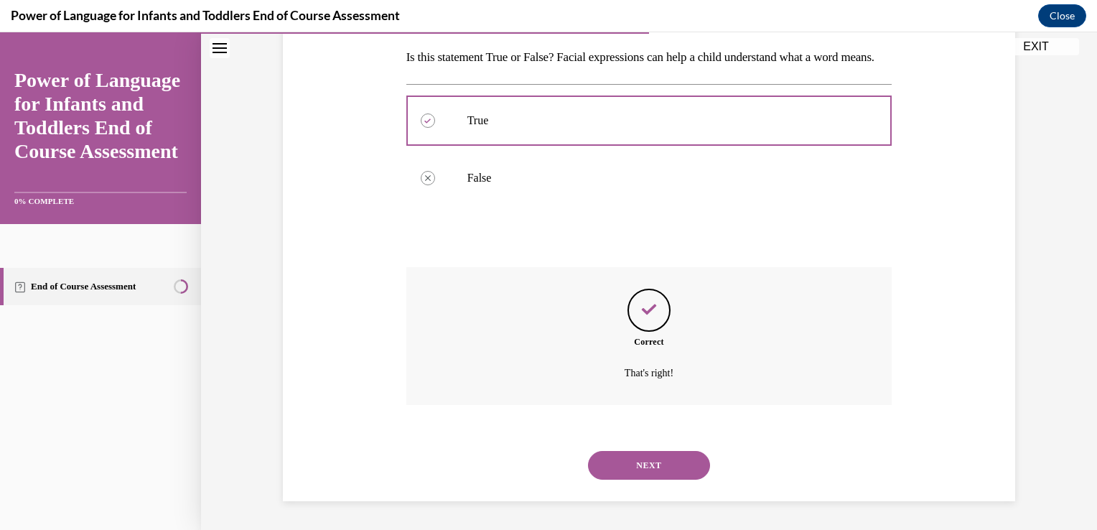
click at [642, 469] on button "NEXT" at bounding box center [649, 465] width 122 height 29
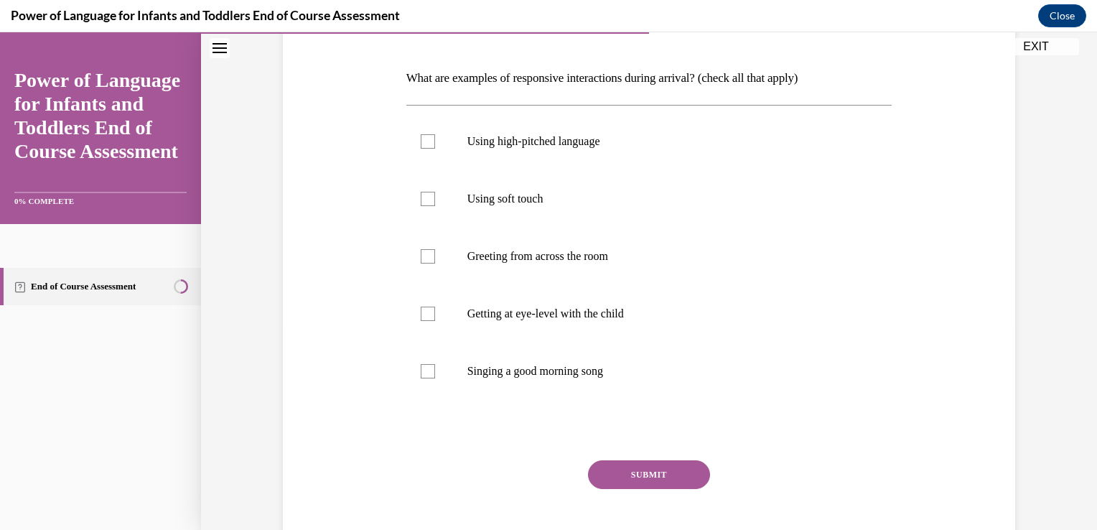
scroll to position [217, 0]
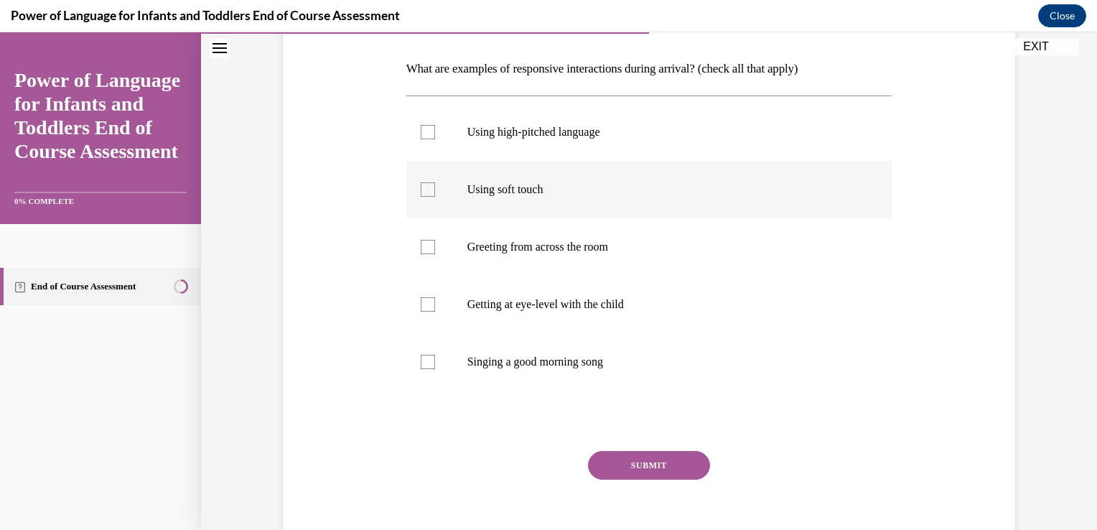
click at [534, 202] on label "Using soft touch" at bounding box center [649, 189] width 486 height 57
click at [435, 197] on input "Using soft touch" at bounding box center [428, 189] width 14 height 14
checkbox input "true"
click at [574, 313] on label "Getting at eye-level with the child" at bounding box center [649, 304] width 486 height 57
click at [435, 312] on input "Getting at eye-level with the child" at bounding box center [428, 304] width 14 height 14
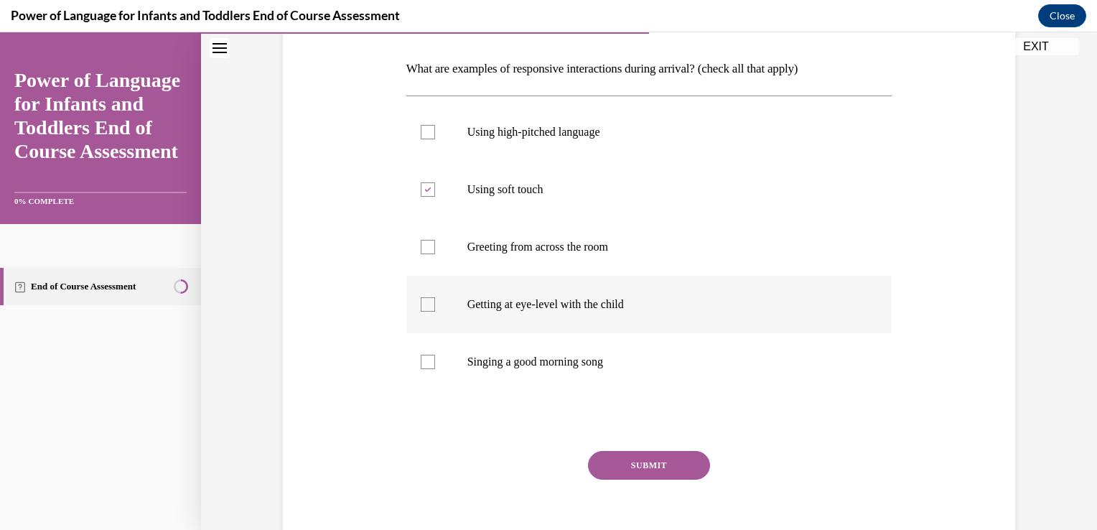
checkbox input "true"
click at [574, 363] on p "Singing a good morning song" at bounding box center [661, 362] width 389 height 14
click at [435, 363] on input "Singing a good morning song" at bounding box center [428, 362] width 14 height 14
checkbox input "true"
click at [652, 477] on button "SUBMIT" at bounding box center [649, 465] width 122 height 29
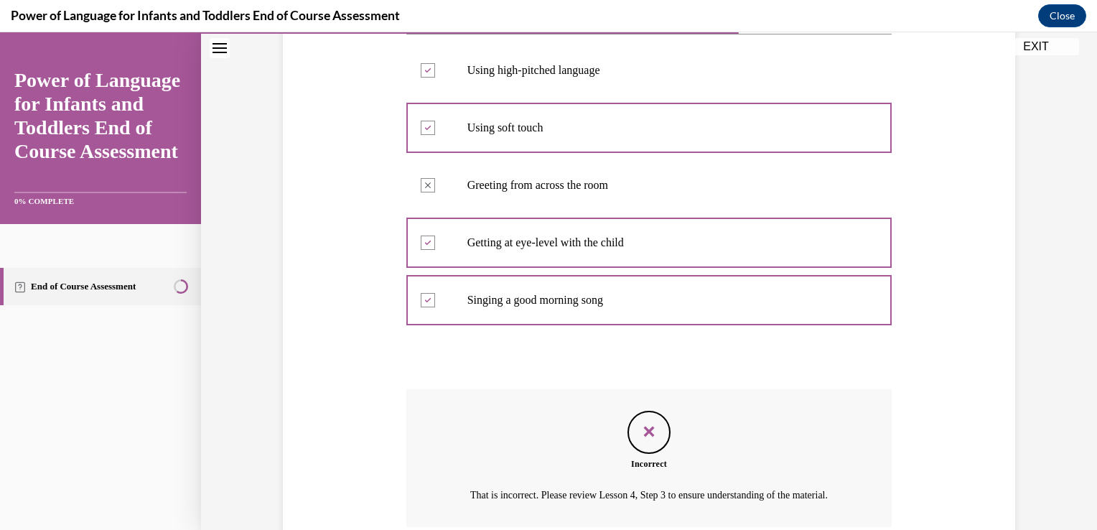
scroll to position [416, 0]
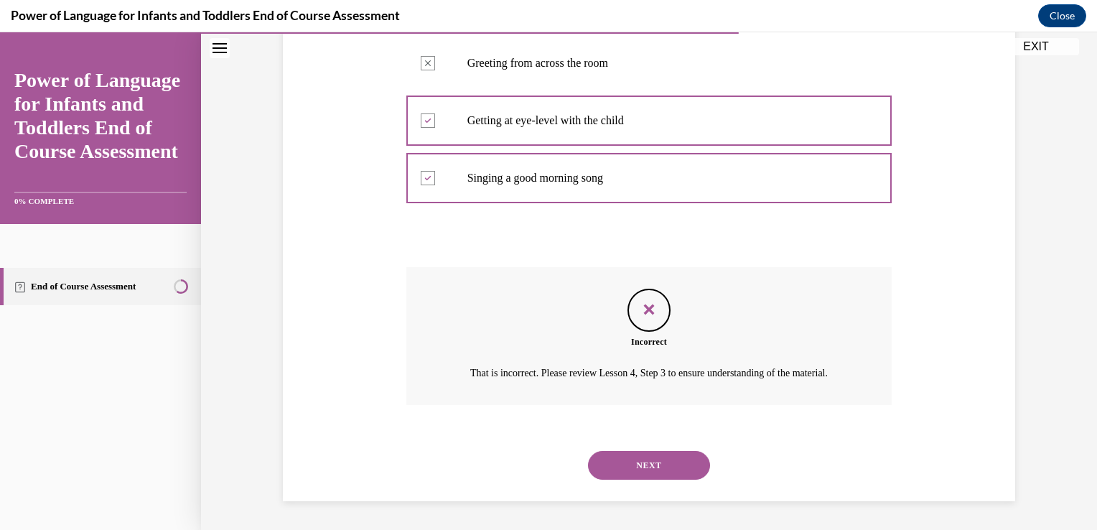
click at [657, 472] on button "NEXT" at bounding box center [649, 465] width 122 height 29
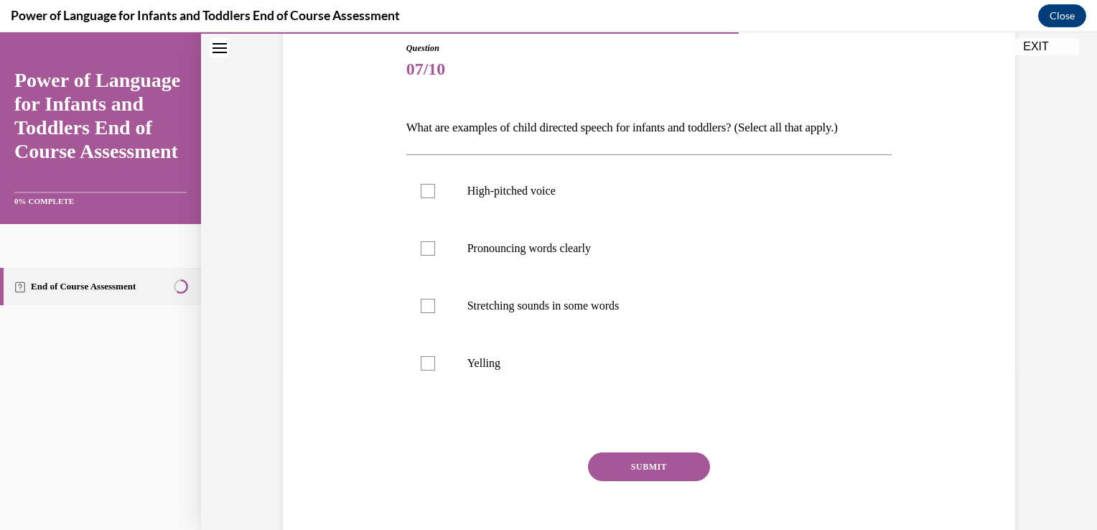
scroll to position [157, 0]
click at [643, 192] on p "High-pitched voice" at bounding box center [661, 191] width 389 height 14
click at [435, 192] on input "High-pitched voice" at bounding box center [428, 191] width 14 height 14
checkbox input "true"
click at [630, 240] on label "Pronouncing words clearly" at bounding box center [649, 248] width 486 height 57
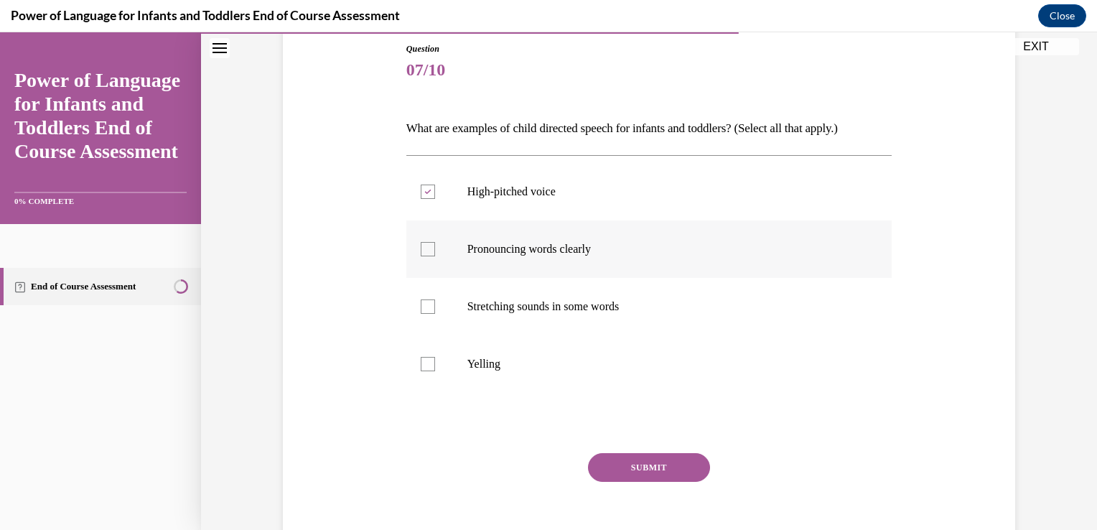
click at [435, 242] on input "Pronouncing words clearly" at bounding box center [428, 249] width 14 height 14
checkbox input "true"
click at [629, 306] on p "Stretching sounds in some words" at bounding box center [661, 306] width 389 height 14
click at [435, 306] on input "Stretching sounds in some words" at bounding box center [428, 306] width 14 height 14
checkbox input "true"
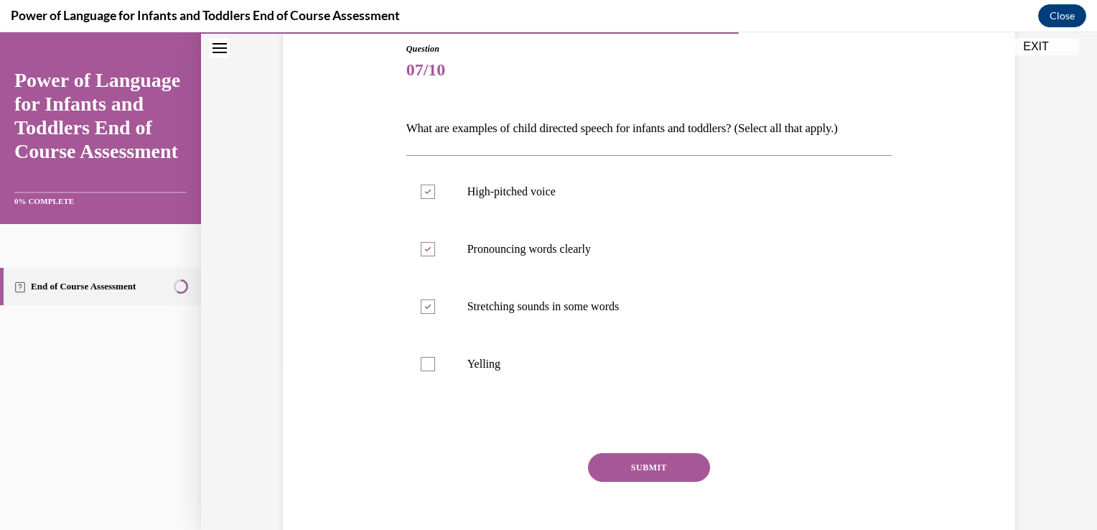
click at [646, 465] on button "SUBMIT" at bounding box center [649, 467] width 122 height 29
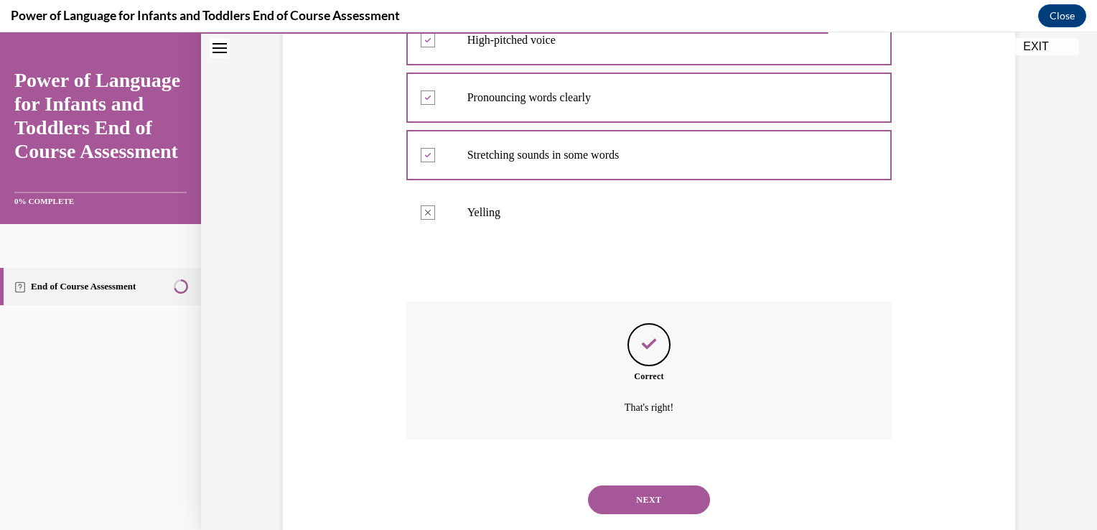
scroll to position [342, 0]
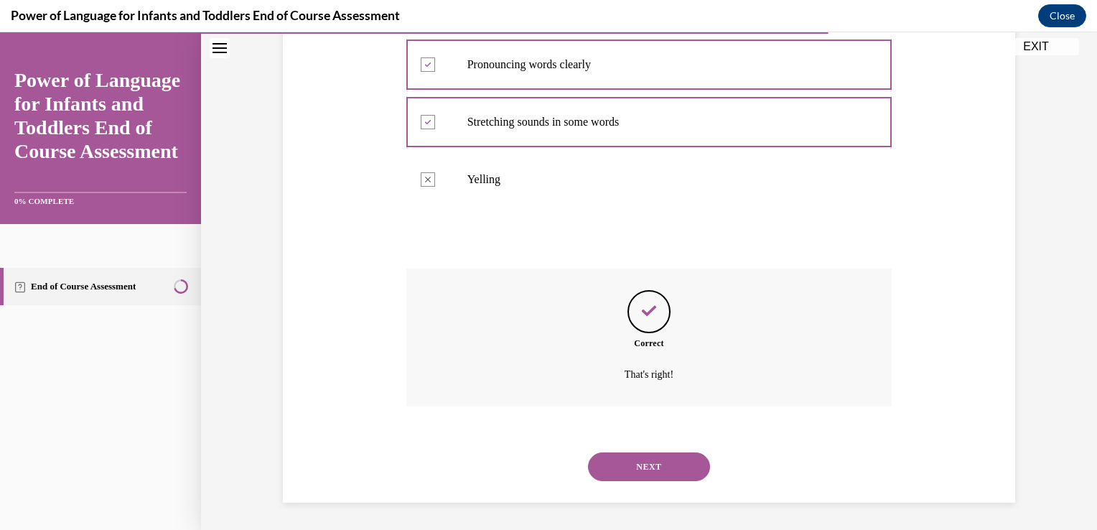
click at [642, 468] on button "NEXT" at bounding box center [649, 466] width 122 height 29
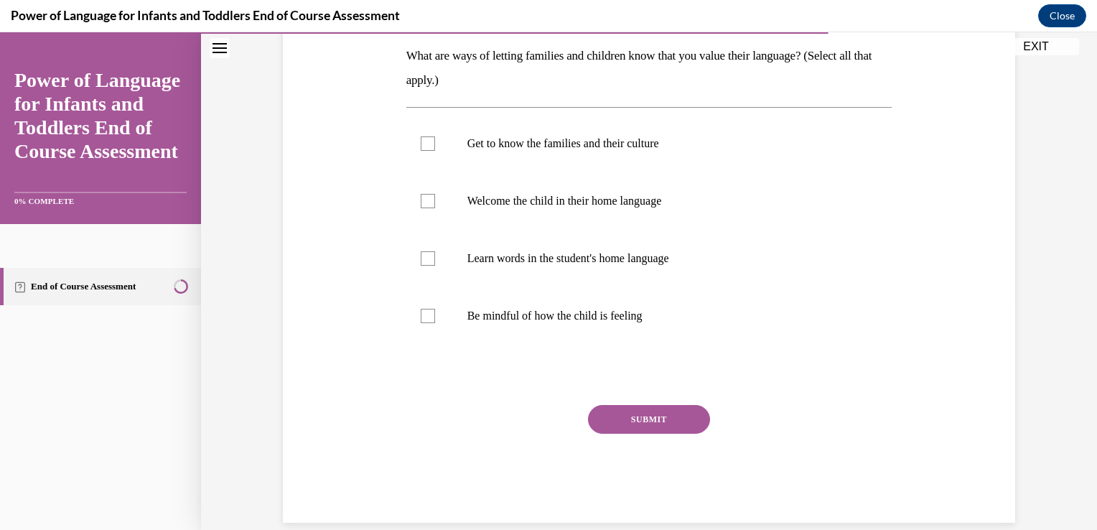
scroll to position [228, 0]
click at [726, 151] on p "Get to know the families and their culture" at bounding box center [661, 145] width 389 height 14
click at [435, 151] on input "Get to know the families and their culture" at bounding box center [428, 145] width 14 height 14
checkbox input "true"
click at [712, 265] on p "Learn words in the student's home language" at bounding box center [661, 260] width 389 height 14
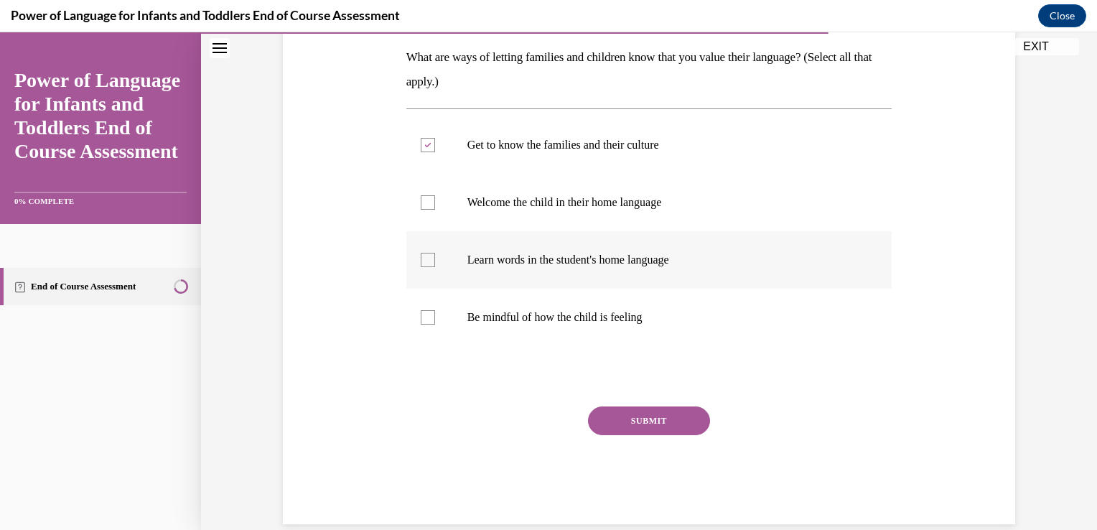
click at [435, 265] on input "Learn words in the student's home language" at bounding box center [428, 260] width 14 height 14
checkbox input "true"
click at [632, 200] on p "Welcome the child in their home language" at bounding box center [661, 202] width 389 height 14
click at [435, 200] on input "Welcome the child in their home language" at bounding box center [428, 202] width 14 height 14
checkbox input "true"
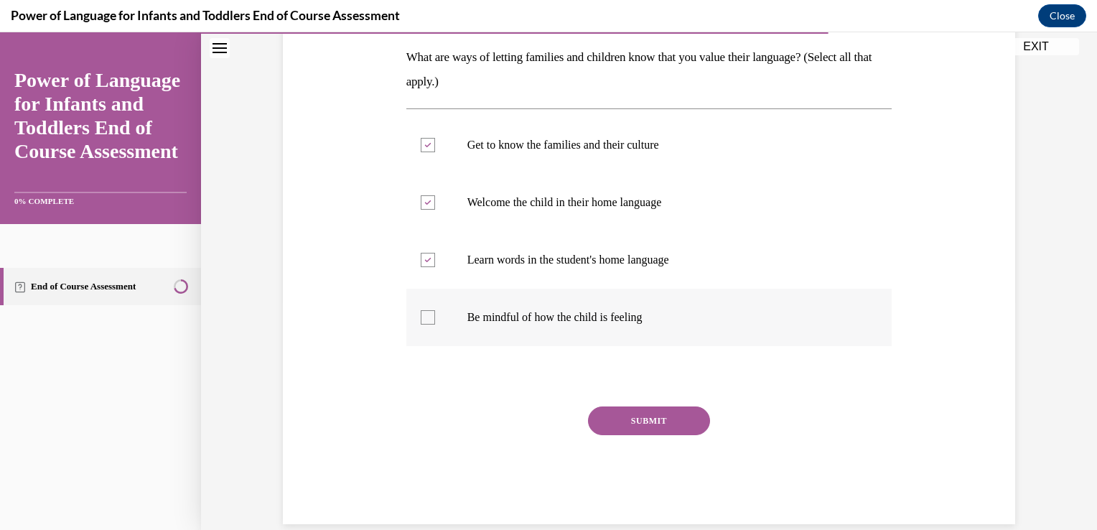
click at [642, 325] on label "Be mindful of how the child is feeling" at bounding box center [649, 317] width 486 height 57
click at [435, 324] on input "Be mindful of how the child is feeling" at bounding box center [428, 317] width 14 height 14
checkbox input "true"
click at [653, 424] on button "SUBMIT" at bounding box center [649, 420] width 122 height 29
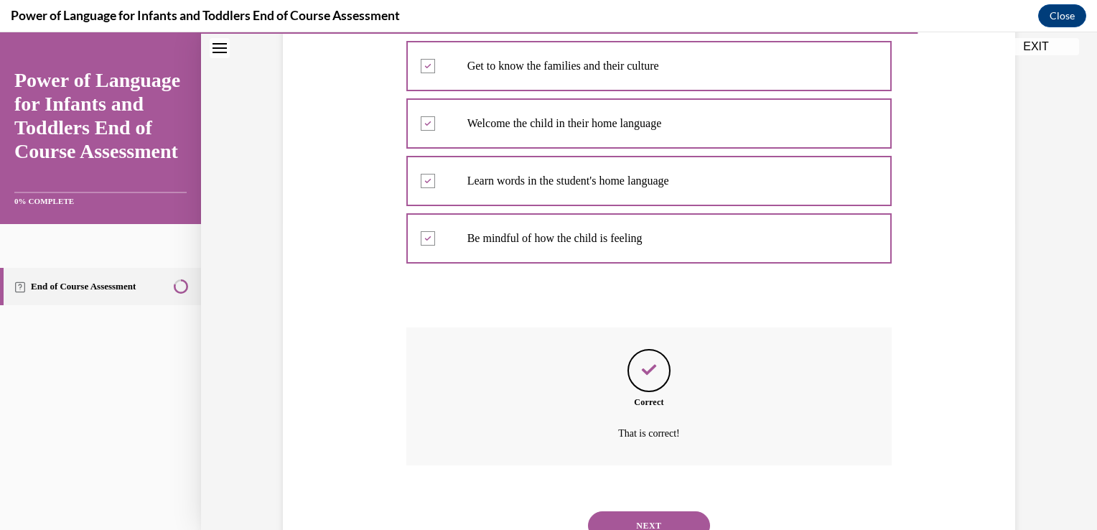
scroll to position [367, 0]
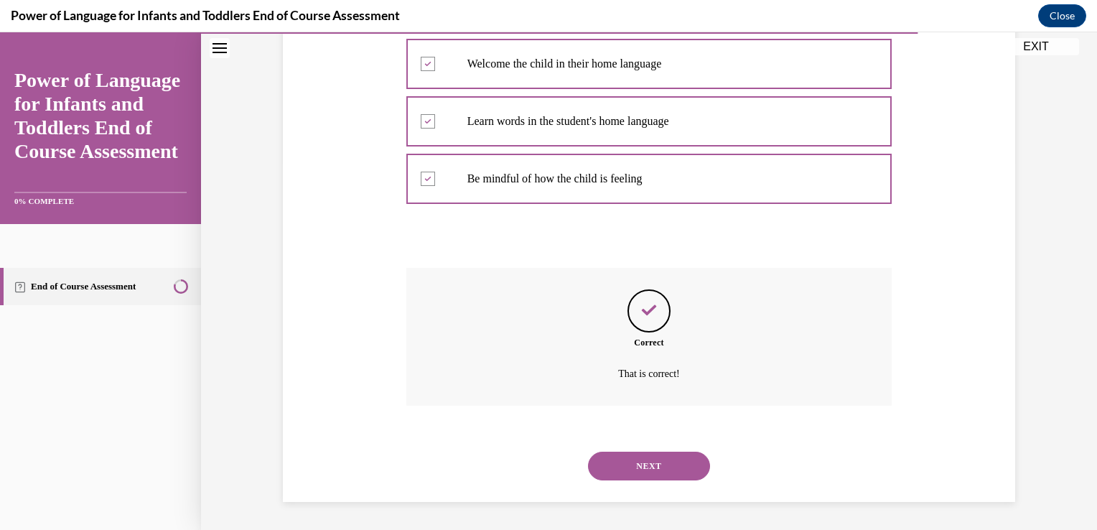
click at [648, 466] on button "NEXT" at bounding box center [649, 466] width 122 height 29
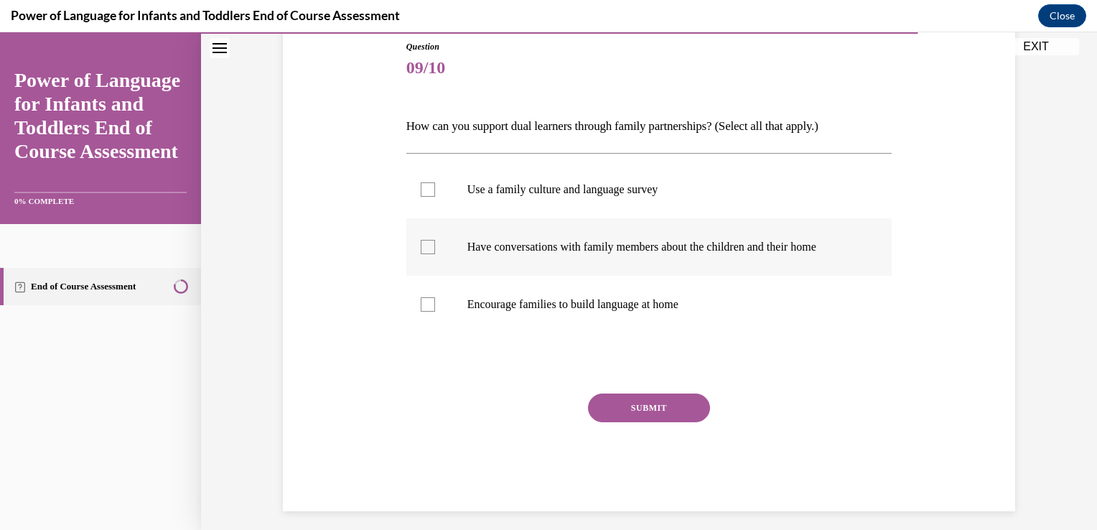
click at [722, 244] on p "Have conversations with family members about the children and their home" at bounding box center [661, 247] width 389 height 14
click at [435, 244] on input "Have conversations with family members about the children and their home" at bounding box center [428, 247] width 14 height 14
checkbox input "true"
click at [686, 307] on p "Encourage families to build language at home" at bounding box center [661, 304] width 389 height 14
click at [435, 307] on input "Encourage families to build language at home" at bounding box center [428, 304] width 14 height 14
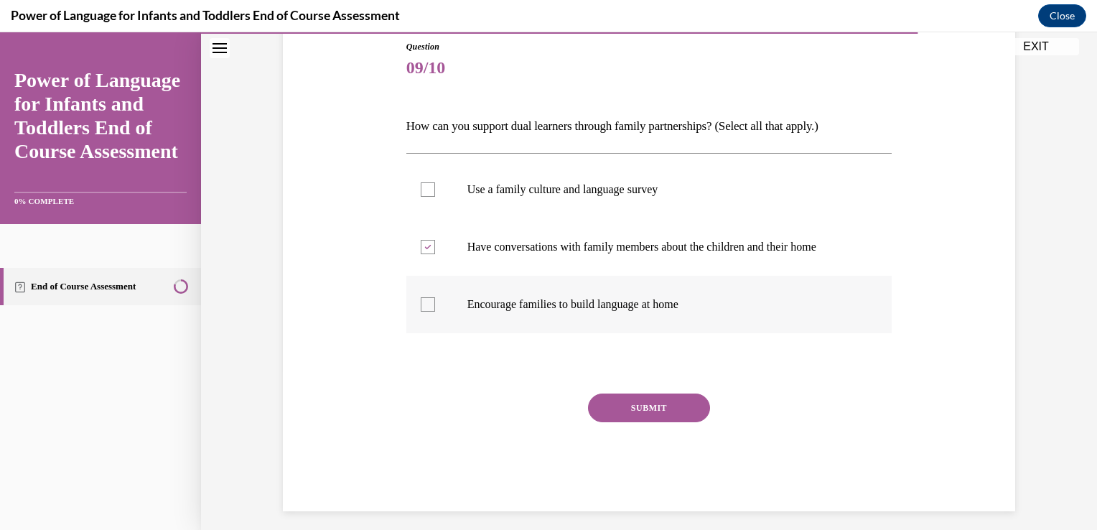
checkbox input "true"
click at [660, 202] on label "Use a family culture and language survey" at bounding box center [649, 189] width 486 height 57
click at [435, 197] on input "Use a family culture and language survey" at bounding box center [428, 189] width 14 height 14
checkbox input "true"
click at [673, 417] on button "SUBMIT" at bounding box center [649, 407] width 122 height 29
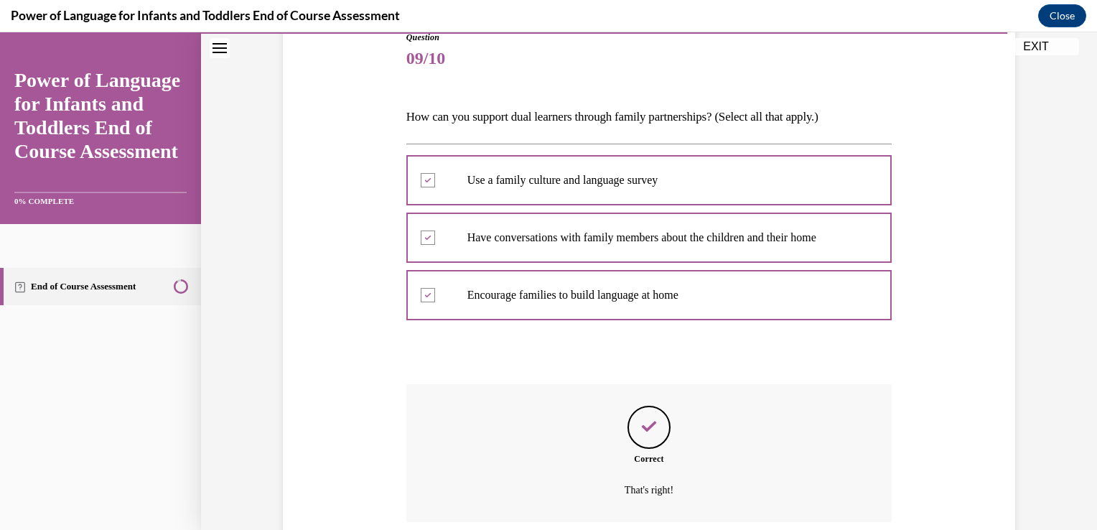
scroll to position [284, 0]
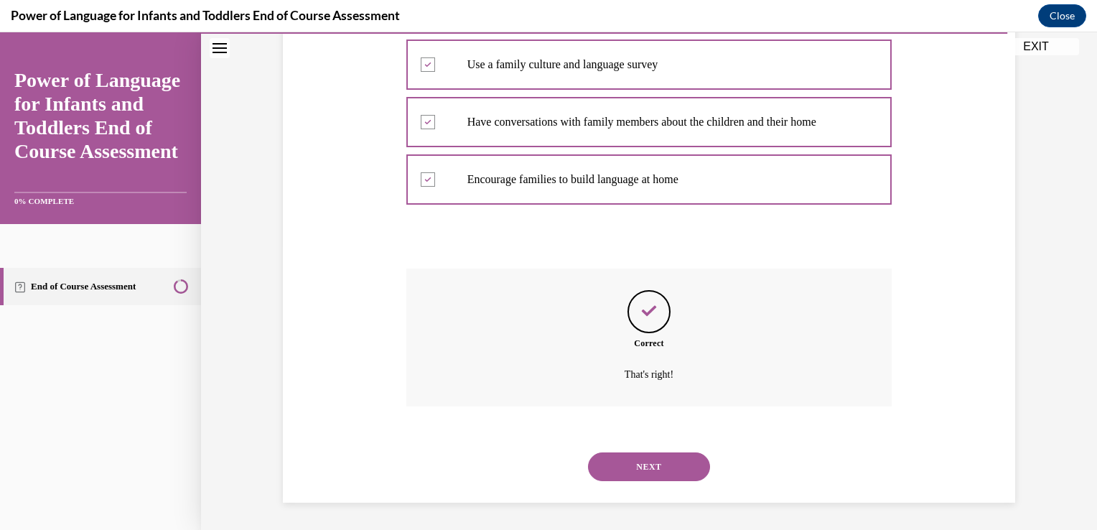
click at [656, 455] on button "NEXT" at bounding box center [649, 466] width 122 height 29
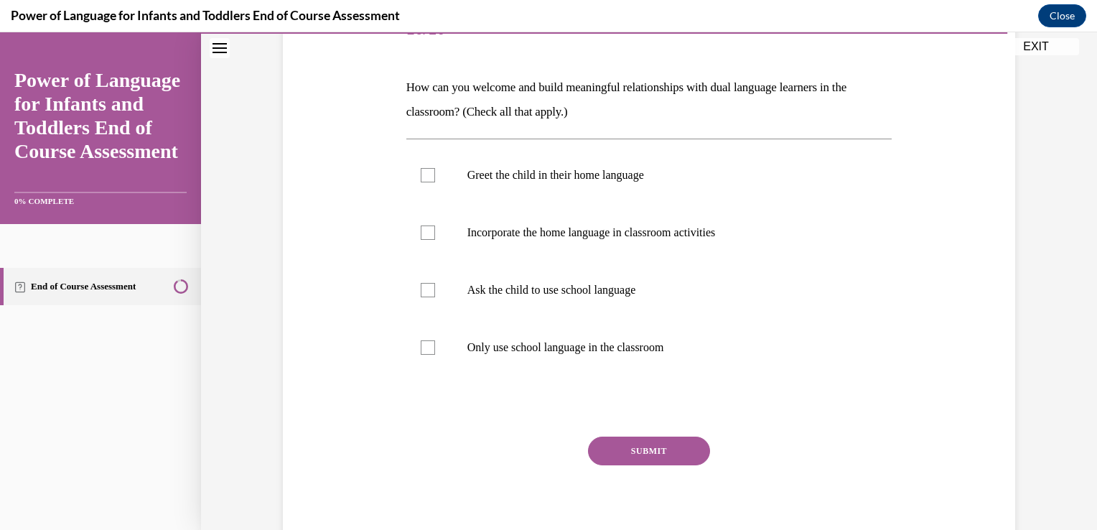
scroll to position [199, 0]
click at [650, 187] on label "Greet the child in their home language" at bounding box center [649, 174] width 486 height 57
click at [435, 182] on input "Greet the child in their home language" at bounding box center [428, 174] width 14 height 14
checkbox input "true"
click at [676, 252] on label "Incorporate the home language in classroom activities" at bounding box center [649, 231] width 486 height 57
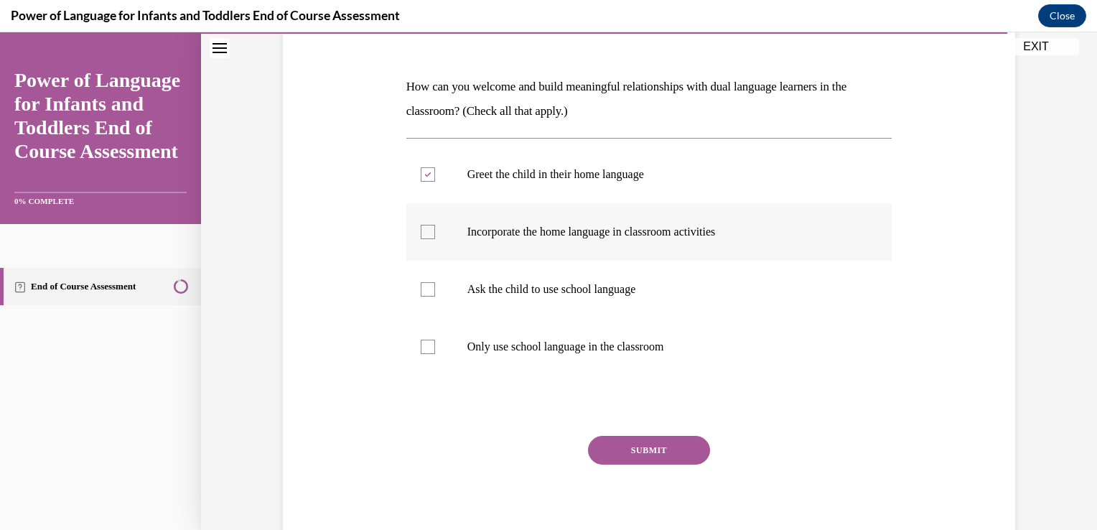
click at [435, 239] on input "Incorporate the home language in classroom activities" at bounding box center [428, 232] width 14 height 14
checkbox input "true"
click at [671, 298] on label "Ask the child to use school language" at bounding box center [649, 289] width 486 height 57
click at [435, 296] on input "Ask the child to use school language" at bounding box center [428, 289] width 14 height 14
checkbox input "true"
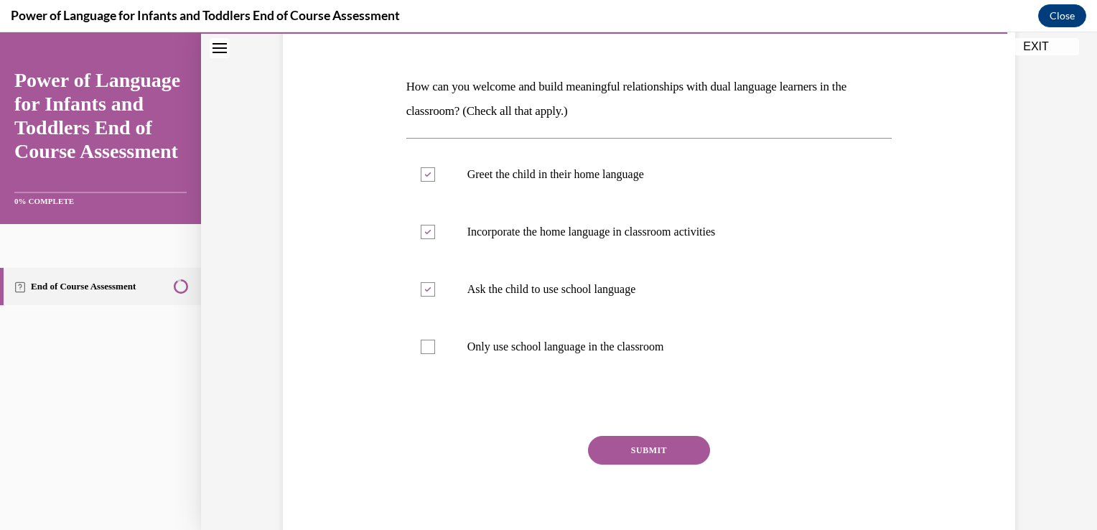
click at [656, 440] on button "SUBMIT" at bounding box center [649, 450] width 122 height 29
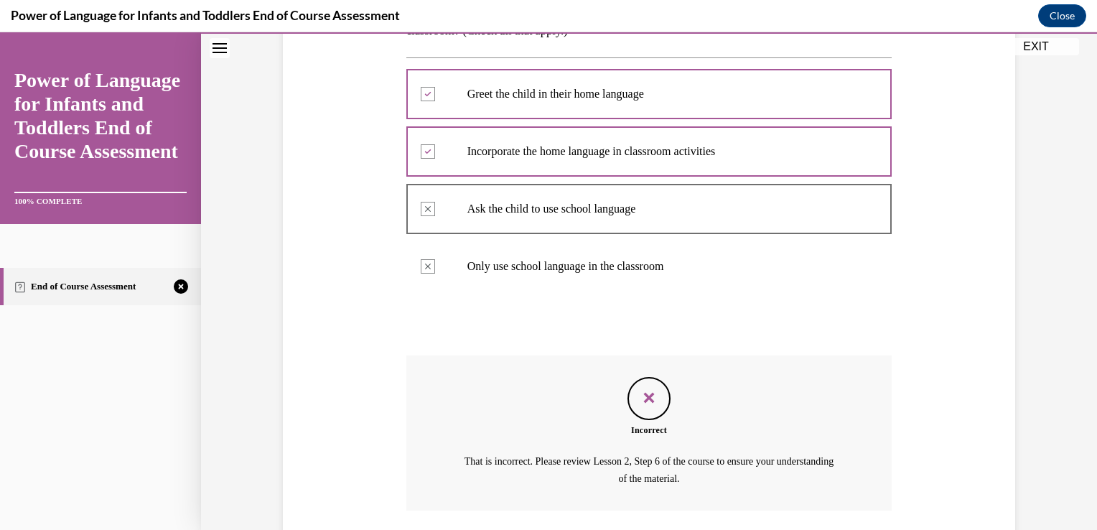
scroll to position [384, 0]
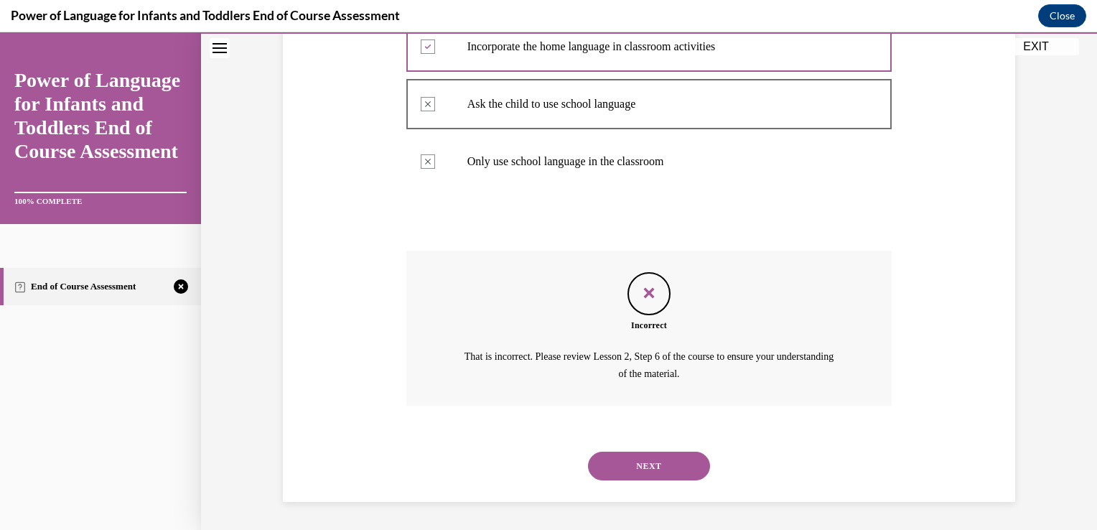
click at [648, 468] on button "NEXT" at bounding box center [649, 466] width 122 height 29
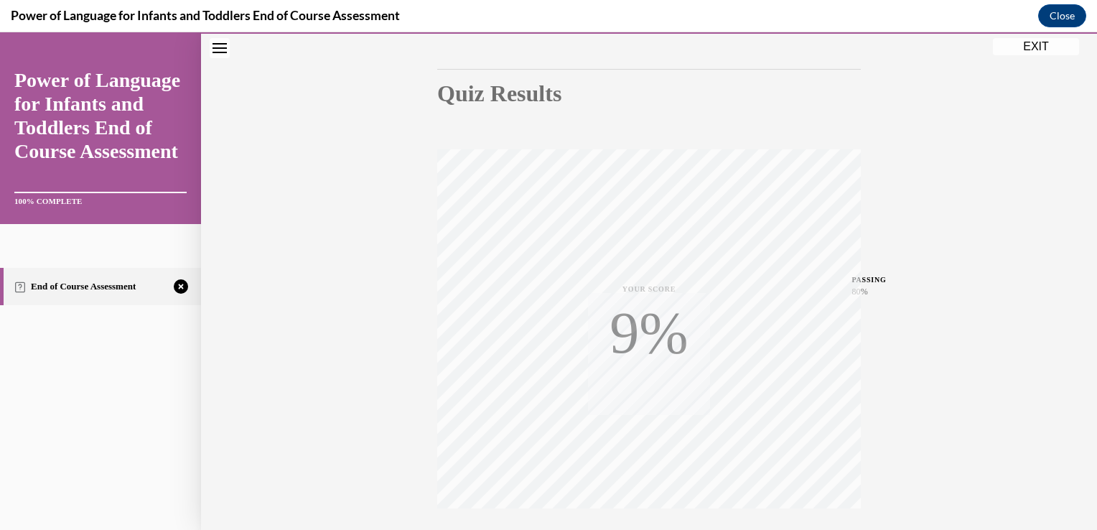
scroll to position [238, 0]
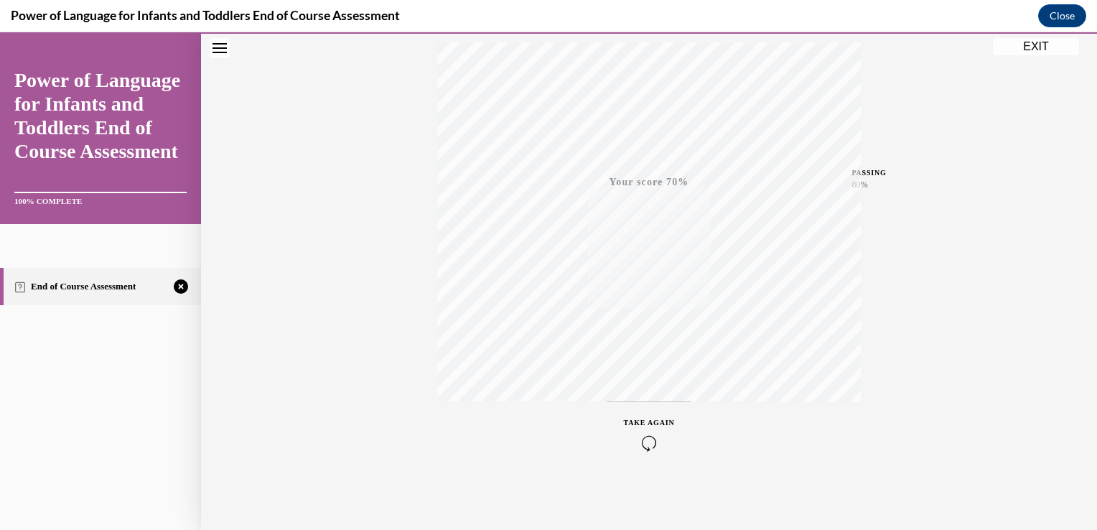
click at [637, 431] on div "TAKE AGAIN" at bounding box center [649, 434] width 51 height 34
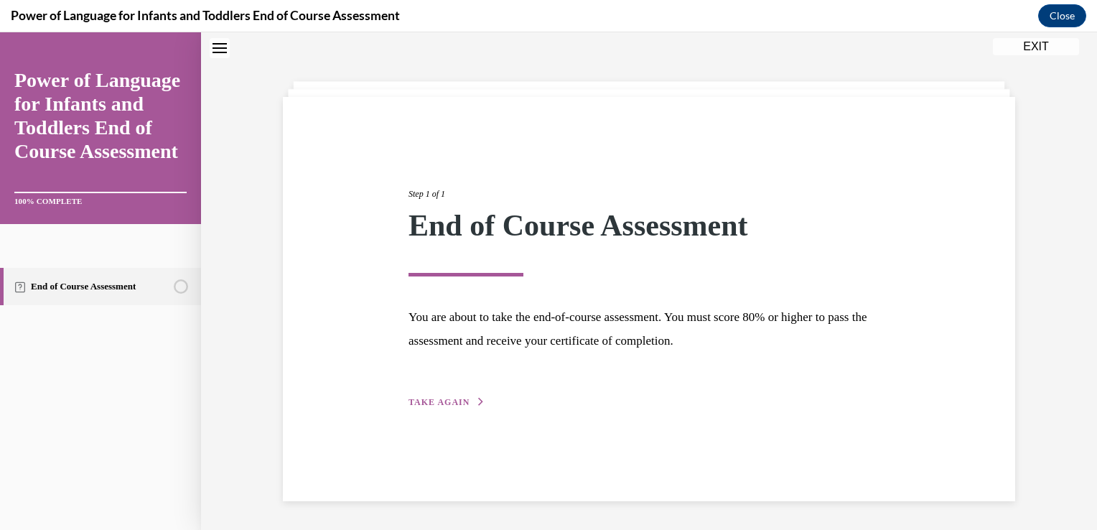
scroll to position [45, 0]
click at [430, 401] on span "TAKE AGAIN" at bounding box center [438, 402] width 61 height 10
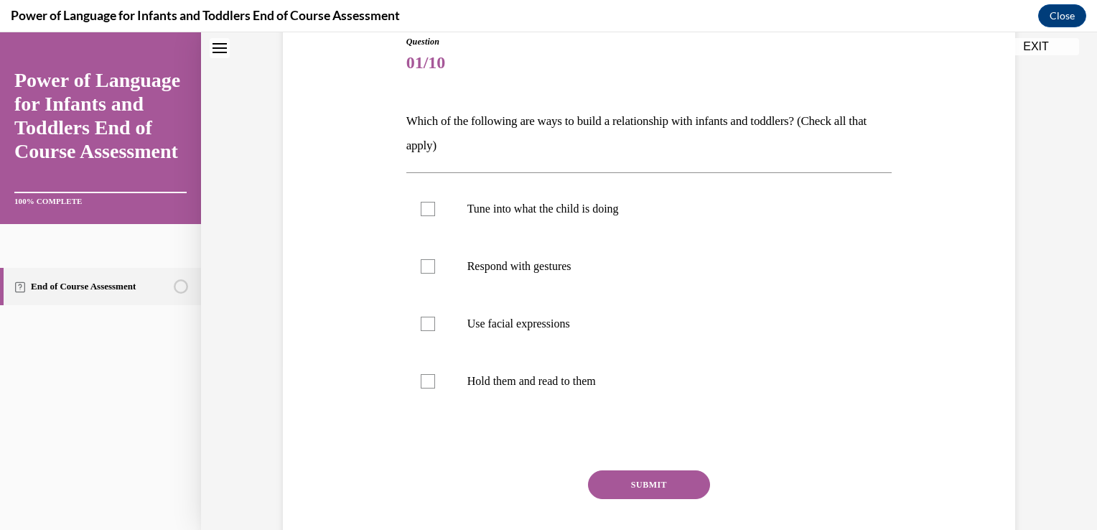
scroll to position [169, 0]
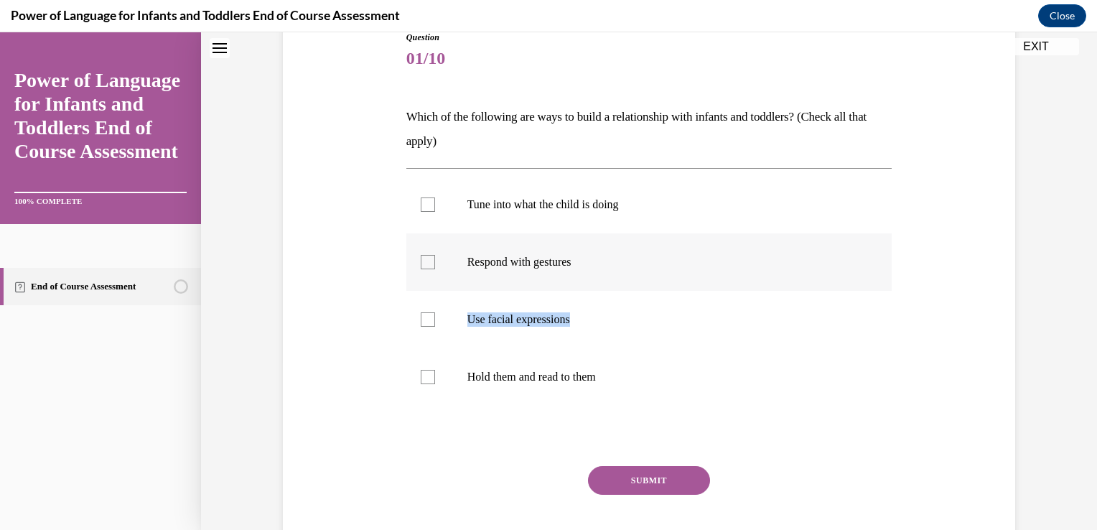
drag, startPoint x: 681, startPoint y: 330, endPoint x: 662, endPoint y: 271, distance: 62.4
click at [662, 271] on ul "Tune into what the child is doing Respond with gestures Use facial expressions …" at bounding box center [649, 291] width 486 height 230
click at [662, 271] on label "Respond with gestures" at bounding box center [649, 261] width 486 height 57
click at [435, 269] on input "Respond with gestures" at bounding box center [428, 262] width 14 height 14
checkbox input "true"
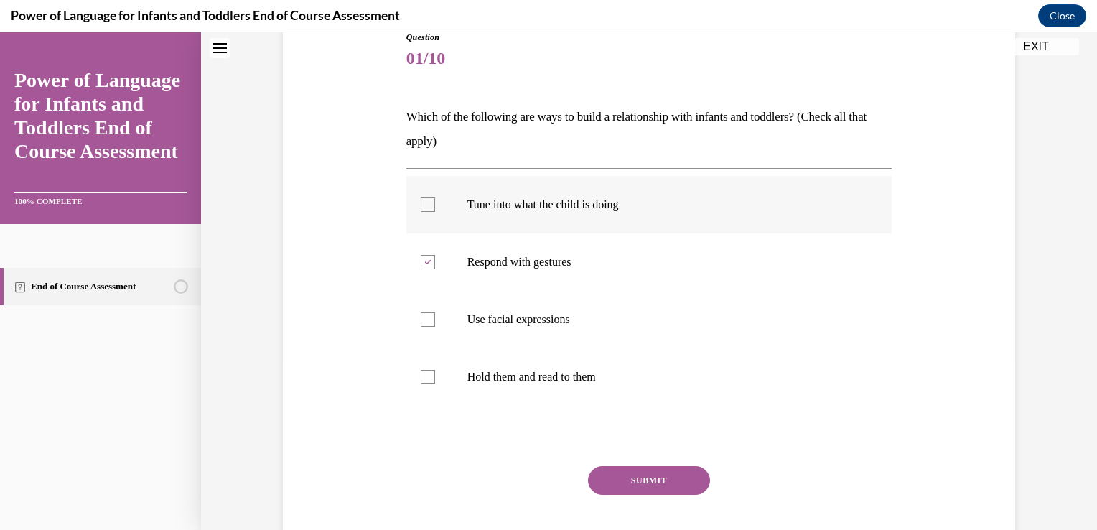
click at [663, 207] on p "Tune into what the child is doing" at bounding box center [661, 204] width 389 height 14
click at [435, 207] on input "Tune into what the child is doing" at bounding box center [428, 204] width 14 height 14
checkbox input "true"
click at [634, 313] on p "Use facial expressions" at bounding box center [661, 319] width 389 height 14
click at [435, 313] on input "Use facial expressions" at bounding box center [428, 319] width 14 height 14
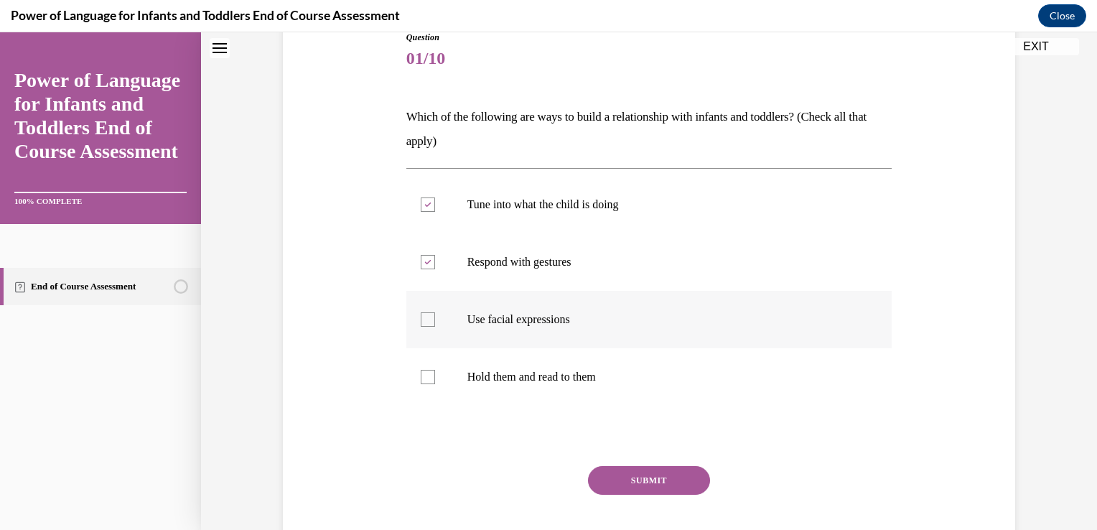
checkbox input "true"
click at [672, 487] on button "SUBMIT" at bounding box center [649, 480] width 122 height 29
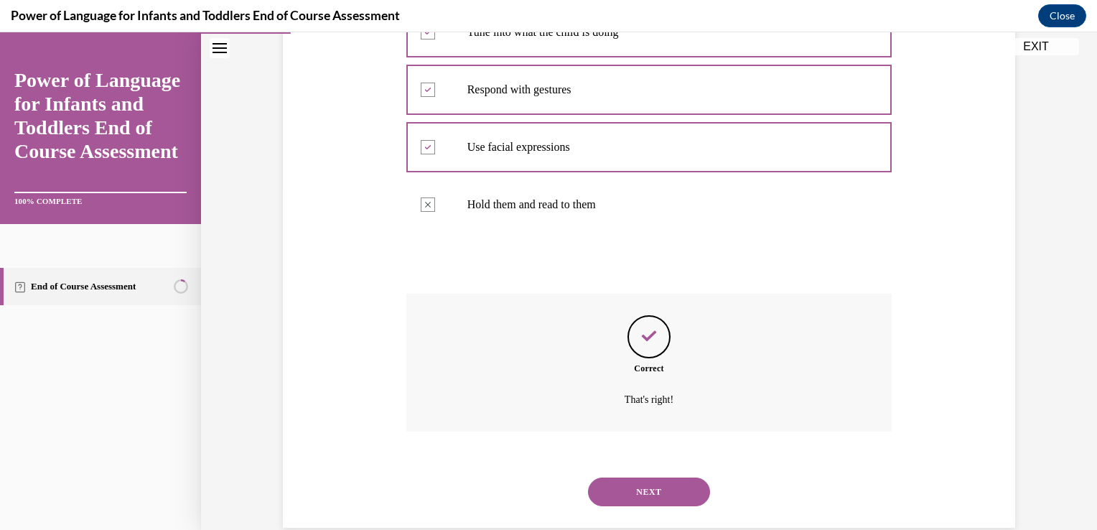
scroll to position [367, 0]
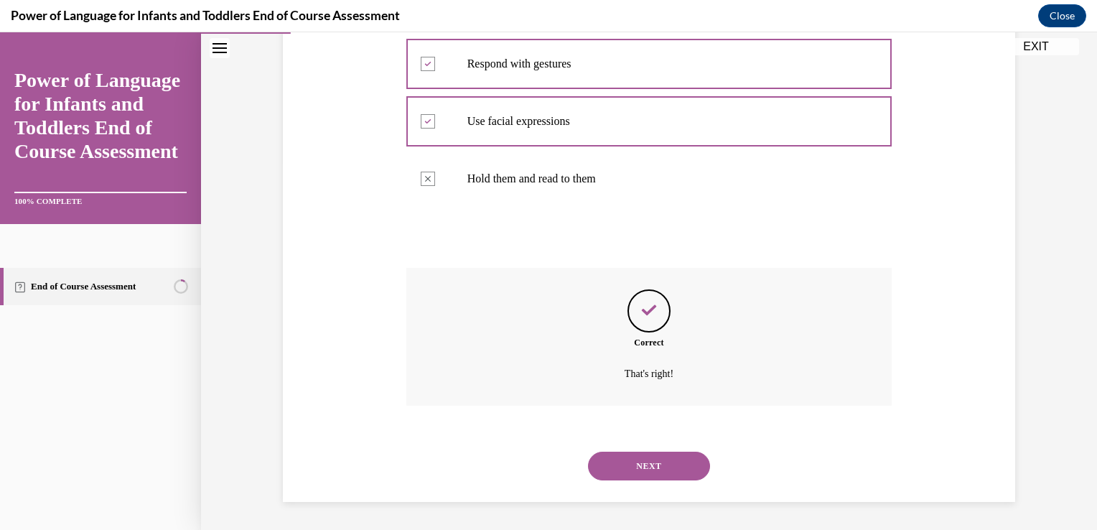
click at [645, 459] on button "NEXT" at bounding box center [649, 466] width 122 height 29
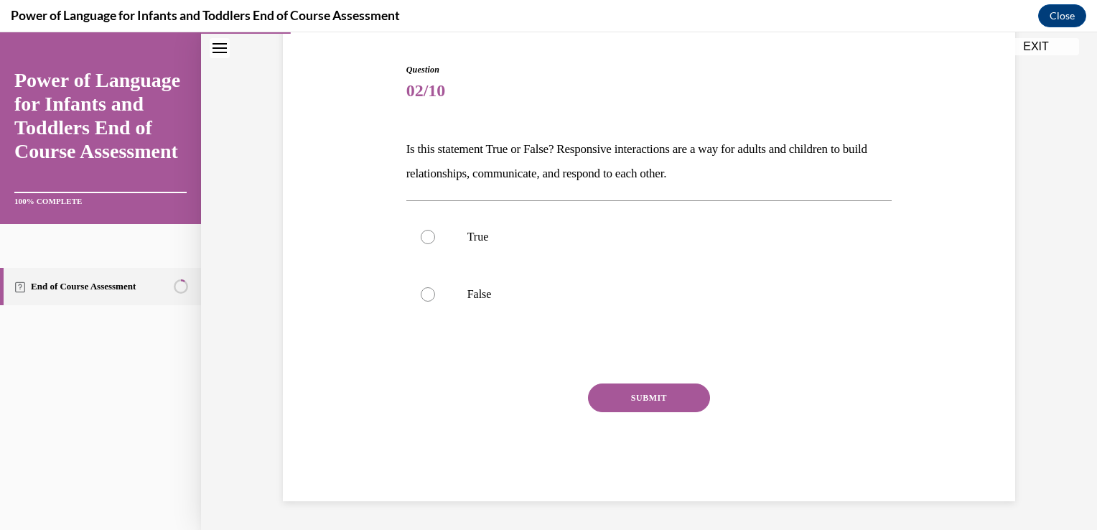
scroll to position [136, 0]
click at [561, 223] on label "True" at bounding box center [649, 237] width 486 height 57
click at [435, 230] on input "True" at bounding box center [428, 237] width 14 height 14
radio input "true"
click at [628, 398] on button "SUBMIT" at bounding box center [649, 398] width 122 height 29
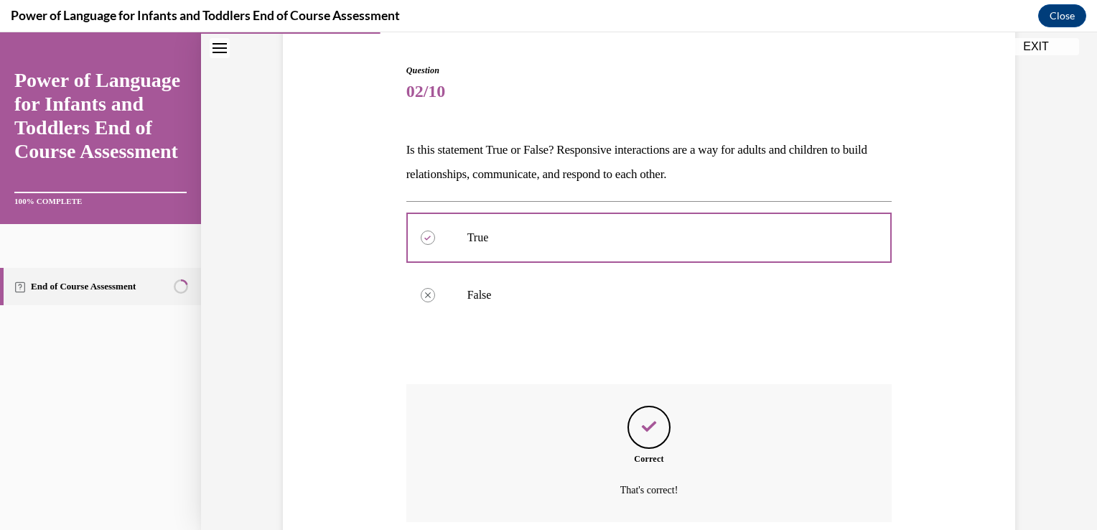
scroll to position [252, 0]
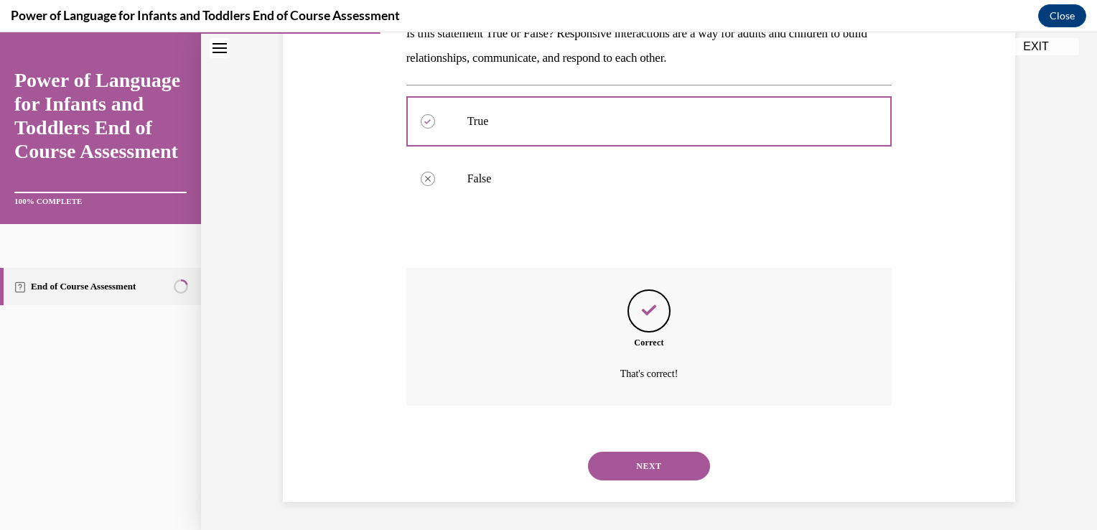
click at [649, 452] on button "NEXT" at bounding box center [649, 466] width 122 height 29
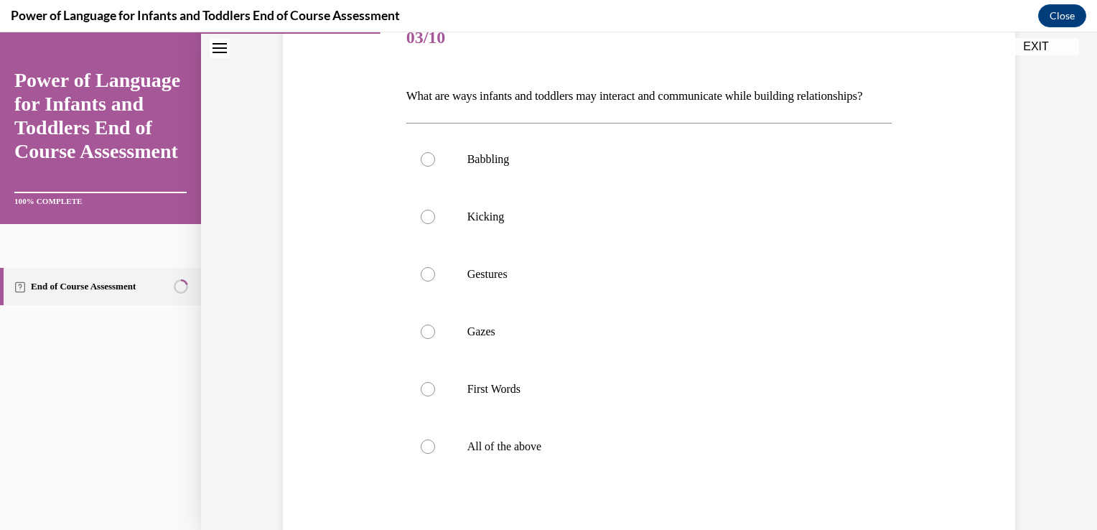
scroll to position [226, 0]
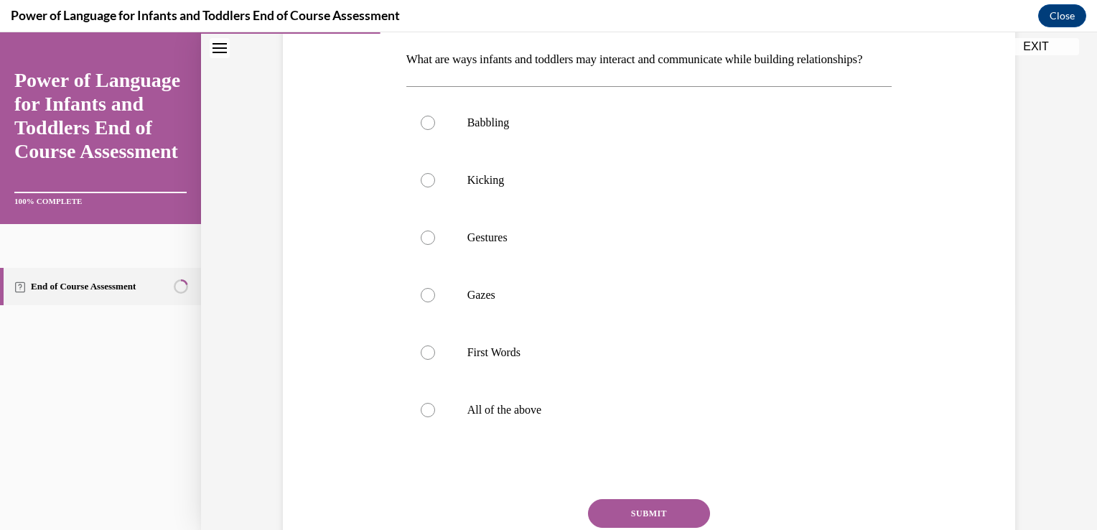
click at [649, 439] on label "All of the above" at bounding box center [649, 409] width 486 height 57
click at [435, 417] on input "All of the above" at bounding box center [428, 410] width 14 height 14
radio input "true"
click at [649, 439] on label "All of the above" at bounding box center [649, 409] width 486 height 57
click at [435, 417] on input "All of the above" at bounding box center [428, 410] width 14 height 14
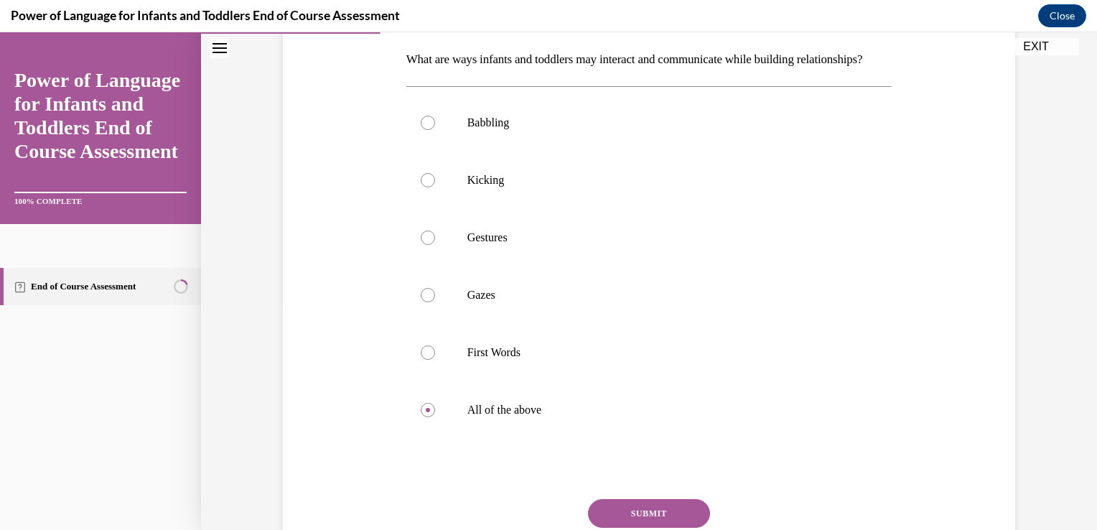
scroll to position [289, 0]
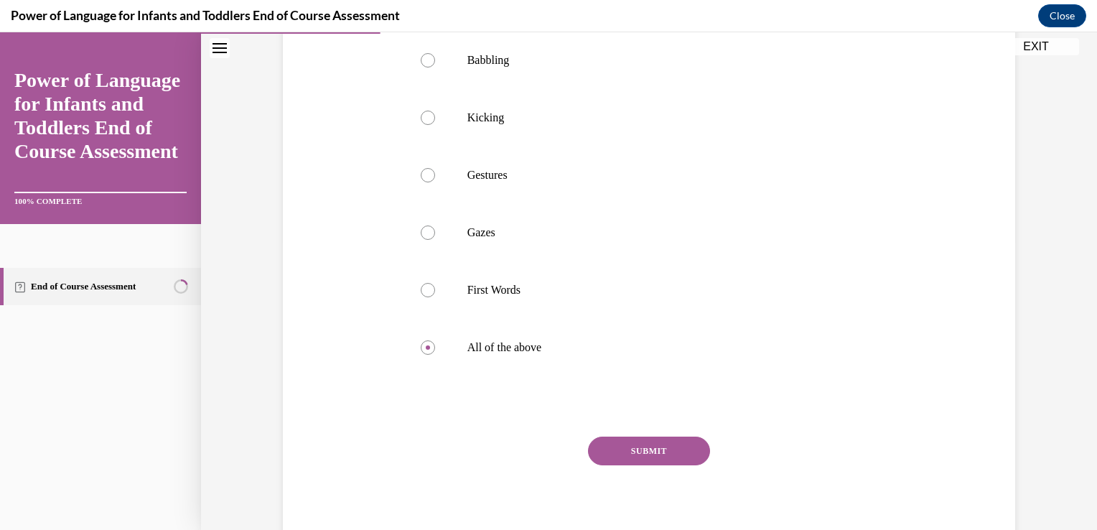
click at [652, 465] on button "SUBMIT" at bounding box center [649, 450] width 122 height 29
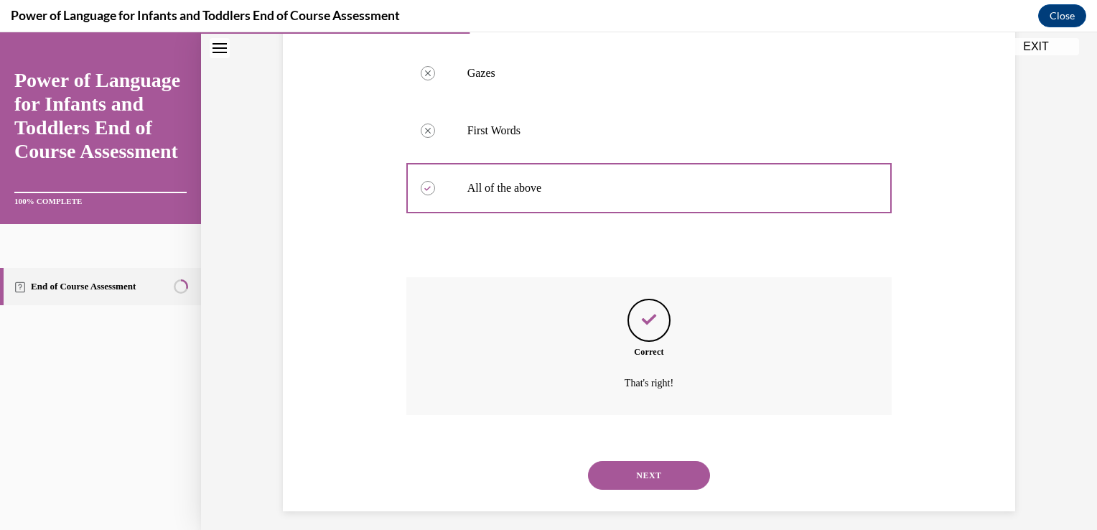
scroll to position [482, 0]
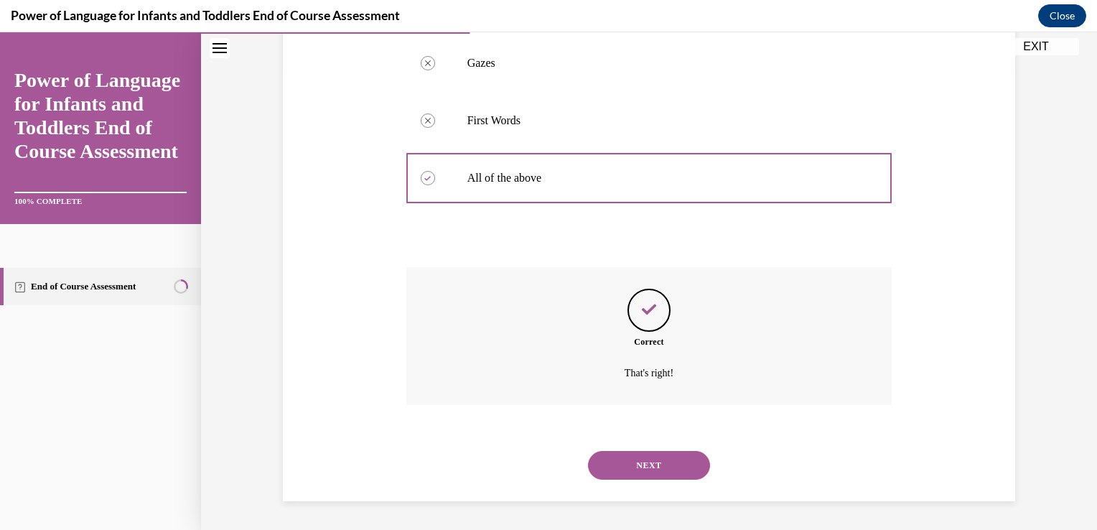
click at [643, 456] on button "NEXT" at bounding box center [649, 465] width 122 height 29
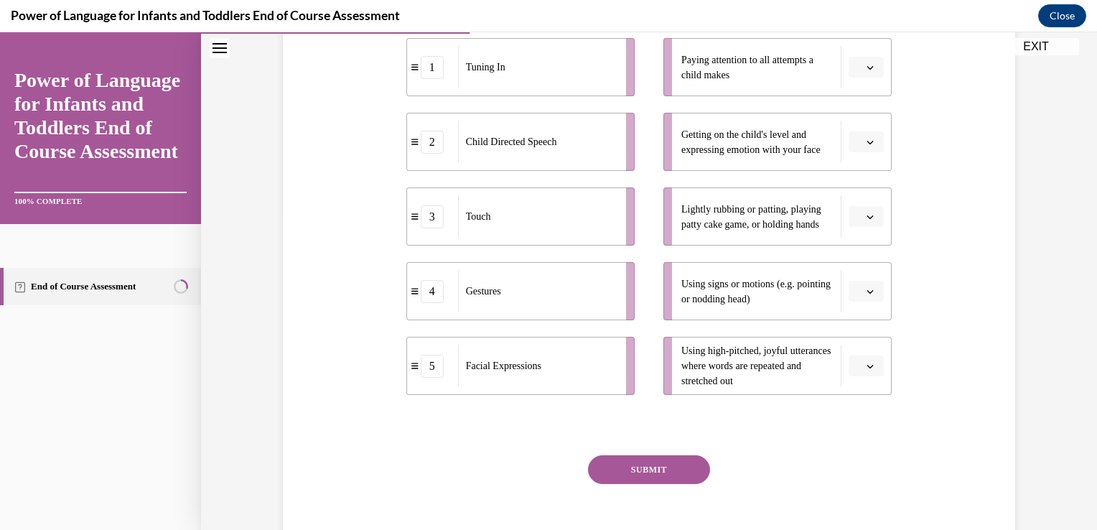
scroll to position [310, 0]
click at [866, 364] on icon "button" at bounding box center [869, 366] width 7 height 7
click at [865, 223] on div "1" at bounding box center [859, 218] width 36 height 29
click at [877, 218] on button "button" at bounding box center [866, 217] width 35 height 22
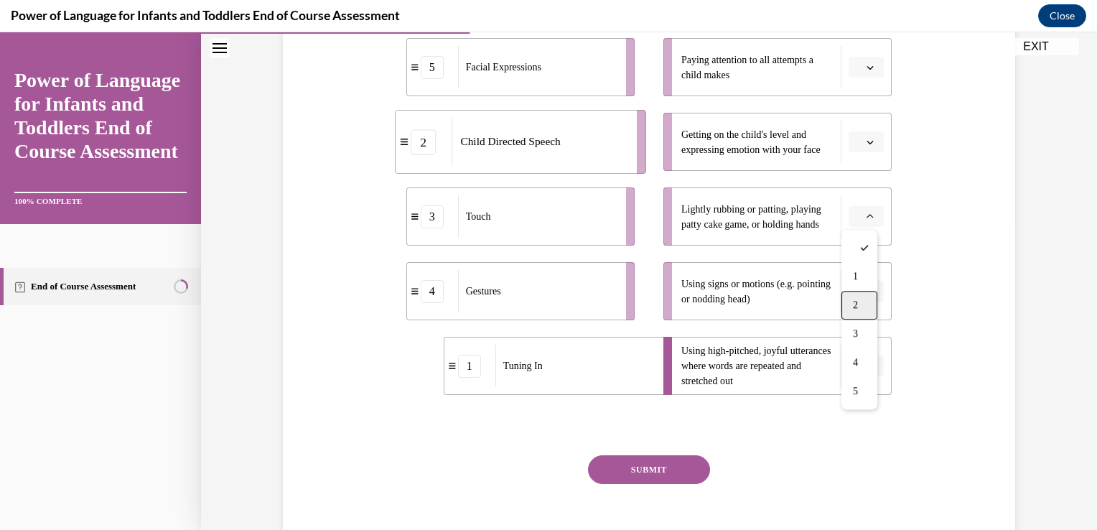
click at [870, 291] on div "2" at bounding box center [859, 305] width 36 height 29
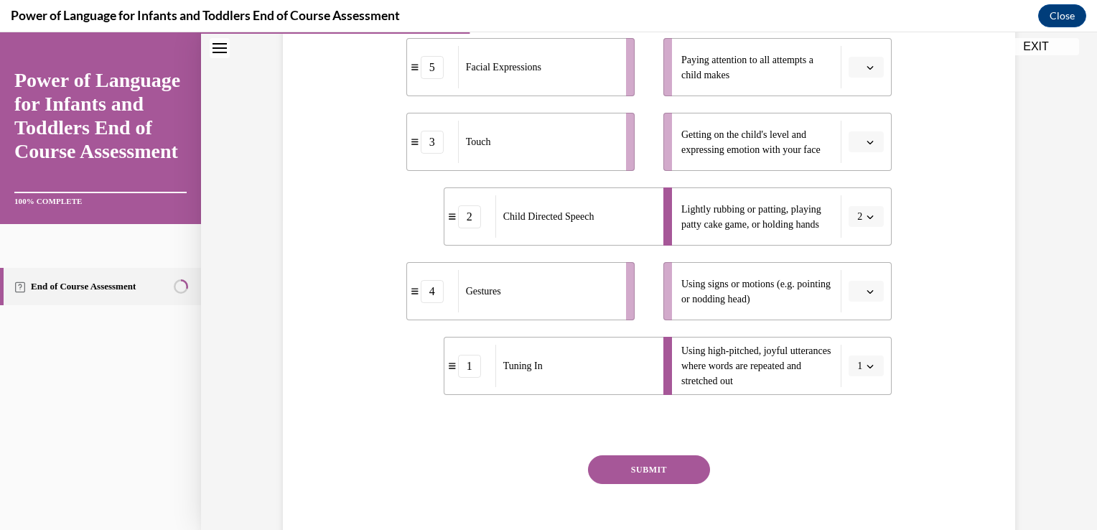
click at [861, 149] on button "button" at bounding box center [866, 142] width 35 height 22
click at [867, 257] on div "3" at bounding box center [859, 259] width 36 height 29
click at [867, 66] on icon "button" at bounding box center [870, 68] width 6 height 4
click at [861, 235] on div "5" at bounding box center [859, 242] width 36 height 29
click at [869, 284] on button "button" at bounding box center [866, 292] width 35 height 22
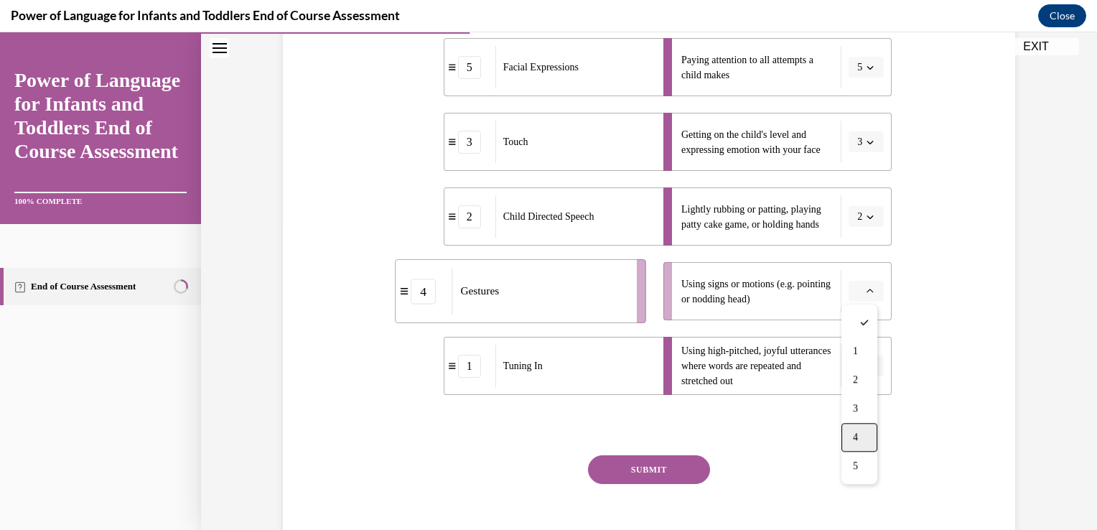
click at [858, 433] on span "4" at bounding box center [855, 436] width 5 height 11
click at [659, 465] on button "SUBMIT" at bounding box center [649, 469] width 122 height 29
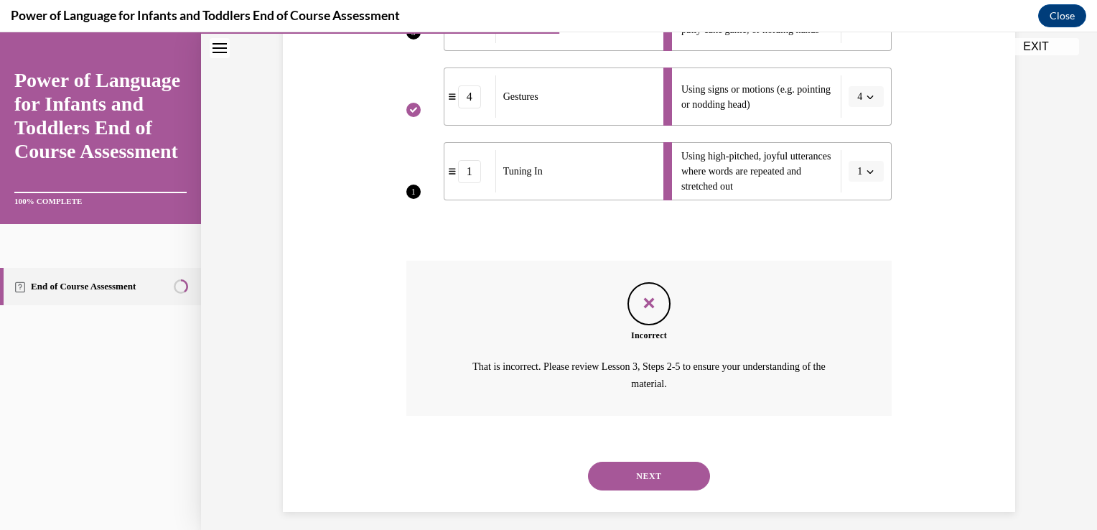
scroll to position [514, 0]
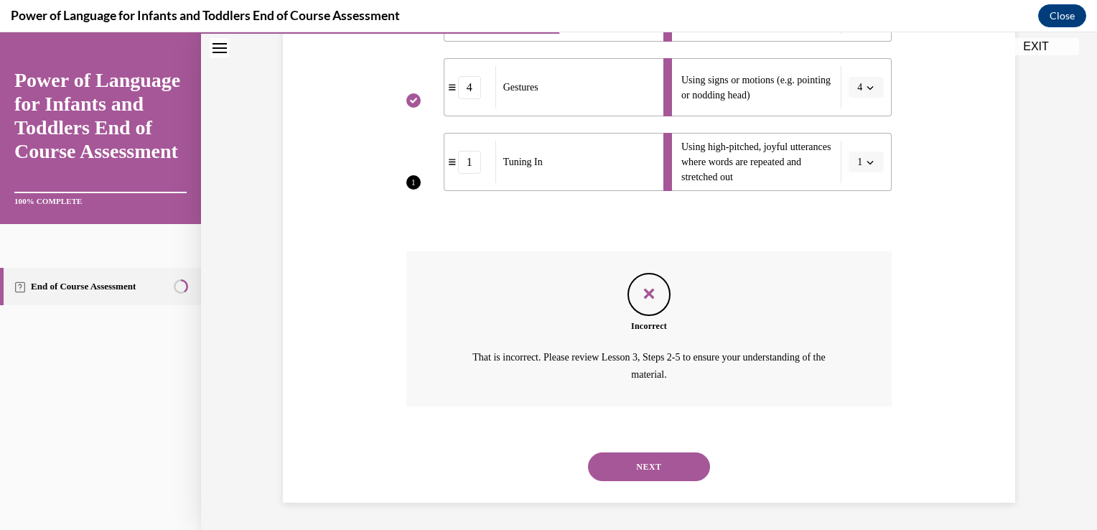
click at [652, 459] on button "NEXT" at bounding box center [649, 466] width 122 height 29
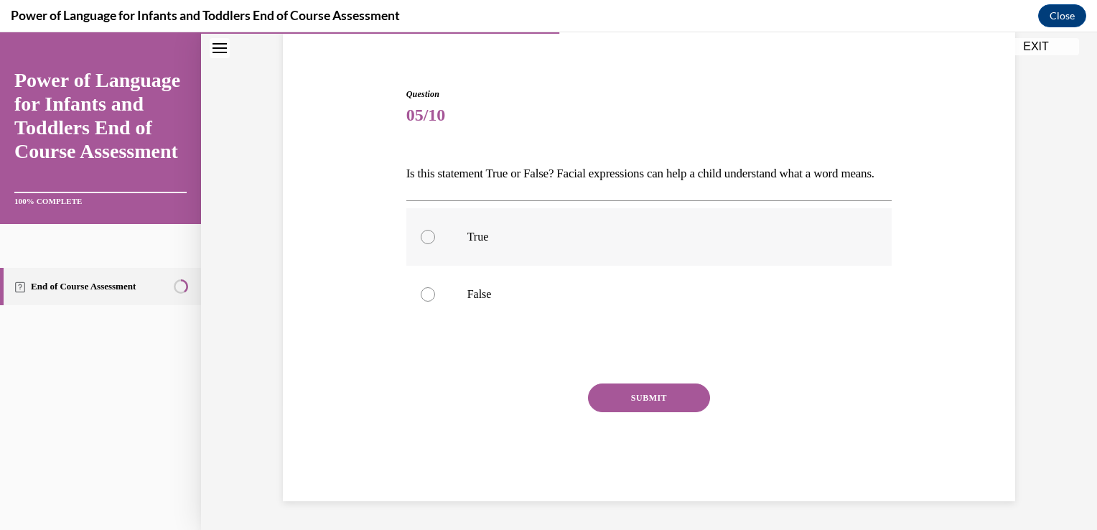
click at [708, 248] on label "True" at bounding box center [649, 236] width 486 height 57
click at [435, 244] on input "True" at bounding box center [428, 237] width 14 height 14
radio input "true"
click at [663, 397] on button "SUBMIT" at bounding box center [649, 397] width 122 height 29
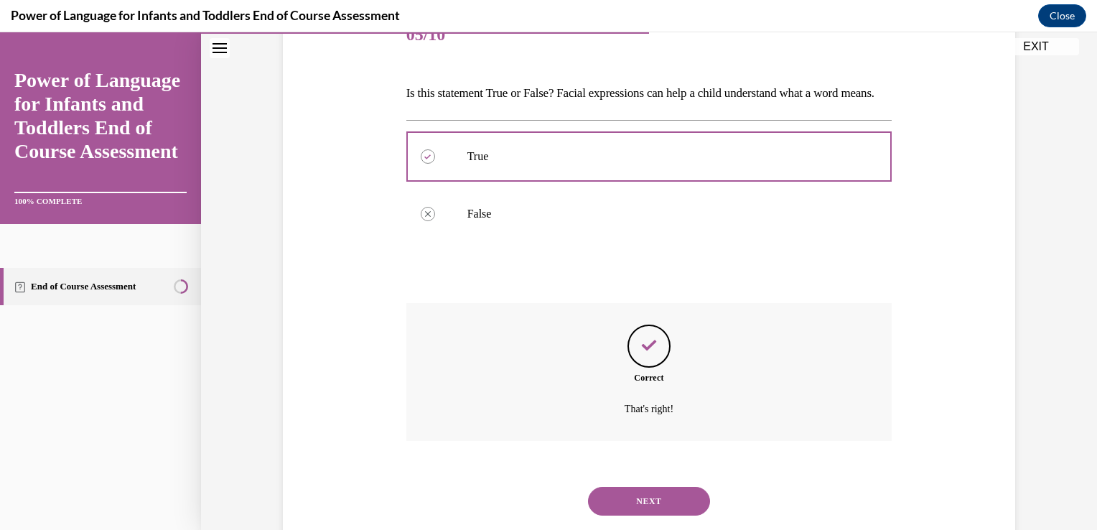
scroll to position [252, 0]
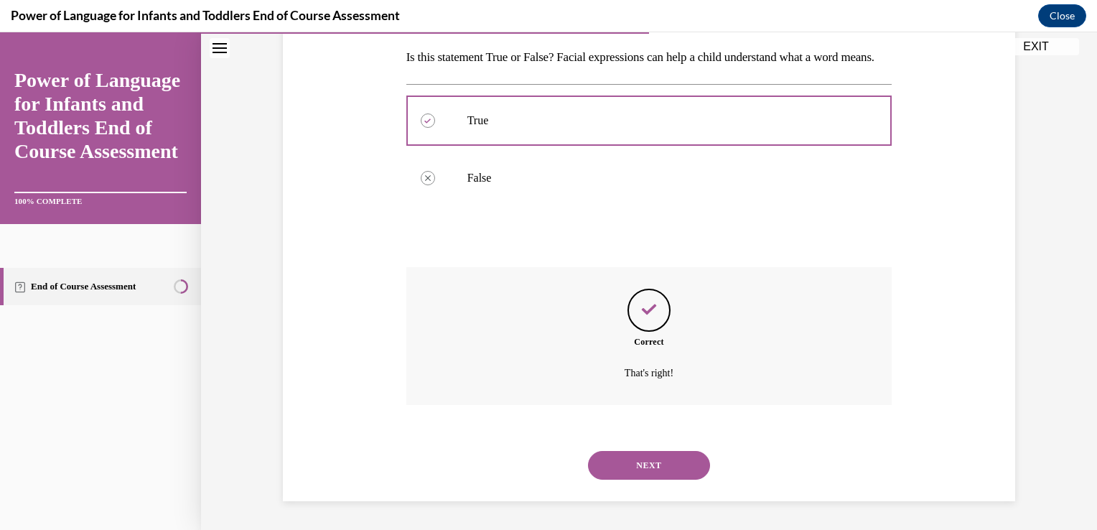
click at [642, 456] on button "NEXT" at bounding box center [649, 465] width 122 height 29
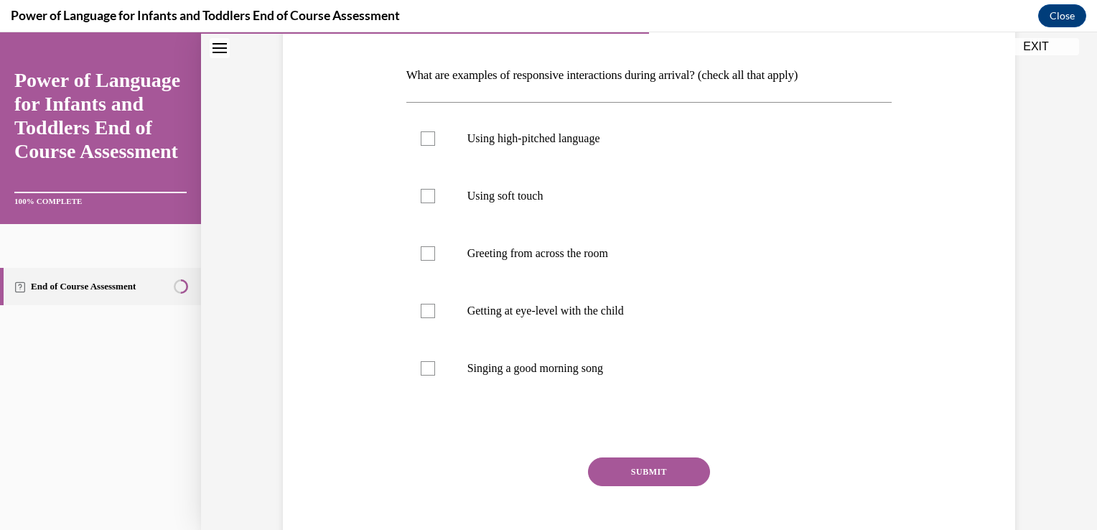
scroll to position [214, 0]
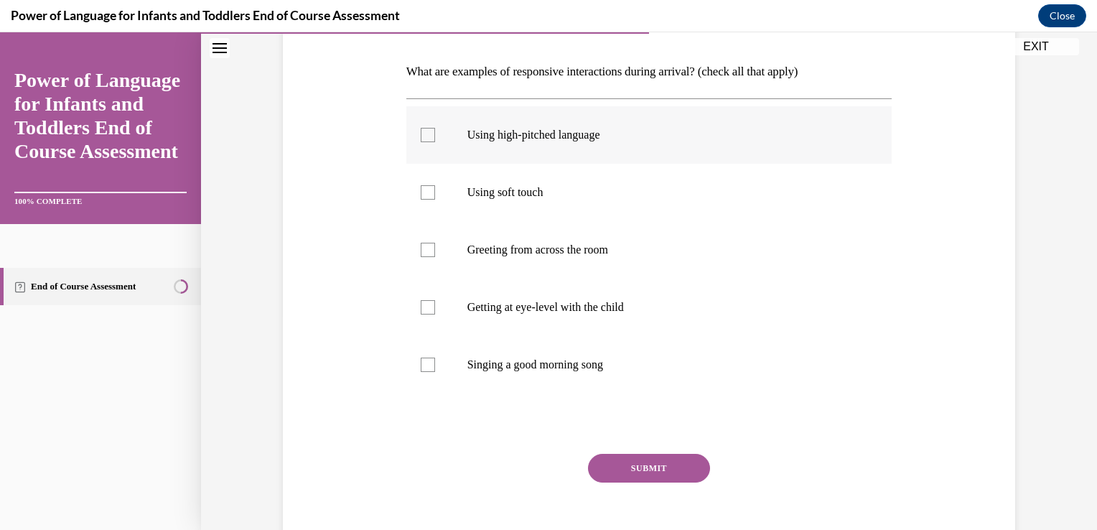
click at [646, 142] on label "Using high-pitched language" at bounding box center [649, 134] width 486 height 57
click at [435, 142] on input "Using high-pitched language" at bounding box center [428, 135] width 14 height 14
checkbox input "true"
click at [628, 182] on label "Using soft touch" at bounding box center [649, 192] width 486 height 57
click at [435, 185] on input "Using soft touch" at bounding box center [428, 192] width 14 height 14
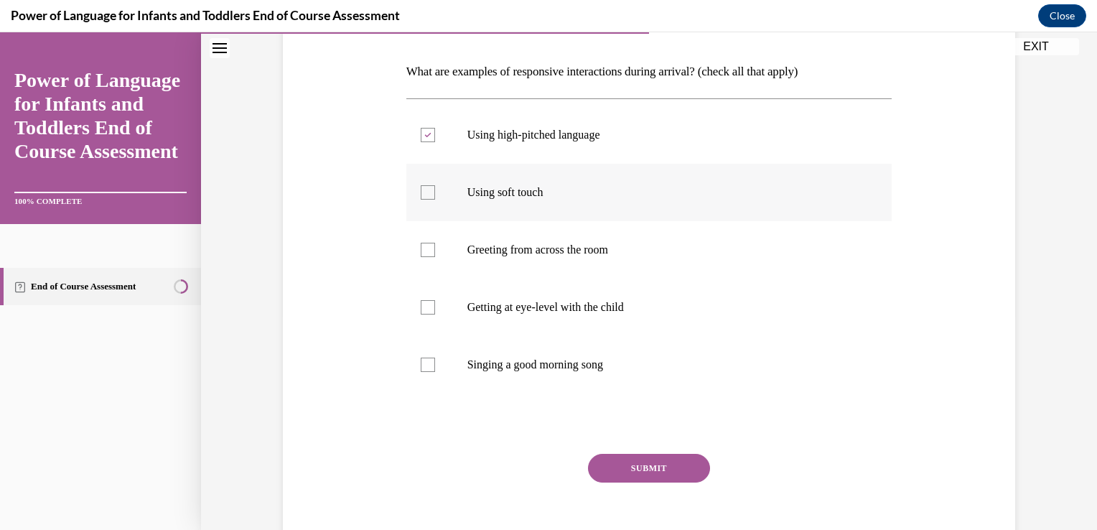
checkbox input "true"
click at [633, 254] on p "Greeting from across the room" at bounding box center [661, 250] width 389 height 14
click at [435, 254] on input "Greeting from across the room" at bounding box center [428, 250] width 14 height 14
click at [633, 254] on p "Greeting from across the room" at bounding box center [661, 250] width 389 height 14
click at [435, 254] on input "Greeting from across the room" at bounding box center [428, 250] width 14 height 14
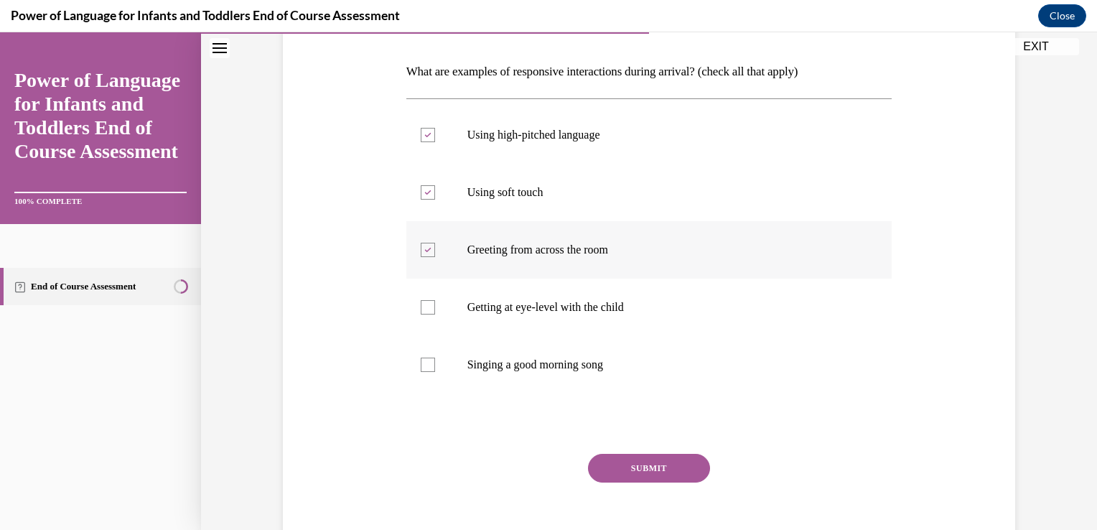
checkbox input "false"
click at [631, 314] on label "Getting at eye-level with the child" at bounding box center [649, 307] width 486 height 57
click at [435, 314] on input "Getting at eye-level with the child" at bounding box center [428, 307] width 14 height 14
checkbox input "true"
click at [625, 385] on label "Singing a good morning song" at bounding box center [649, 364] width 486 height 57
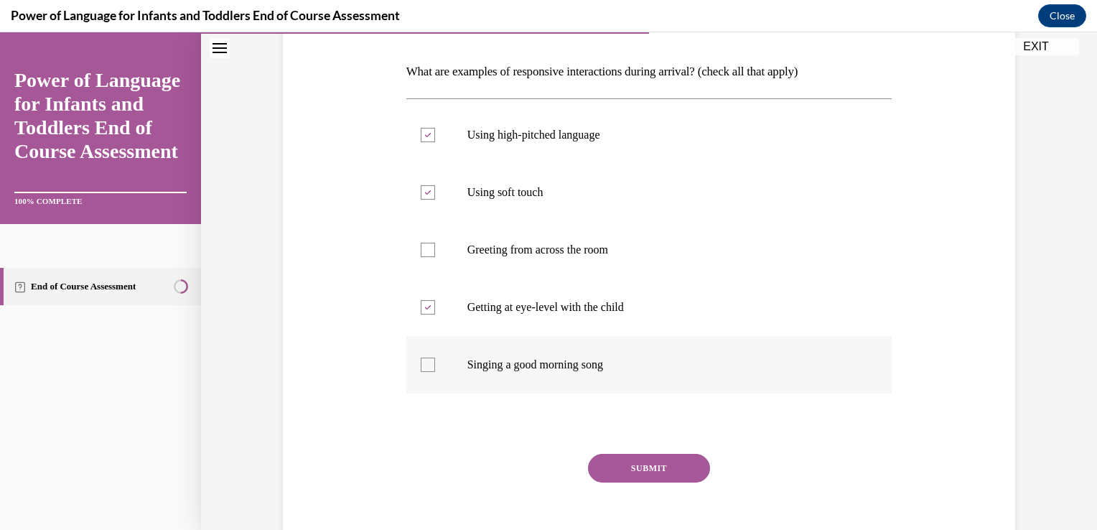
click at [435, 372] on input "Singing a good morning song" at bounding box center [428, 364] width 14 height 14
checkbox input "true"
click at [576, 188] on p "Using soft touch" at bounding box center [661, 192] width 389 height 14
click at [435, 188] on input "Using soft touch" at bounding box center [428, 192] width 14 height 14
checkbox input "false"
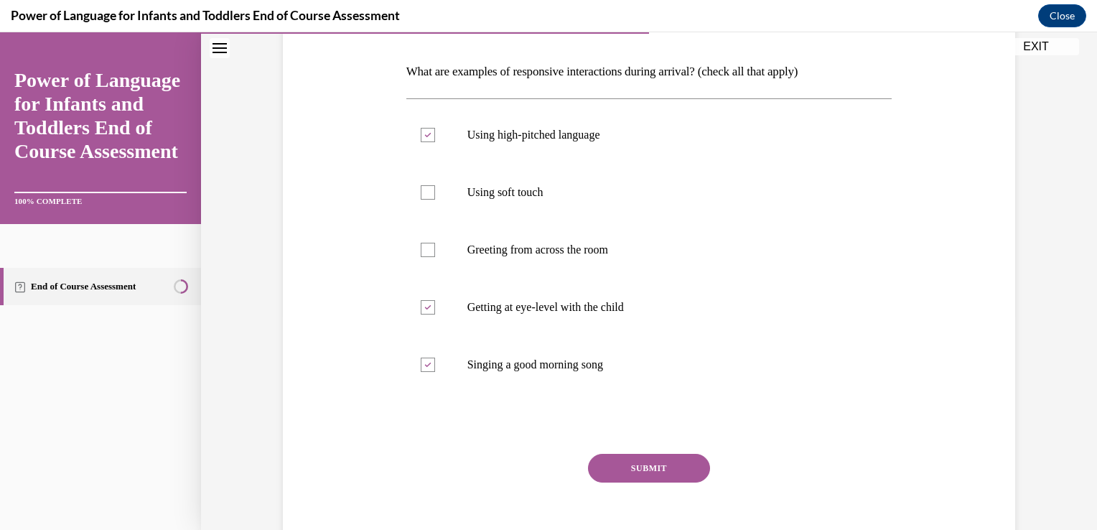
click at [634, 464] on button "SUBMIT" at bounding box center [649, 468] width 122 height 29
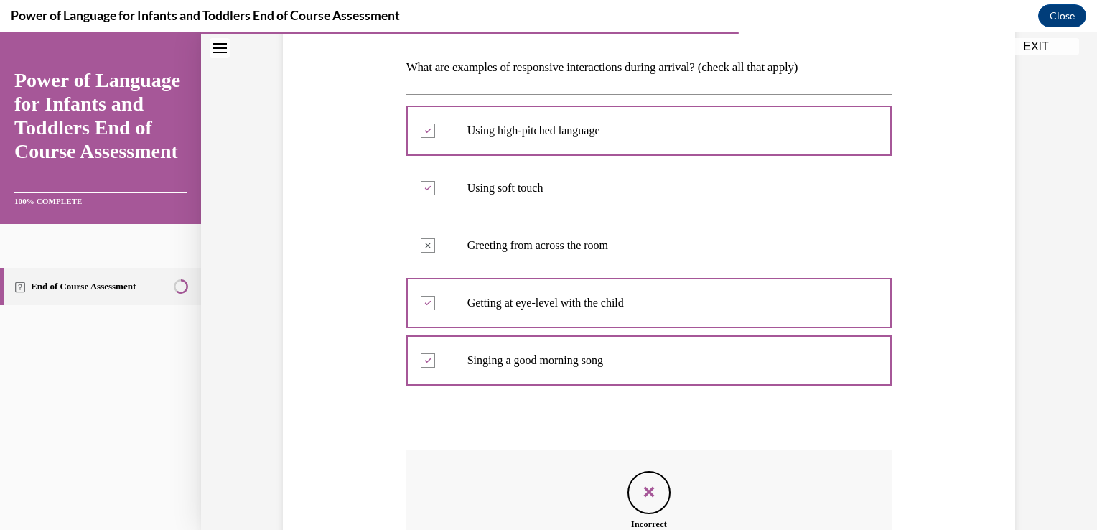
scroll to position [400, 0]
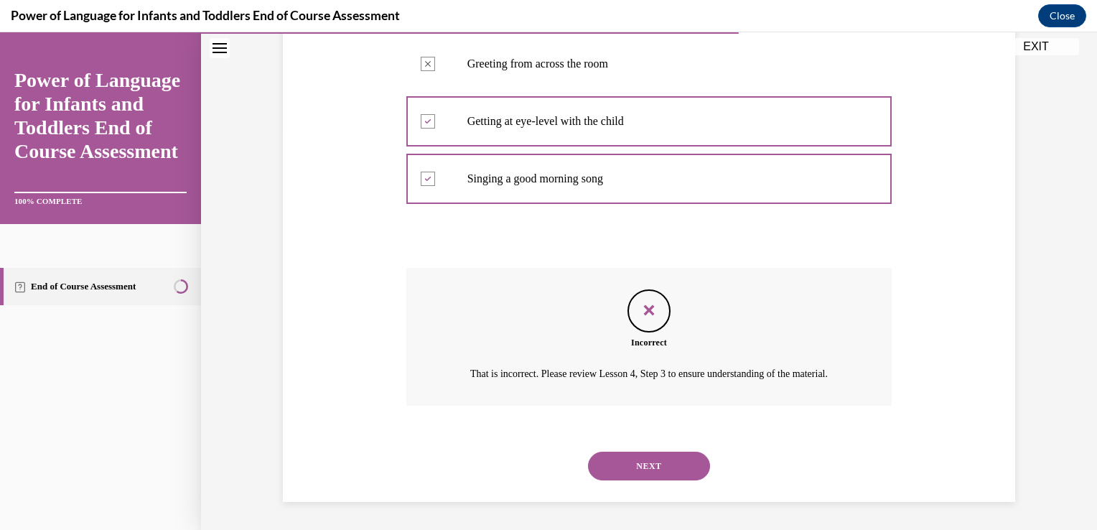
click at [635, 480] on button "NEXT" at bounding box center [649, 466] width 122 height 29
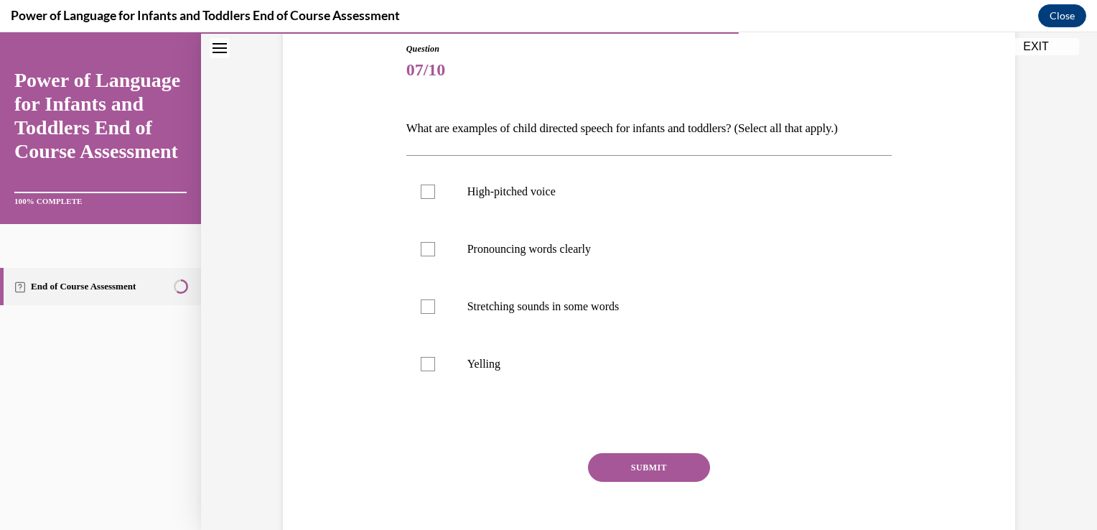
scroll to position [176, 0]
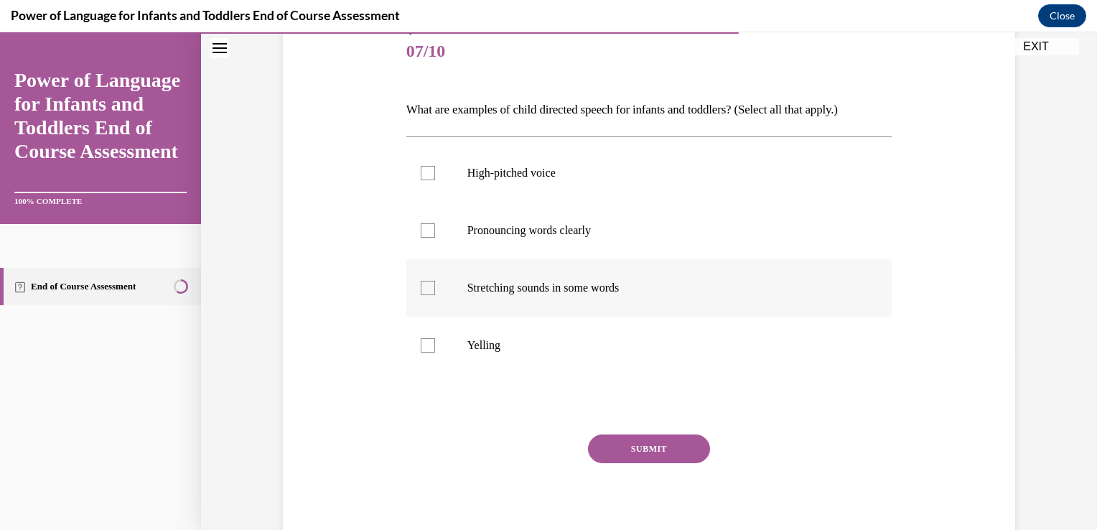
click at [537, 300] on label "Stretching sounds in some words" at bounding box center [649, 287] width 486 height 57
click at [435, 295] on input "Stretching sounds in some words" at bounding box center [428, 288] width 14 height 14
checkbox input "true"
click at [543, 235] on p "Pronouncing words clearly" at bounding box center [661, 230] width 389 height 14
click at [435, 235] on input "Pronouncing words clearly" at bounding box center [428, 230] width 14 height 14
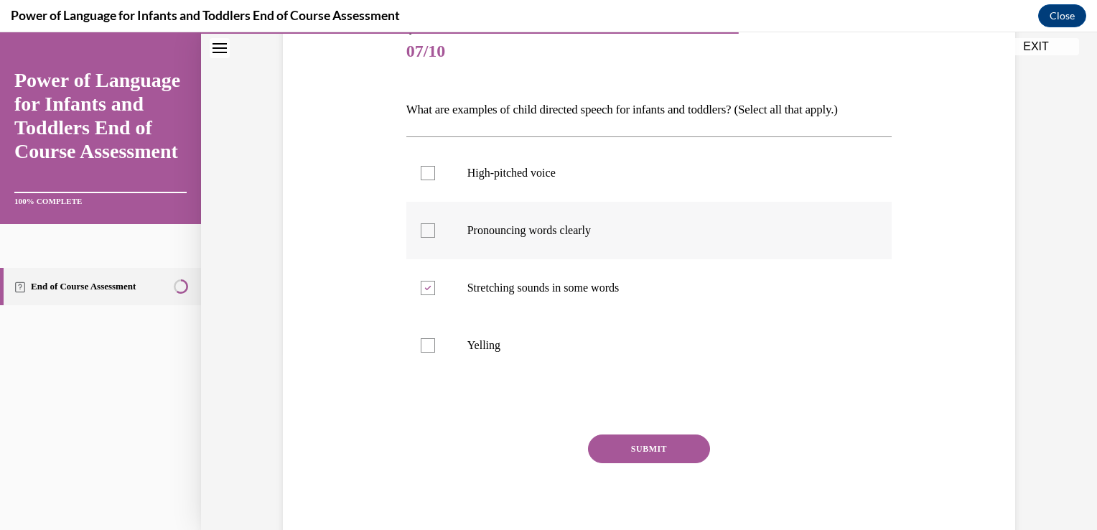
checkbox input "true"
click at [563, 169] on p "High-pitched voice" at bounding box center [661, 173] width 389 height 14
click at [435, 169] on input "High-pitched voice" at bounding box center [428, 173] width 14 height 14
checkbox input "true"
click at [627, 447] on button "SUBMIT" at bounding box center [649, 448] width 122 height 29
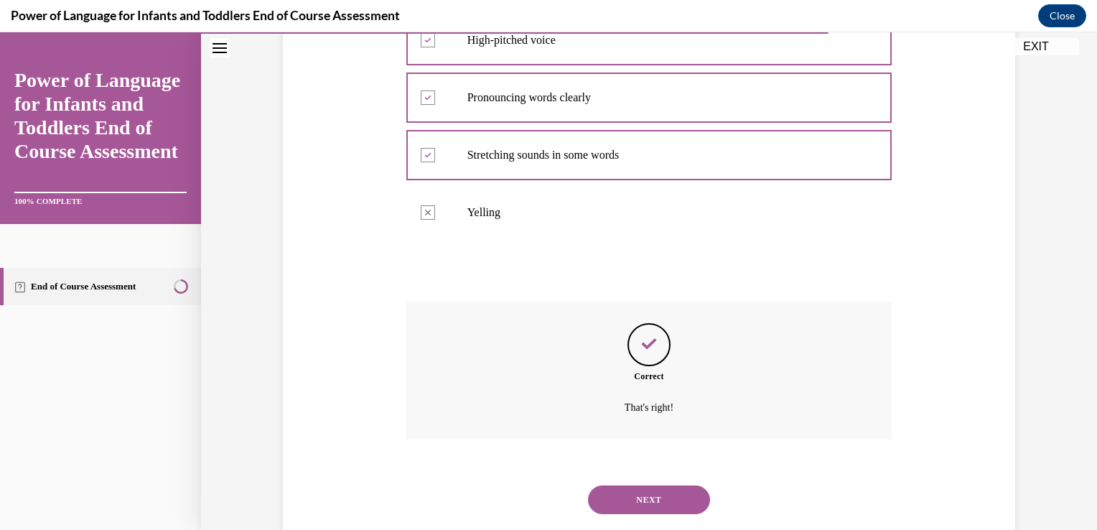
scroll to position [342, 0]
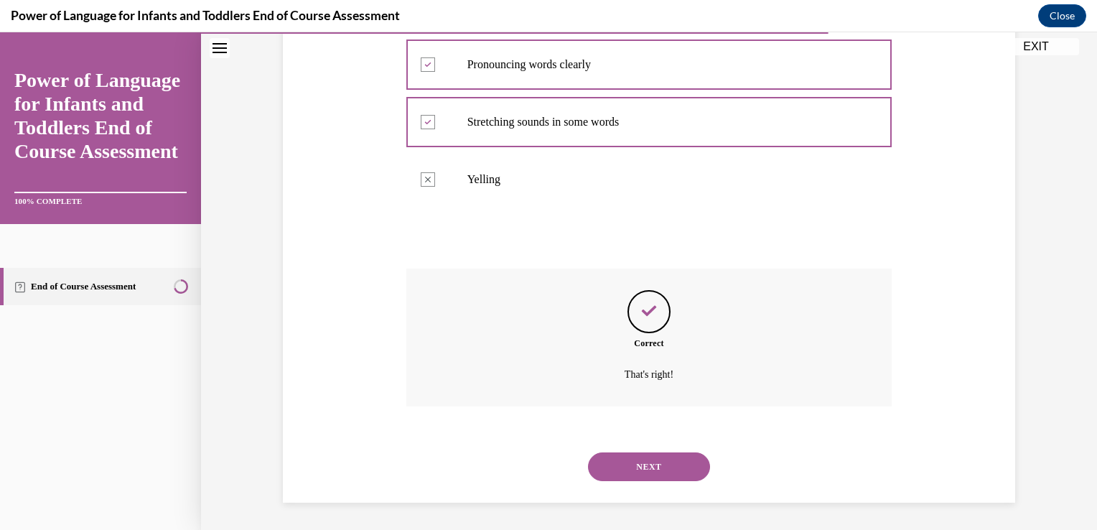
click at [634, 457] on button "NEXT" at bounding box center [649, 466] width 122 height 29
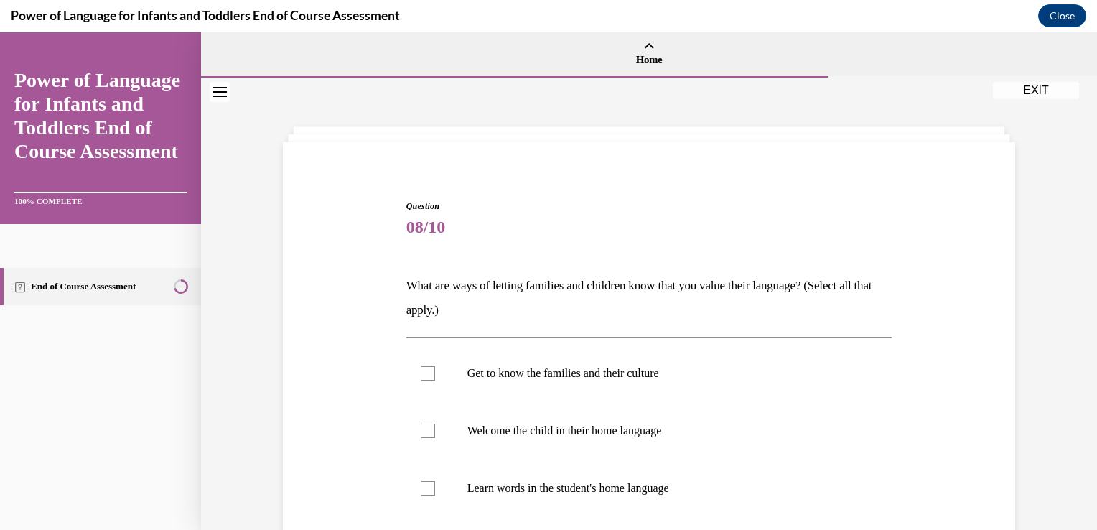
scroll to position [158, 0]
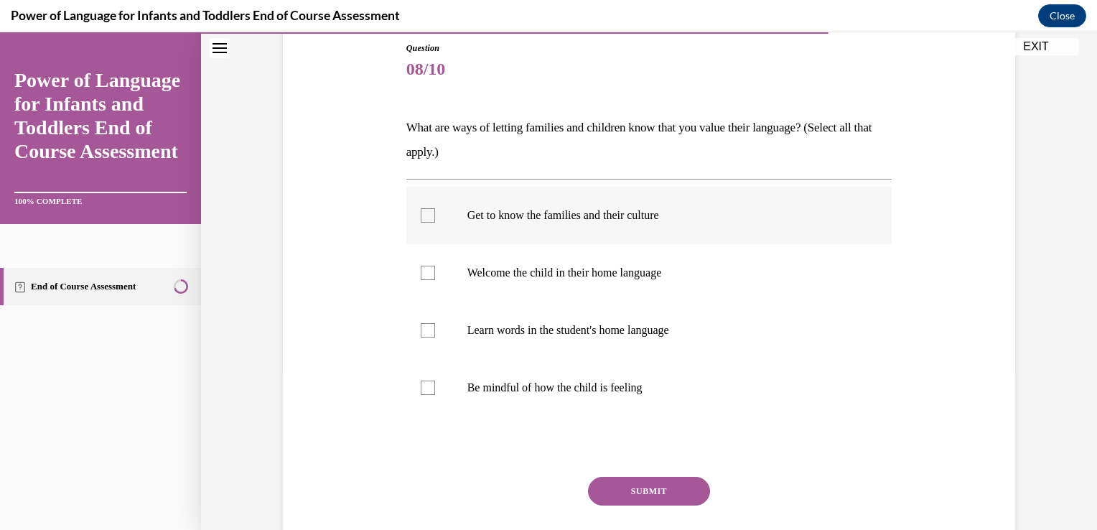
click at [775, 228] on label "Get to know the families and their culture" at bounding box center [649, 215] width 486 height 57
click at [435, 223] on input "Get to know the families and their culture" at bounding box center [428, 215] width 14 height 14
checkbox input "true"
click at [769, 271] on p "Welcome the child in their home language" at bounding box center [661, 273] width 389 height 14
click at [435, 271] on input "Welcome the child in their home language" at bounding box center [428, 273] width 14 height 14
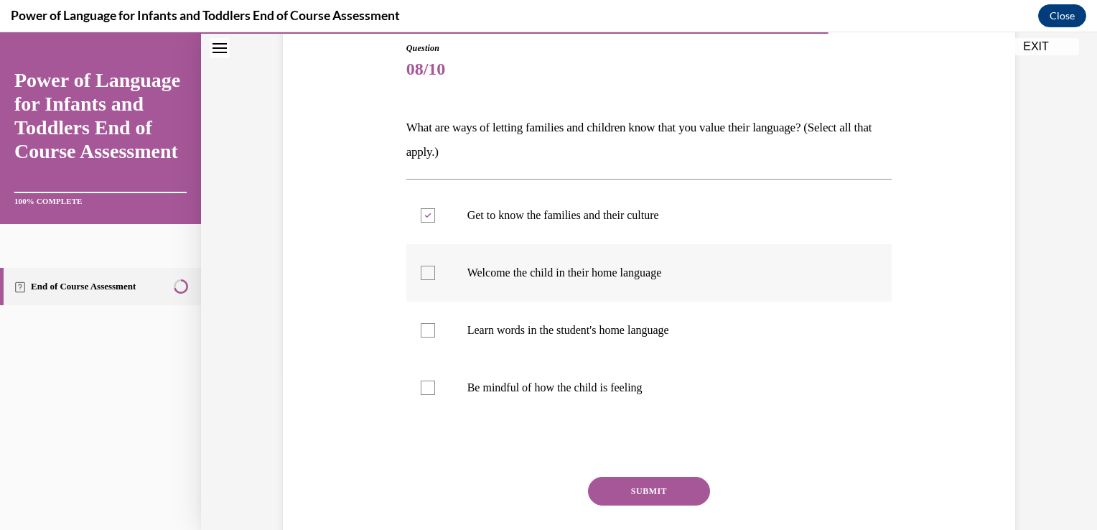
checkbox input "true"
click at [760, 317] on label "Learn words in the student's home language" at bounding box center [649, 330] width 486 height 57
click at [435, 323] on input "Learn words in the student's home language" at bounding box center [428, 330] width 14 height 14
checkbox input "true"
click at [740, 366] on label "Be mindful of how the child is feeling" at bounding box center [649, 387] width 486 height 57
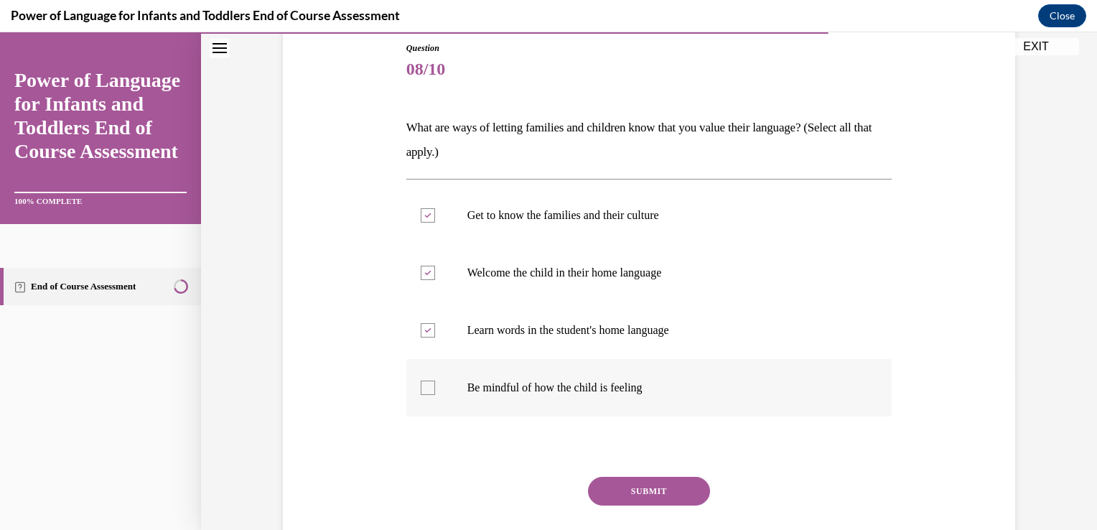
click at [435, 380] on input "Be mindful of how the child is feeling" at bounding box center [428, 387] width 14 height 14
checkbox input "true"
click at [673, 492] on button "SUBMIT" at bounding box center [649, 491] width 122 height 29
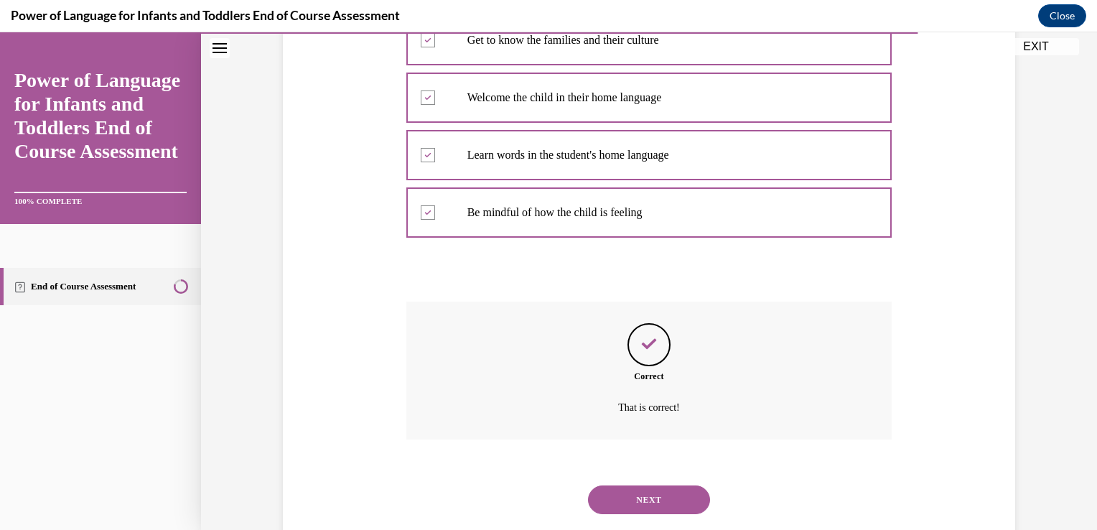
scroll to position [367, 0]
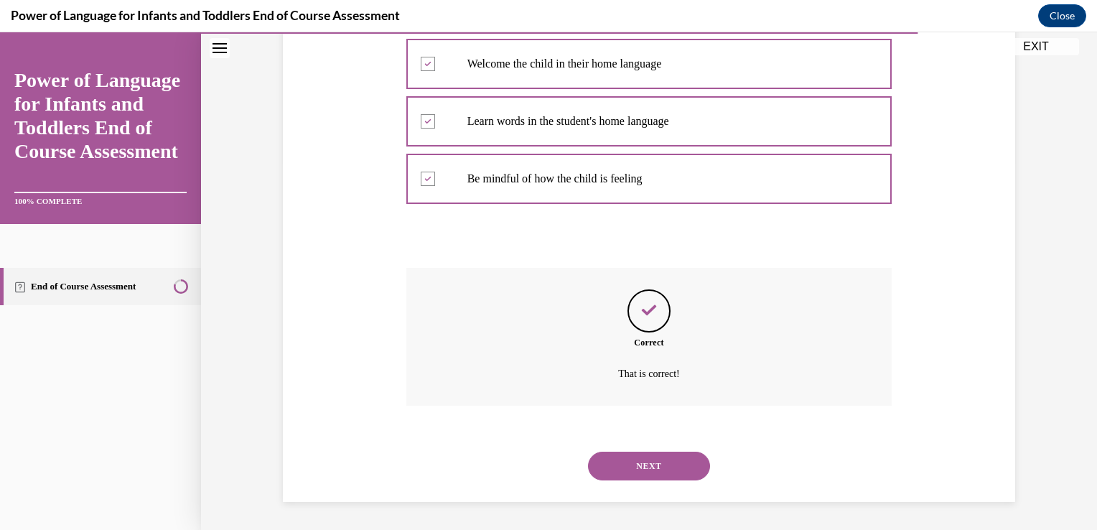
click at [651, 463] on button "NEXT" at bounding box center [649, 466] width 122 height 29
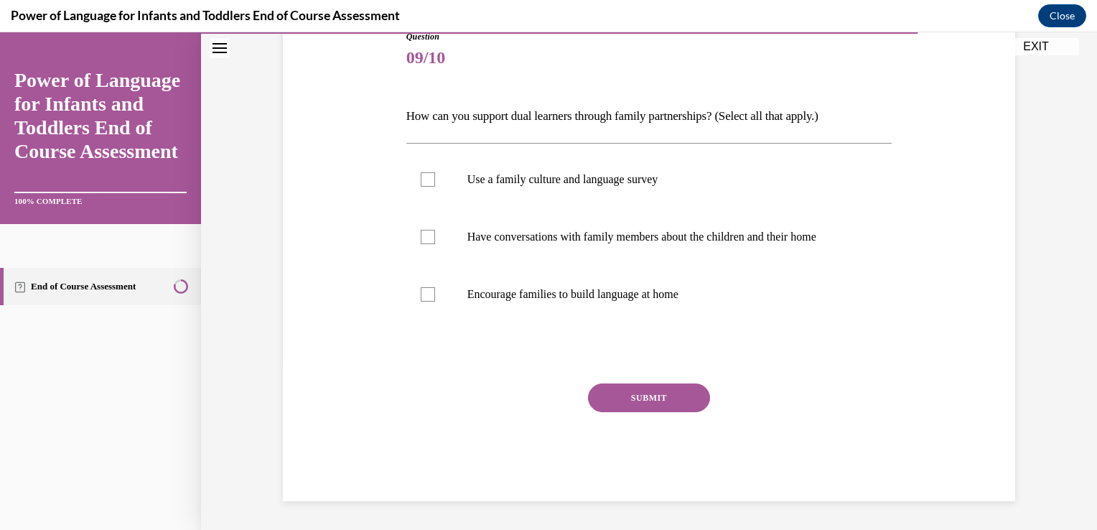
scroll to position [159, 0]
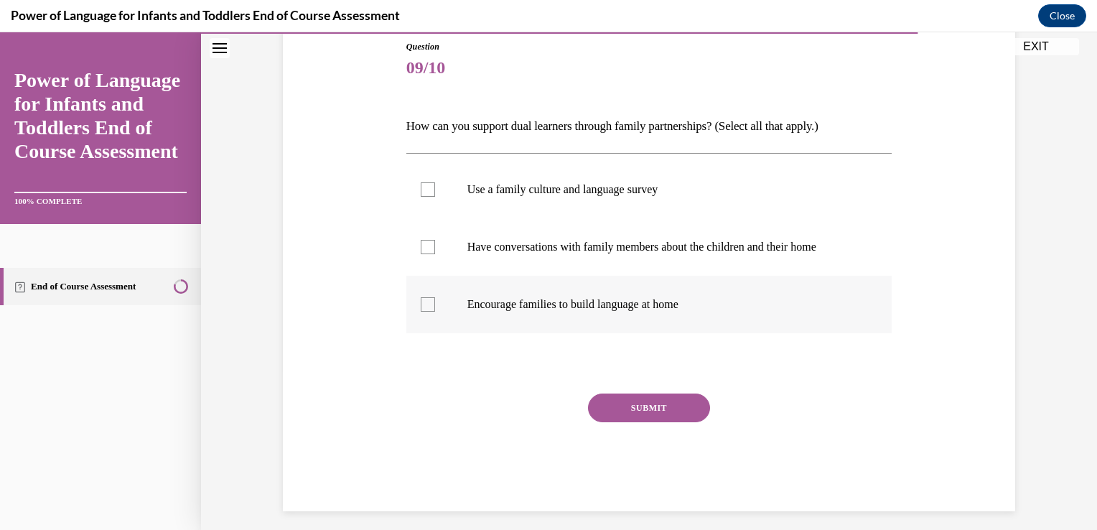
click at [698, 313] on label "Encourage families to build language at home" at bounding box center [649, 304] width 486 height 57
click at [435, 312] on input "Encourage families to build language at home" at bounding box center [428, 304] width 14 height 14
checkbox input "true"
click at [698, 255] on label "Have conversations with family members about the children and their home" at bounding box center [649, 246] width 486 height 57
click at [435, 254] on input "Have conversations with family members about the children and their home" at bounding box center [428, 247] width 14 height 14
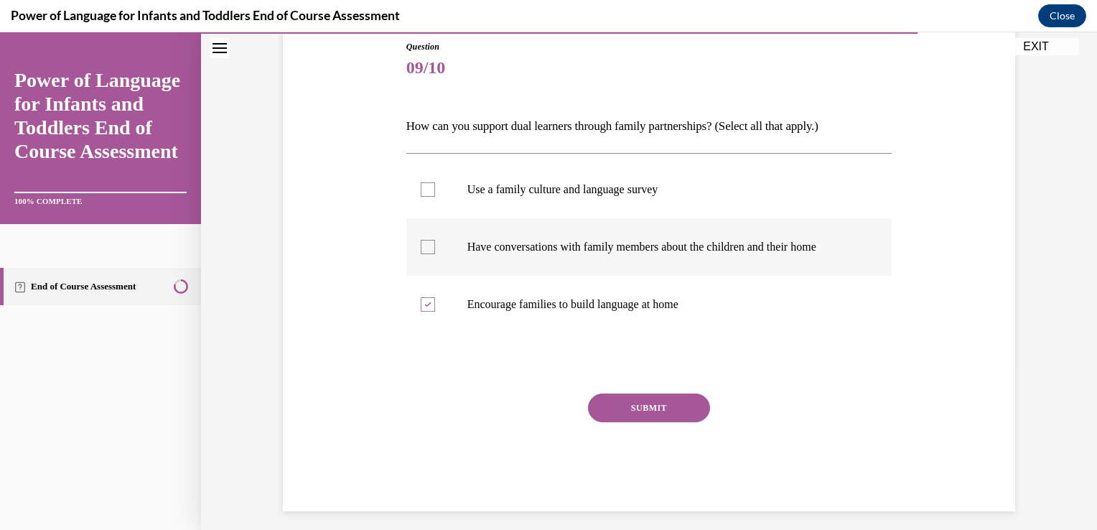
checkbox input "true"
click at [693, 190] on p "Use a family culture and language survey" at bounding box center [661, 189] width 389 height 14
click at [435, 190] on input "Use a family culture and language survey" at bounding box center [428, 189] width 14 height 14
checkbox input "true"
click at [679, 403] on button "SUBMIT" at bounding box center [649, 407] width 122 height 29
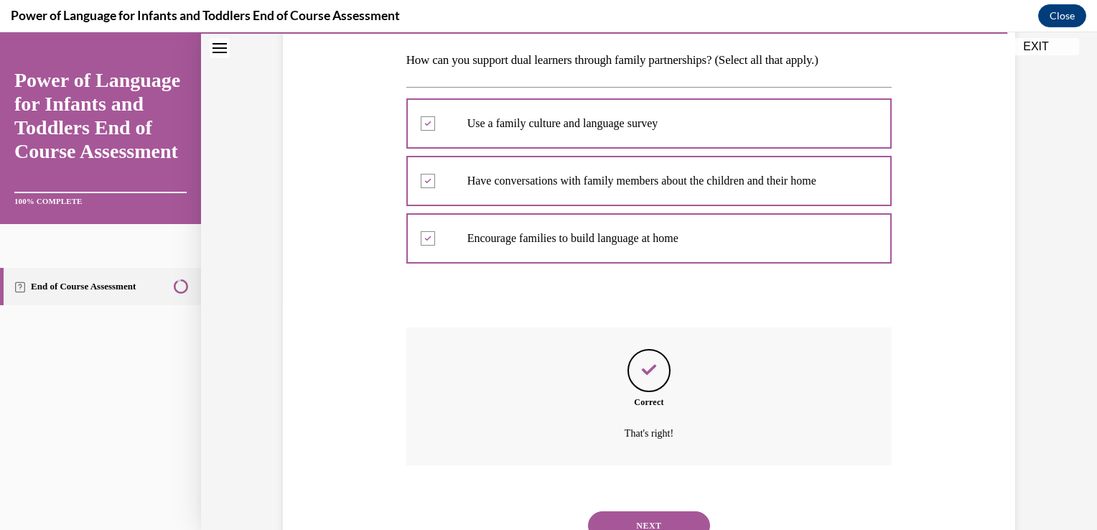
scroll to position [284, 0]
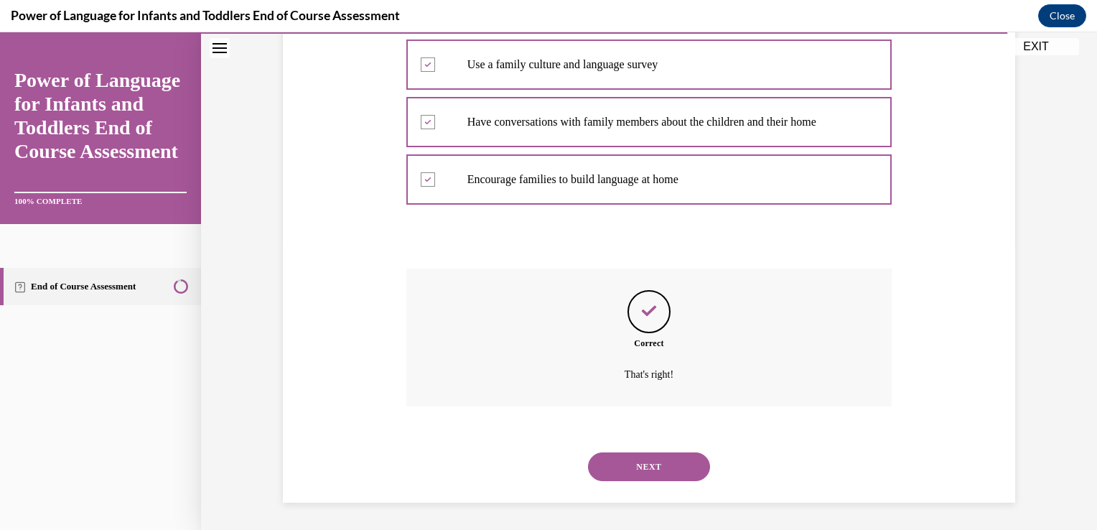
click at [646, 462] on button "NEXT" at bounding box center [649, 466] width 122 height 29
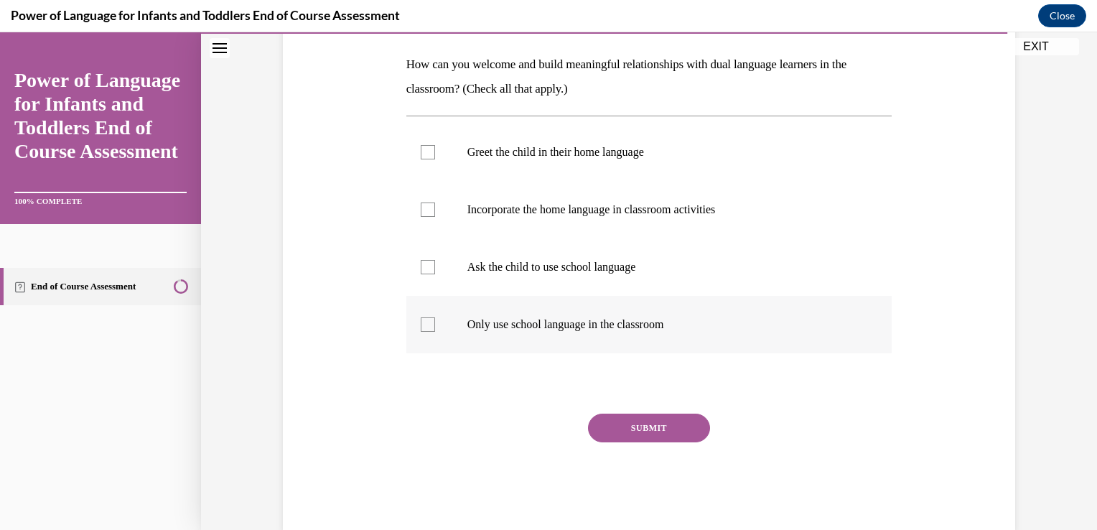
scroll to position [233, 0]
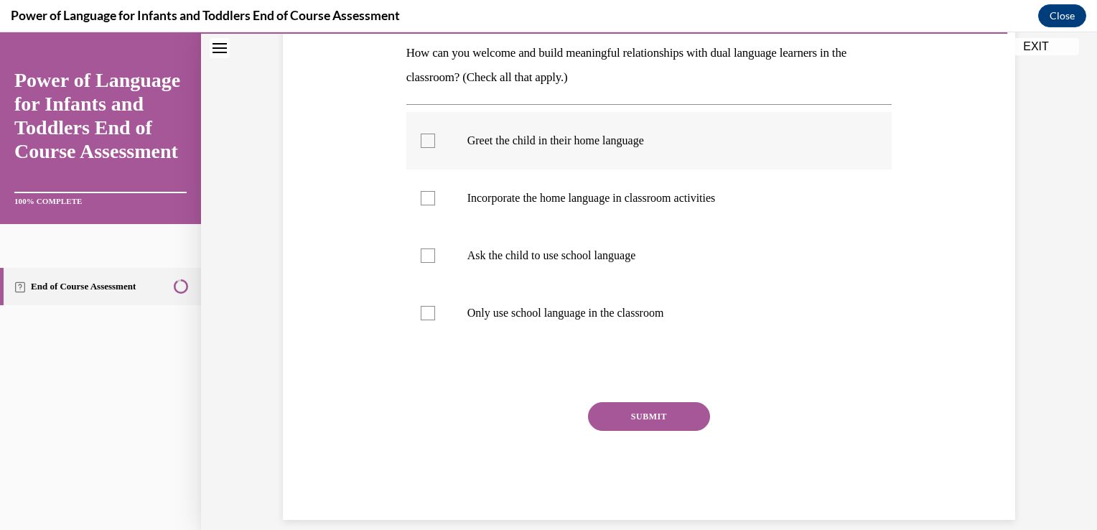
click at [684, 136] on p "Greet the child in their home language" at bounding box center [661, 141] width 389 height 14
click at [435, 136] on input "Greet the child in their home language" at bounding box center [428, 141] width 14 height 14
checkbox input "true"
click at [694, 212] on label "Incorporate the home language in classroom activities" at bounding box center [649, 197] width 486 height 57
click at [435, 205] on input "Incorporate the home language in classroom activities" at bounding box center [428, 198] width 14 height 14
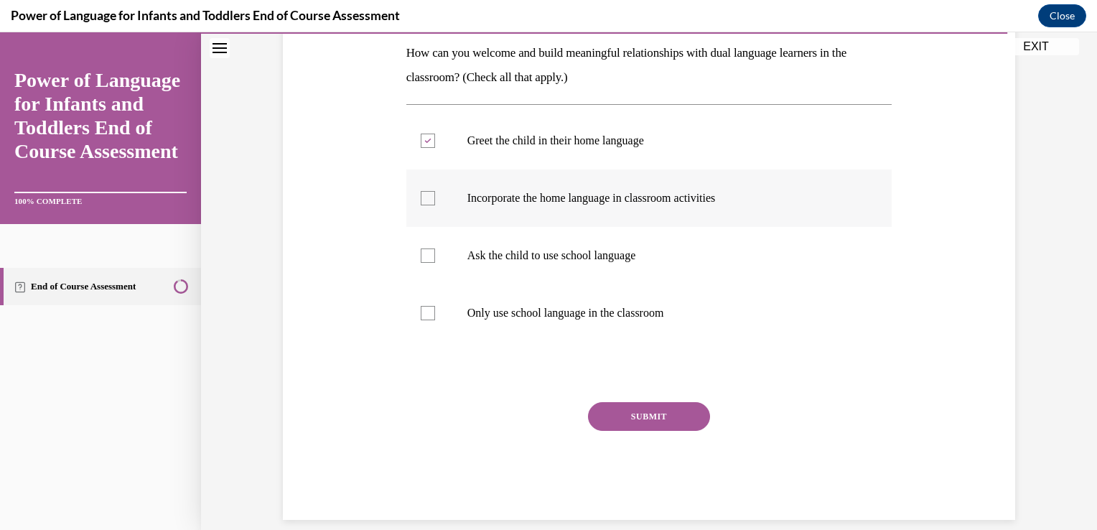
checkbox input "true"
click at [664, 415] on button "SUBMIT" at bounding box center [649, 416] width 122 height 29
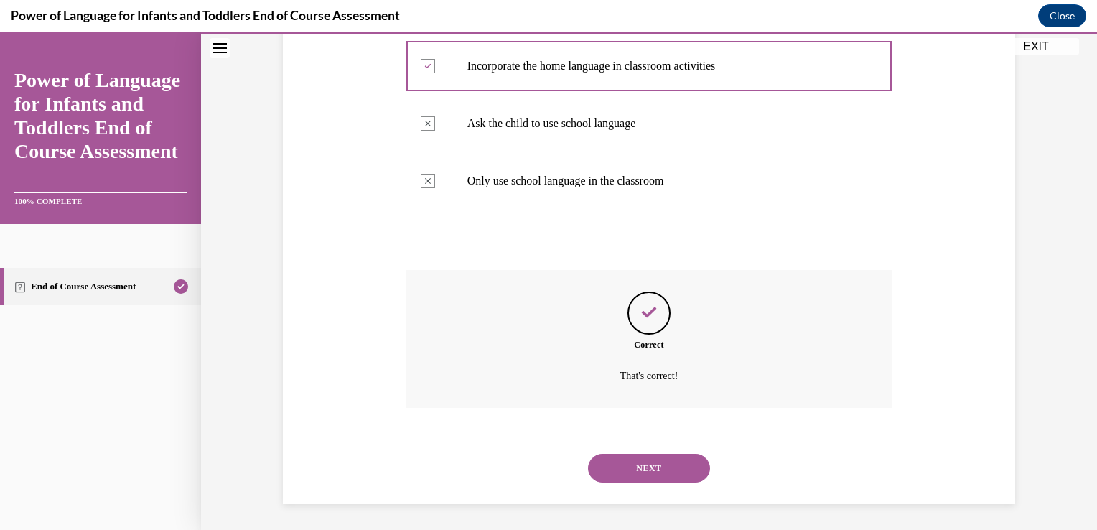
scroll to position [367, 0]
click at [643, 464] on button "NEXT" at bounding box center [649, 466] width 122 height 29
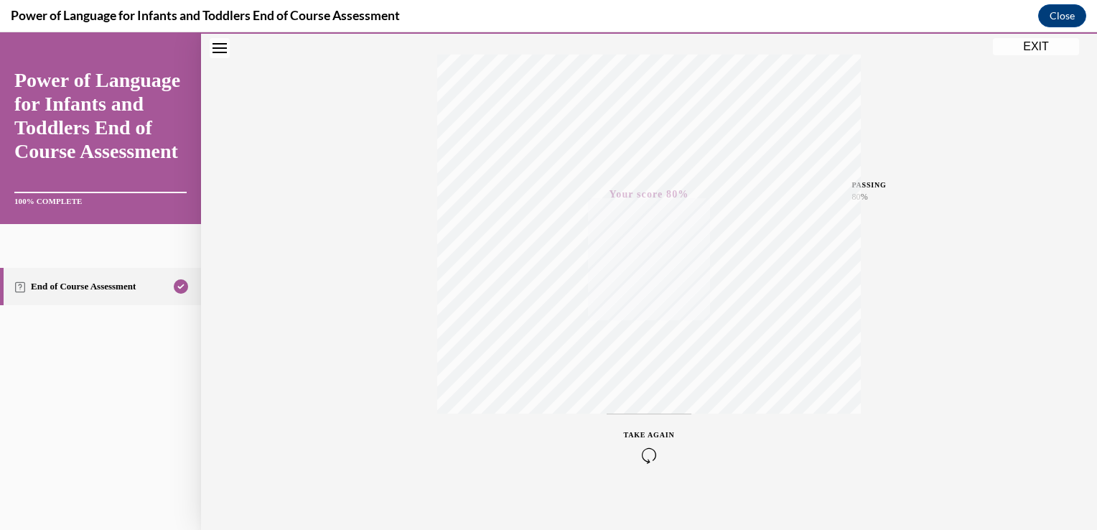
scroll to position [238, 0]
click at [1036, 39] on button "EXIT" at bounding box center [1036, 46] width 86 height 17
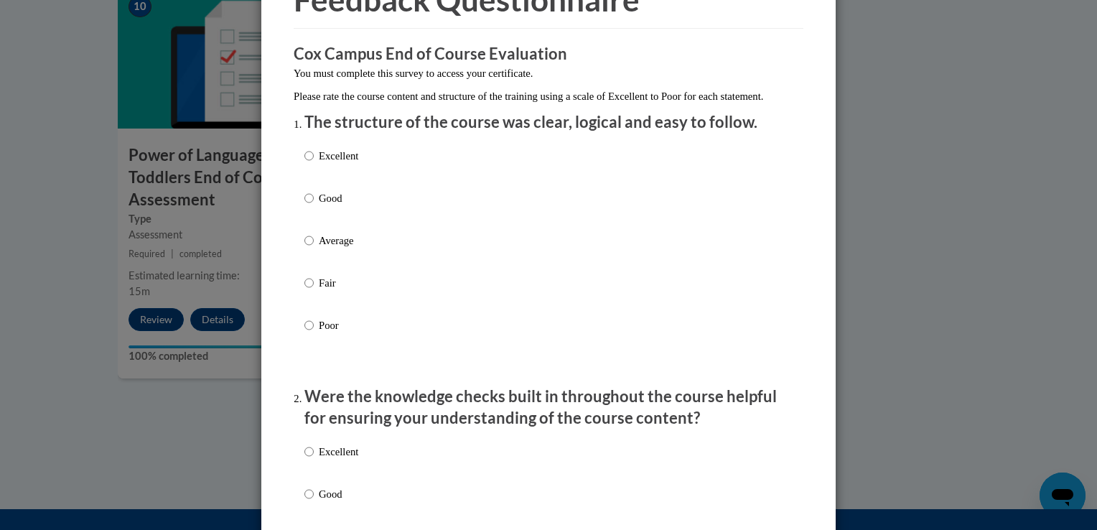
scroll to position [90, 0]
click at [347, 162] on p "Excellent" at bounding box center [338, 154] width 39 height 16
click at [314, 162] on input "Excellent" at bounding box center [308, 154] width 9 height 16
radio input "true"
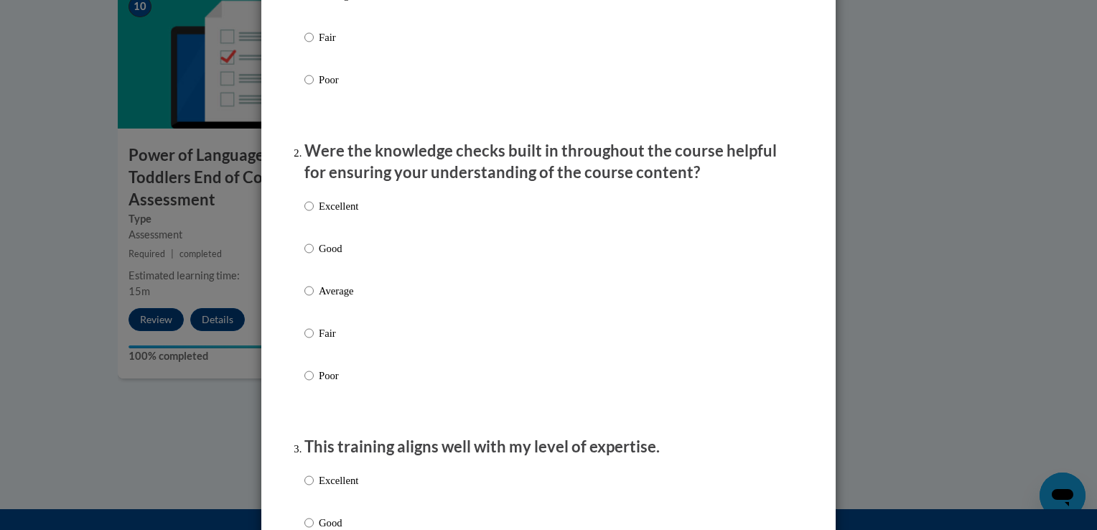
scroll to position [335, 0]
click at [348, 213] on p "Excellent" at bounding box center [338, 205] width 39 height 16
click at [314, 213] on input "Excellent" at bounding box center [308, 205] width 9 height 16
radio input "true"
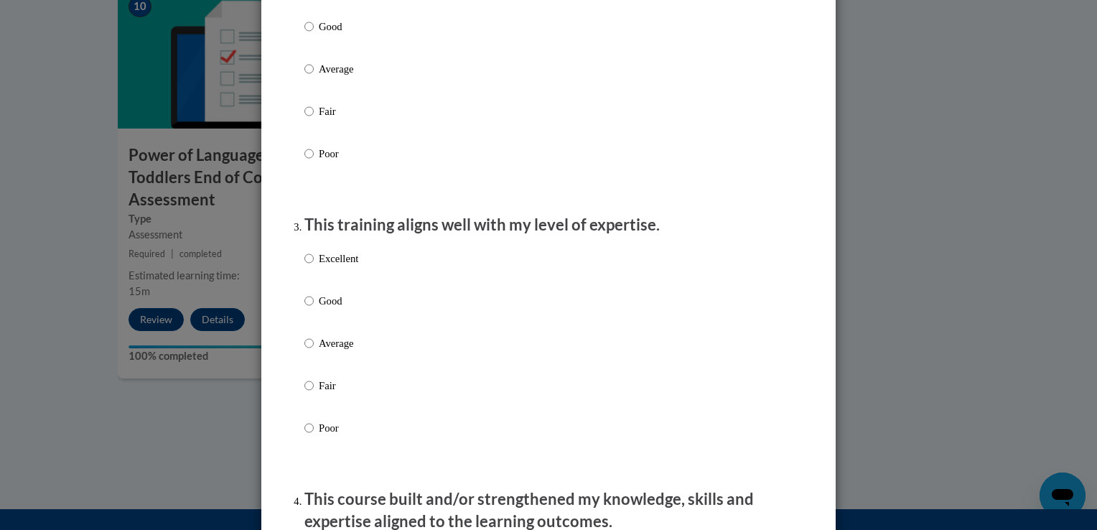
scroll to position [563, 0]
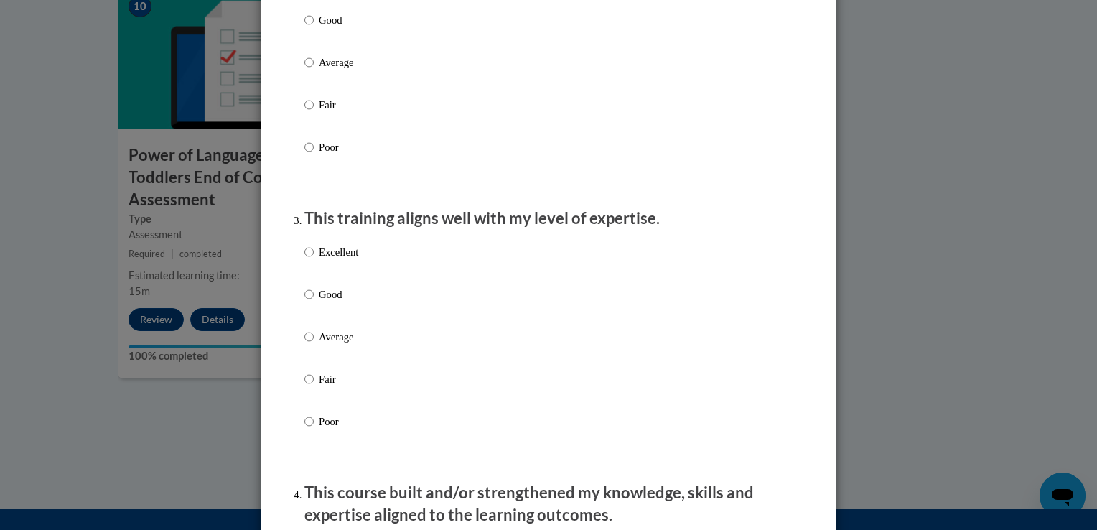
click at [339, 260] on p "Excellent" at bounding box center [338, 252] width 39 height 16
click at [314, 260] on input "Excellent" at bounding box center [308, 252] width 9 height 16
radio input "true"
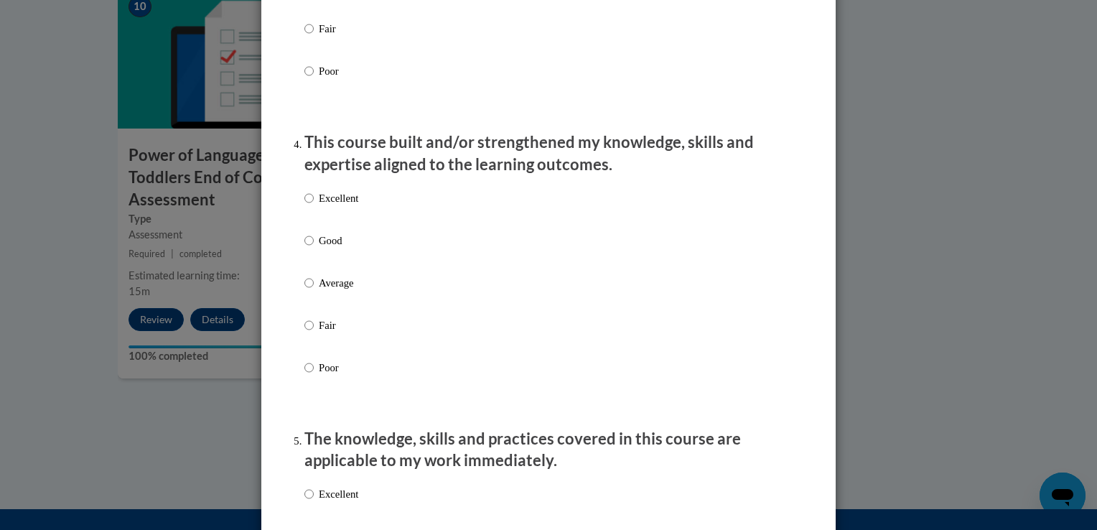
scroll to position [919, 0]
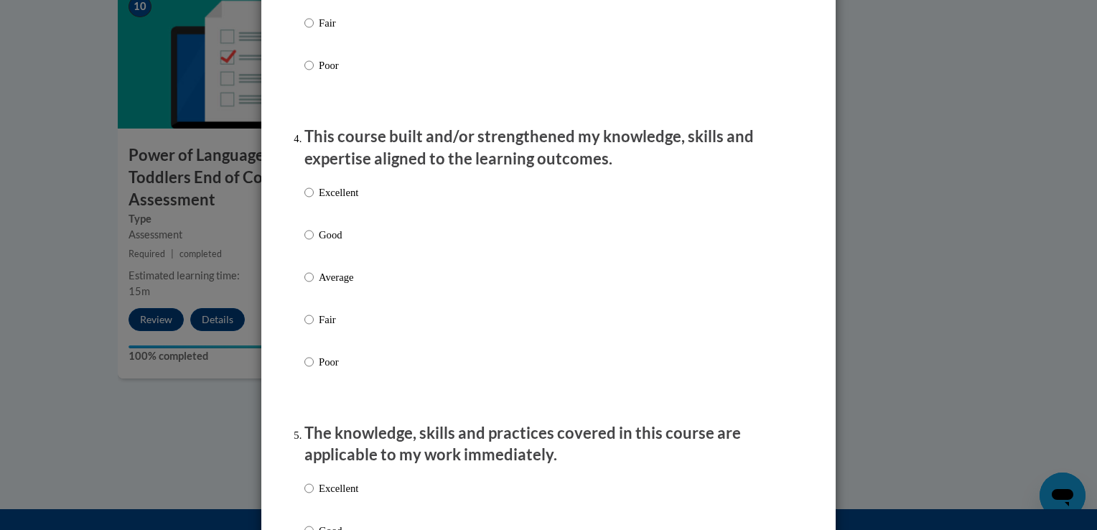
click at [326, 200] on p "Excellent" at bounding box center [338, 192] width 39 height 16
click at [314, 200] on input "Excellent" at bounding box center [308, 192] width 9 height 16
radio input "true"
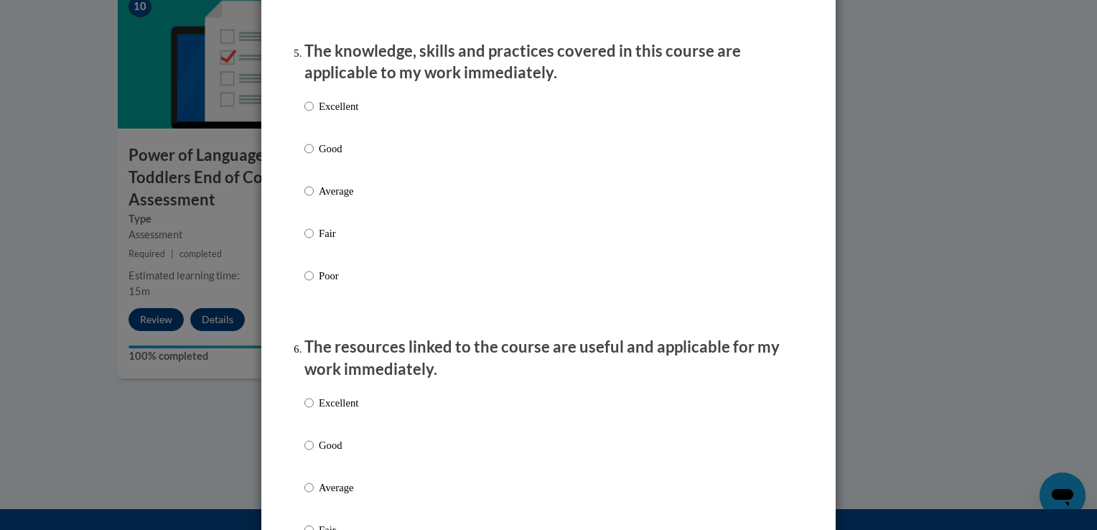
scroll to position [1303, 0]
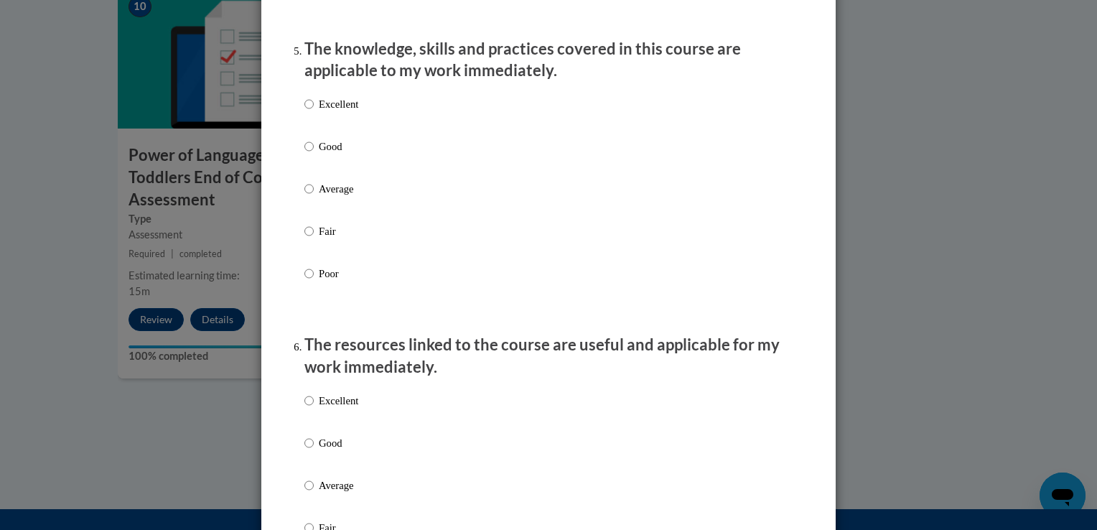
click at [319, 112] on p "Excellent" at bounding box center [338, 104] width 39 height 16
click at [314, 112] on input "Excellent" at bounding box center [308, 104] width 9 height 16
radio input "true"
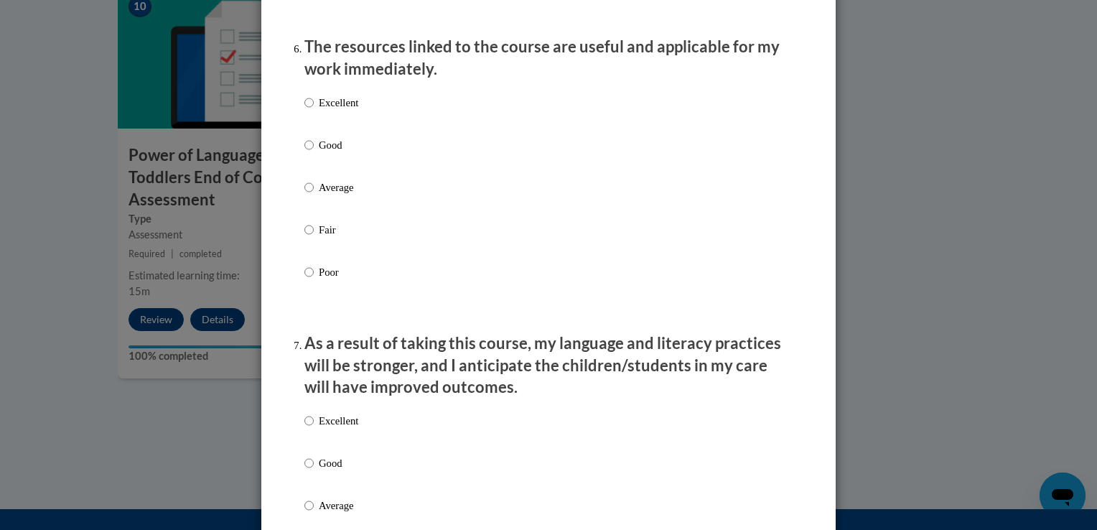
scroll to position [1602, 0]
click at [329, 110] on p "Excellent" at bounding box center [338, 102] width 39 height 16
click at [314, 110] on input "Excellent" at bounding box center [308, 102] width 9 height 16
radio input "true"
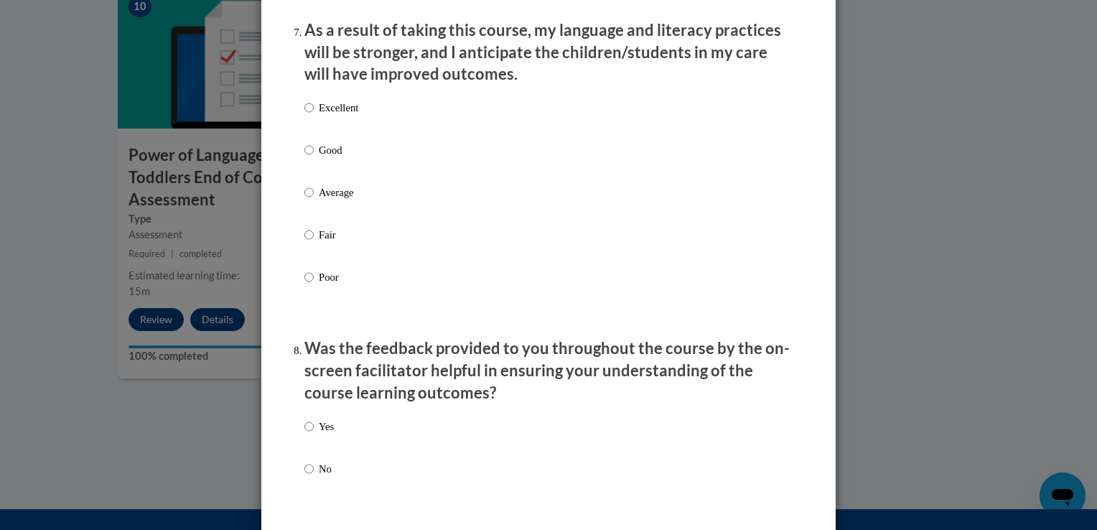
scroll to position [1917, 0]
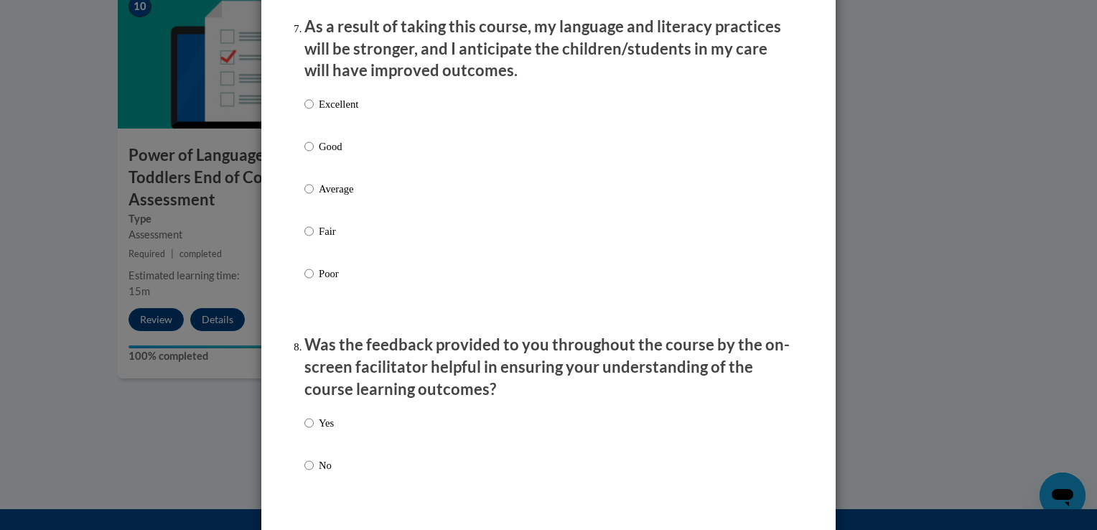
click at [350, 112] on p "Excellent" at bounding box center [338, 104] width 39 height 16
click at [314, 112] on input "Excellent" at bounding box center [308, 104] width 9 height 16
radio input "true"
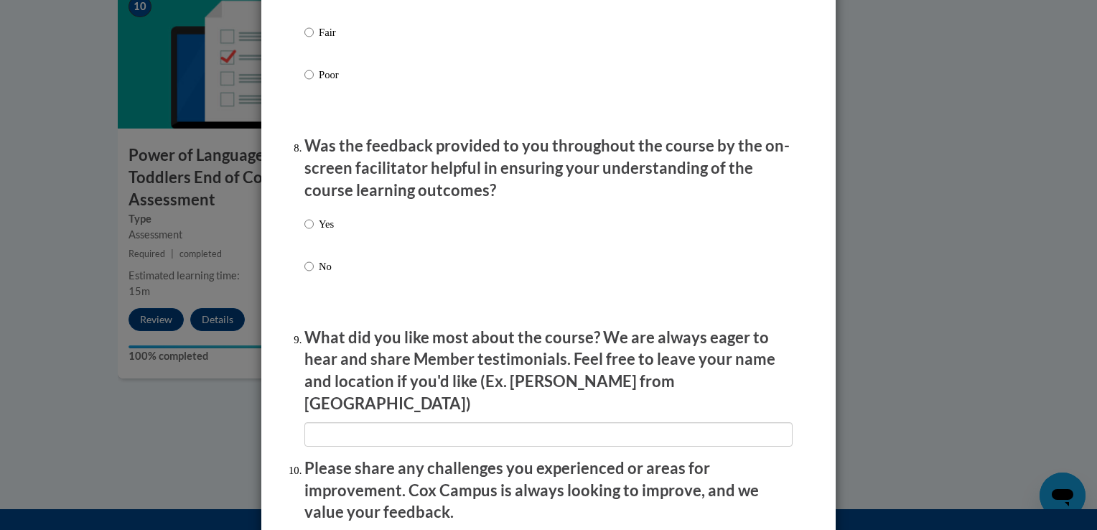
scroll to position [2118, 0]
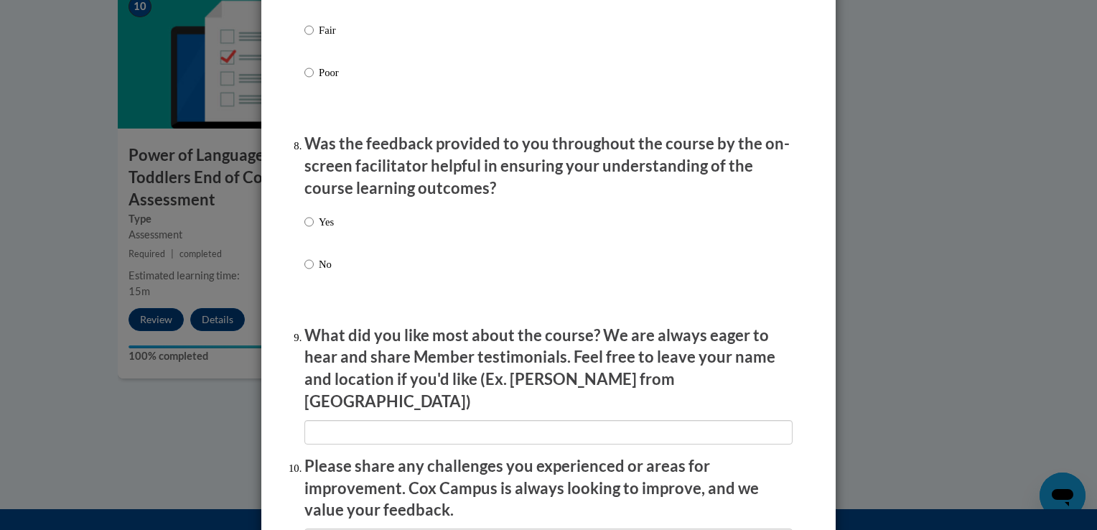
click at [319, 228] on p "Yes" at bounding box center [326, 222] width 15 height 16
click at [314, 228] on input "Yes" at bounding box center [308, 222] width 9 height 16
radio input "true"
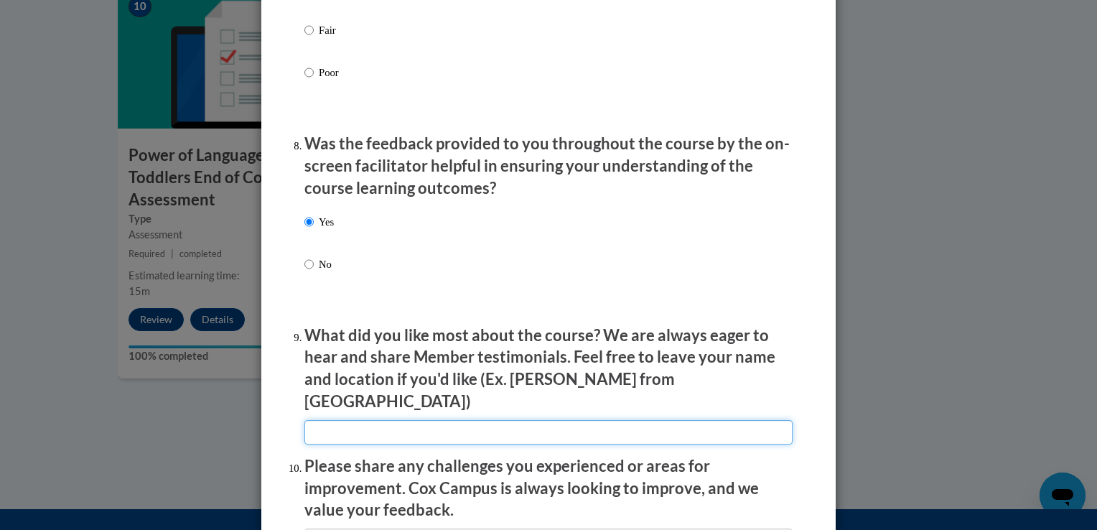
click at [413, 429] on input "textbox" at bounding box center [548, 432] width 488 height 24
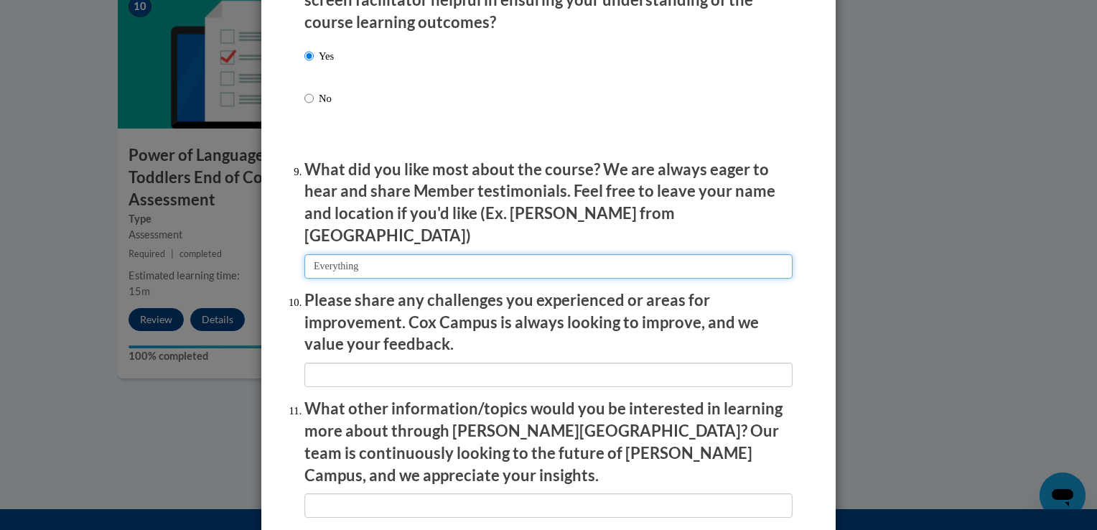
type input "Everything"
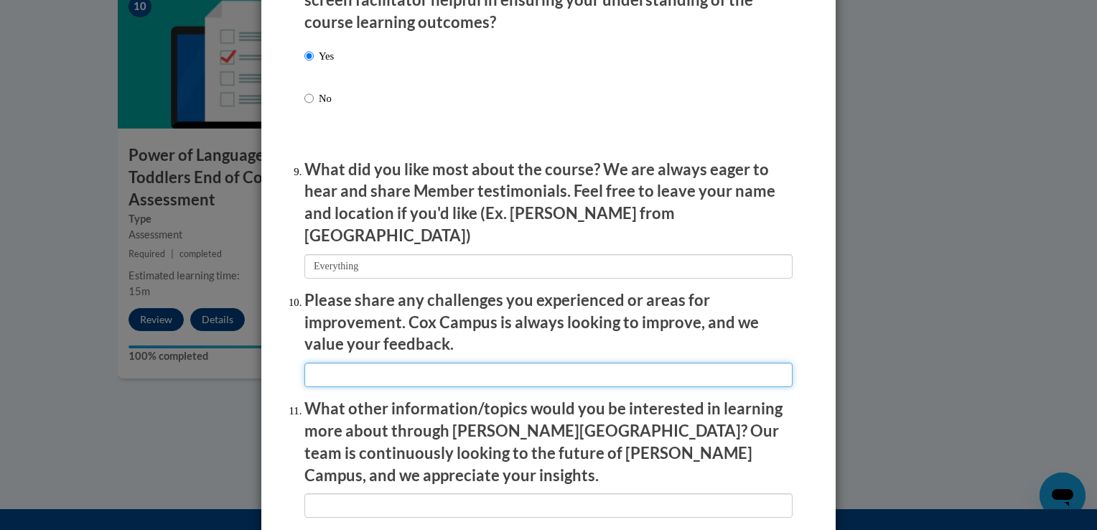
click at [406, 376] on input "textbox" at bounding box center [548, 375] width 488 height 24
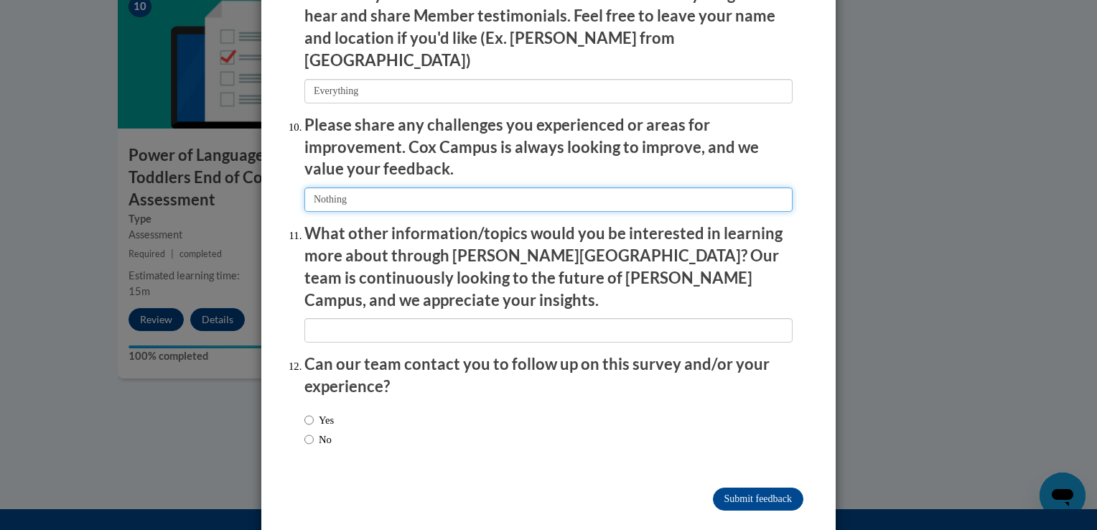
type input "Nothing"
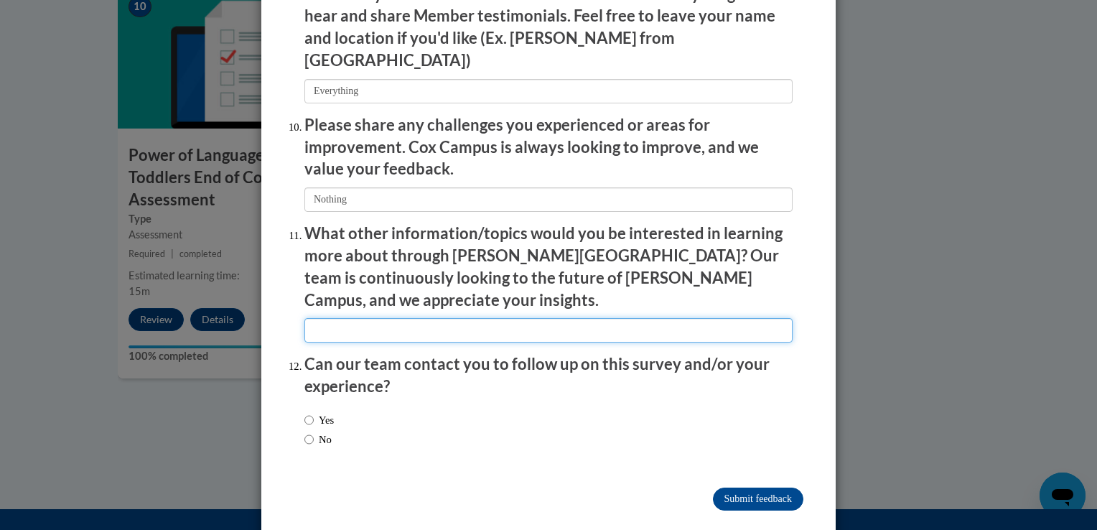
click at [413, 318] on input "textbox" at bounding box center [548, 330] width 488 height 24
type input "No Answer"
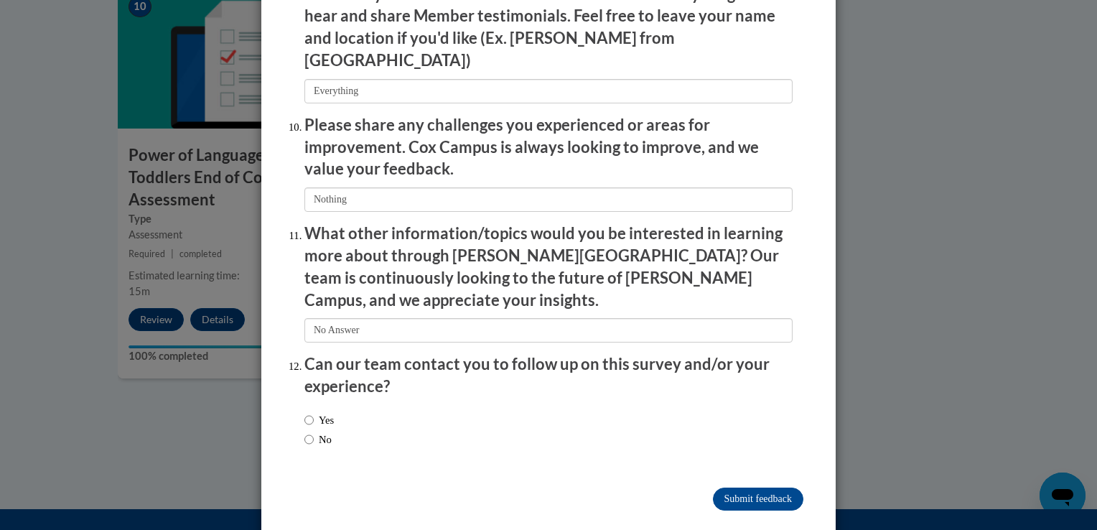
click at [321, 431] on label "No" at bounding box center [317, 439] width 27 height 16
click at [314, 431] on input "No" at bounding box center [308, 439] width 9 height 16
radio input "true"
click at [751, 487] on input "Submit feedback" at bounding box center [758, 498] width 90 height 23
